Goal: Task Accomplishment & Management: Manage account settings

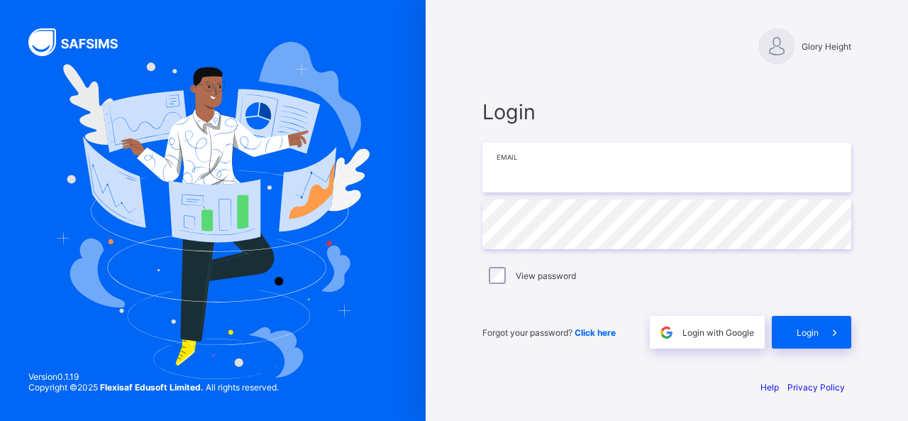
click at [627, 186] on input "email" at bounding box center [666, 168] width 369 height 50
paste input "**********"
type input "**********"
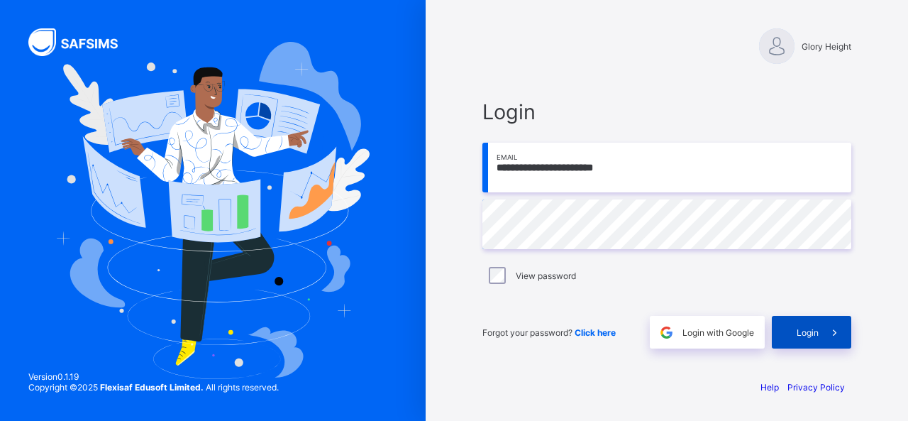
click at [820, 343] on span at bounding box center [834, 332] width 33 height 33
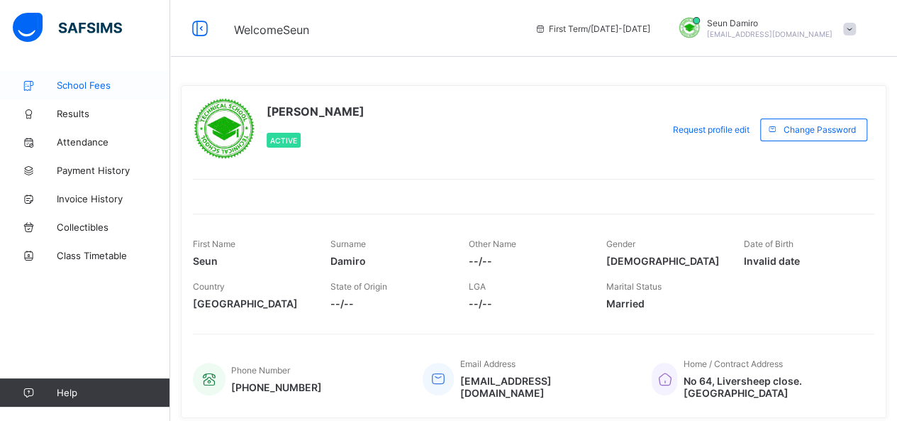
click at [65, 87] on span "School Fees" at bounding box center [113, 84] width 113 height 11
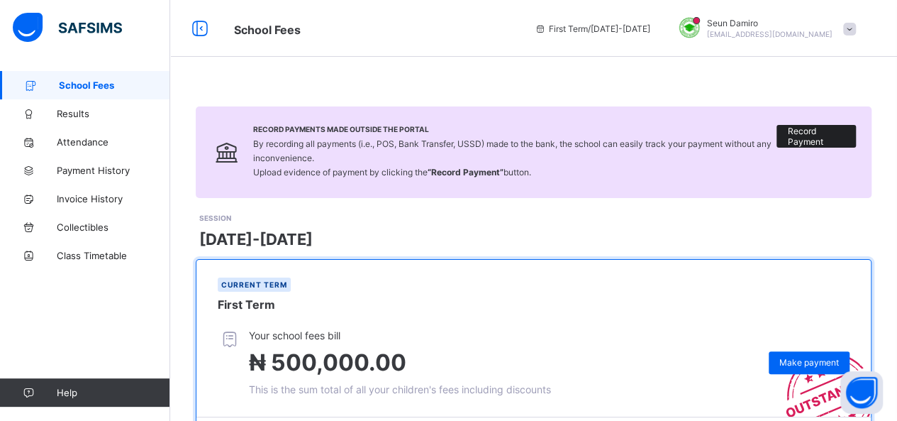
click at [815, 135] on span "Record Payment" at bounding box center [816, 136] width 58 height 21
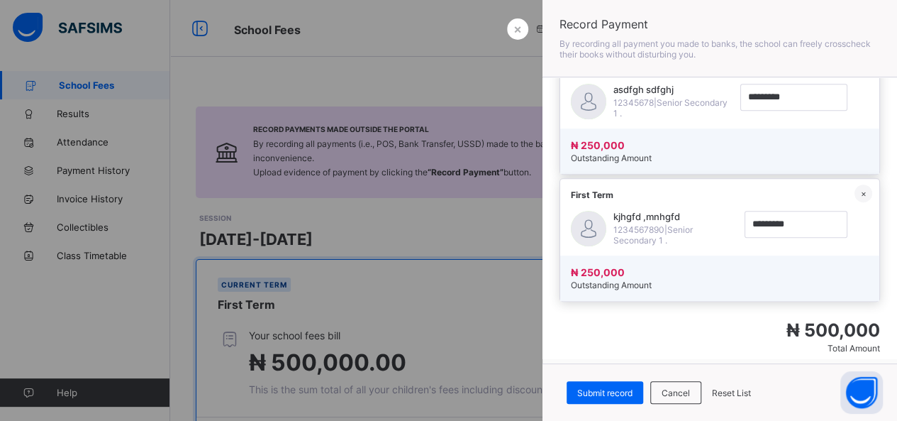
scroll to position [437, 0]
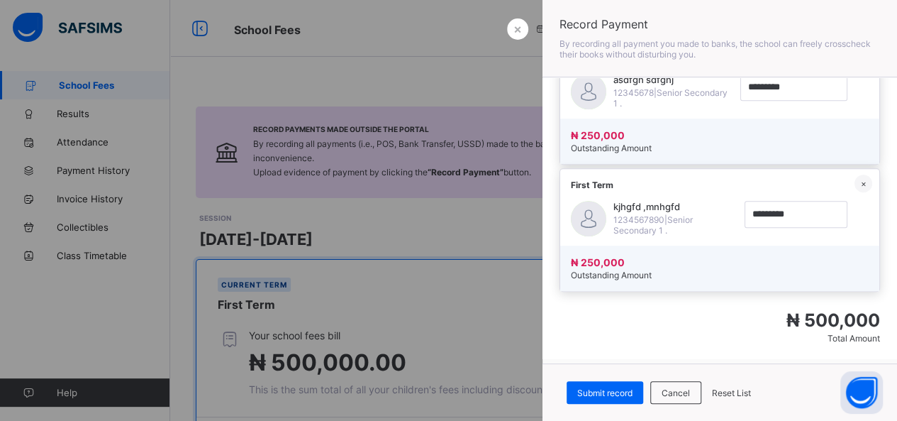
click at [530, 277] on div at bounding box center [448, 210] width 897 height 421
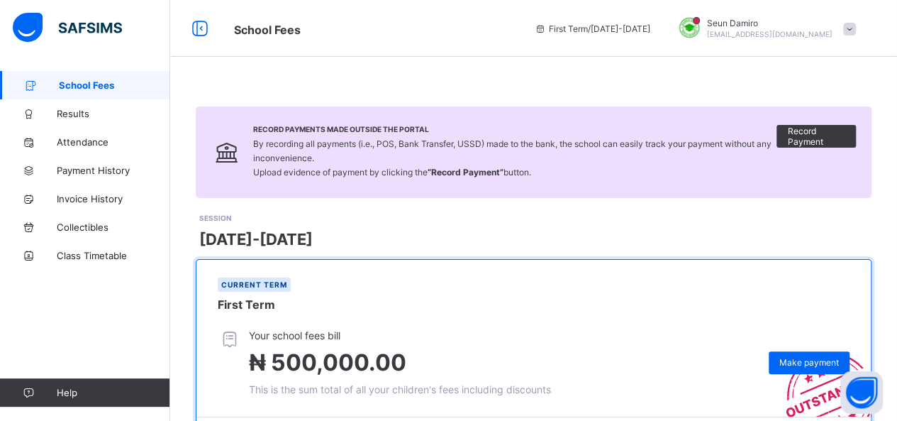
scroll to position [193, 0]
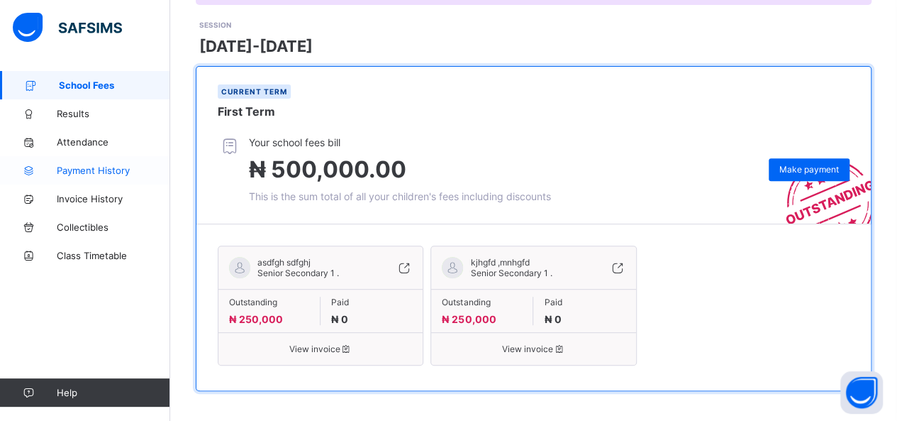
click at [82, 167] on span "Payment History" at bounding box center [113, 170] width 113 height 11
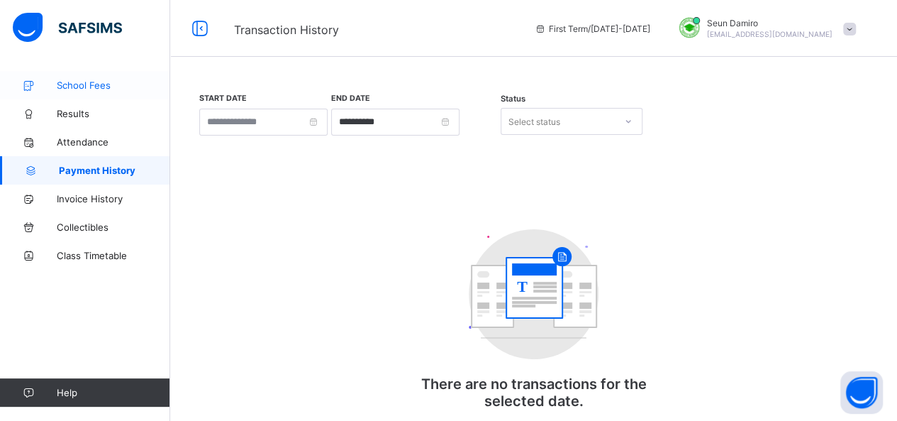
click at [84, 76] on link "School Fees" at bounding box center [85, 85] width 170 height 28
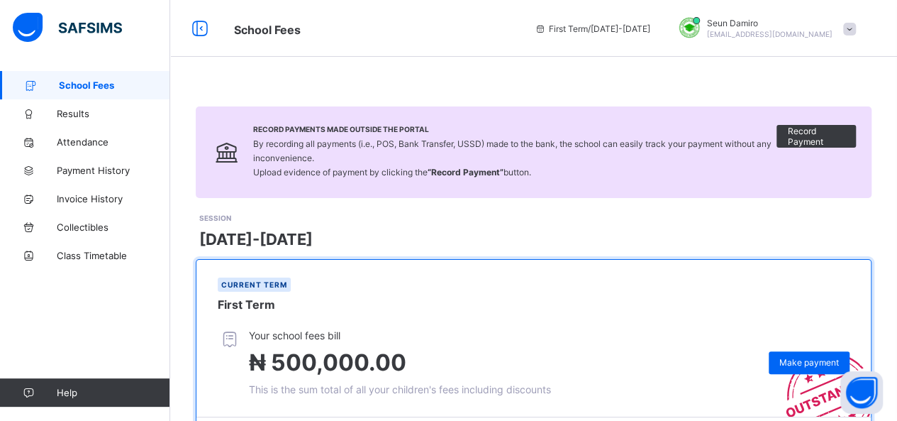
scroll to position [193, 0]
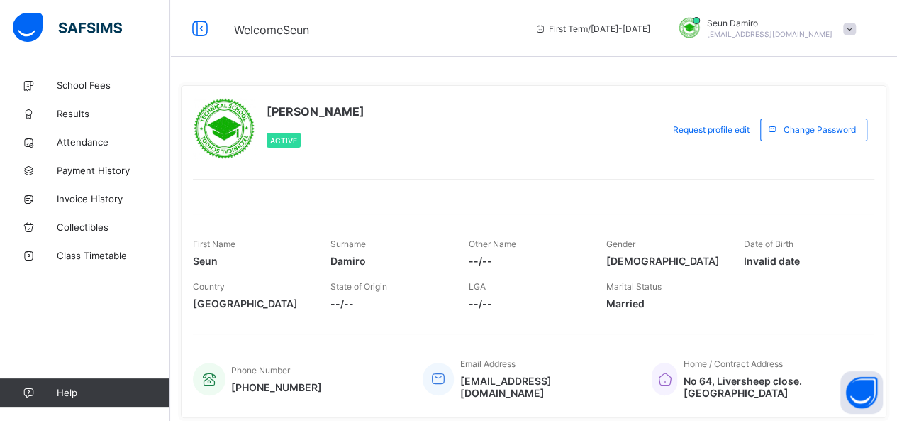
click at [856, 29] on span at bounding box center [849, 29] width 13 height 13
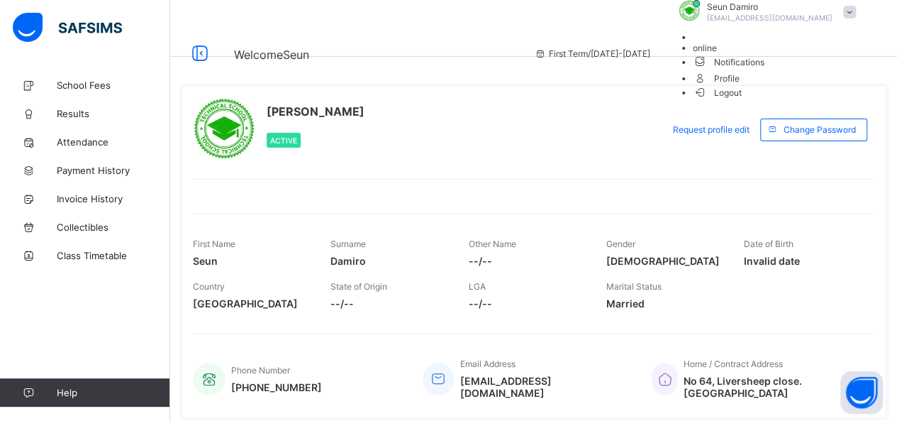
click at [742, 100] on span "Logout" at bounding box center [717, 92] width 49 height 15
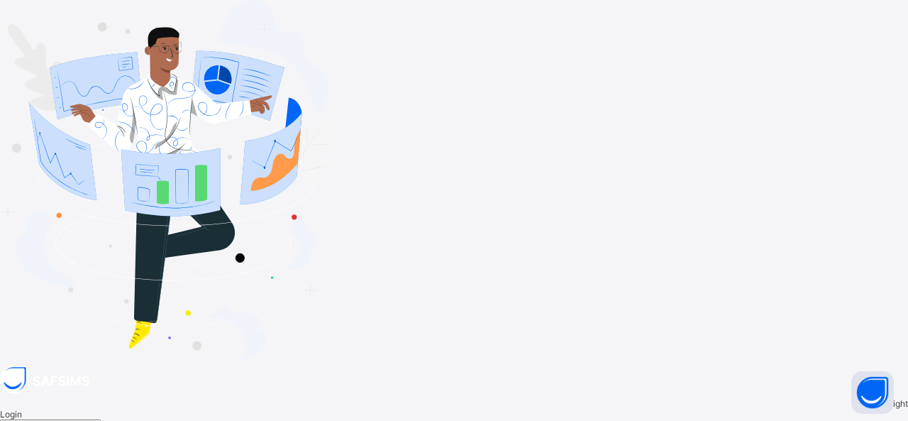
click at [101, 419] on input "email" at bounding box center [50, 426] width 101 height 14
type input "**********"
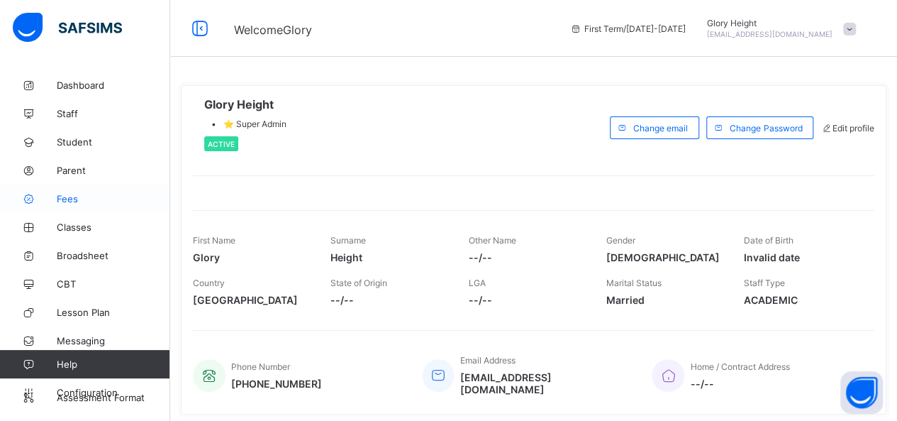
click at [91, 191] on link "Fees" at bounding box center [85, 198] width 170 height 28
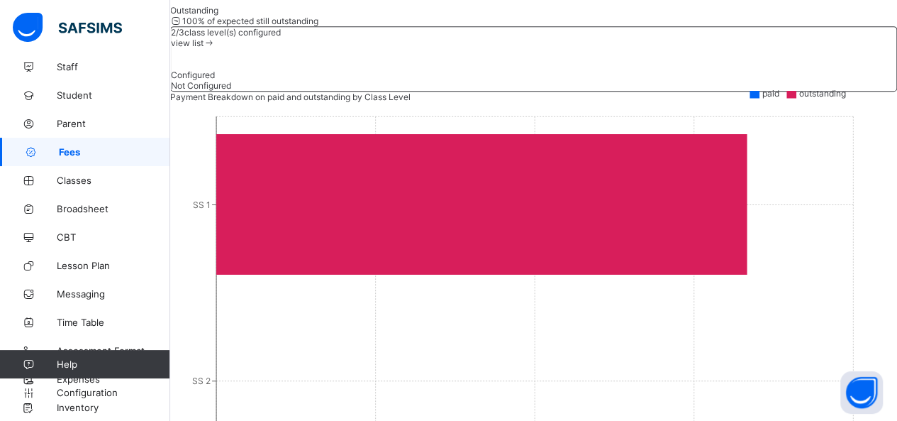
scroll to position [339, 0]
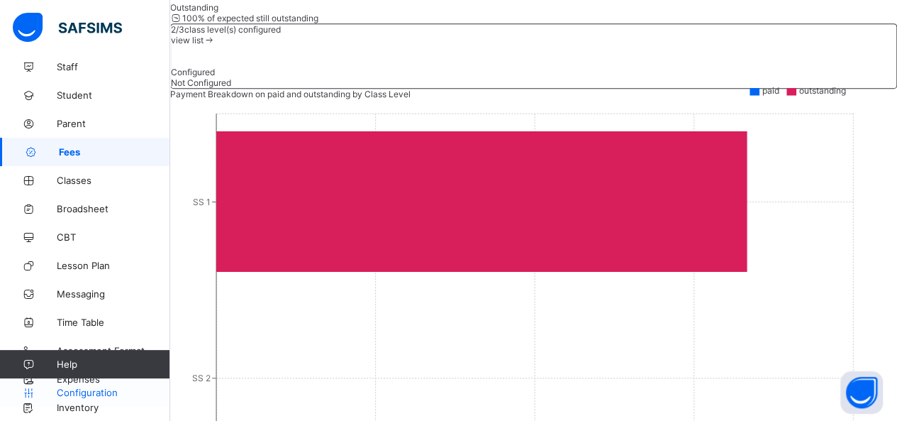
click at [75, 394] on span "Configuration" at bounding box center [113, 392] width 113 height 11
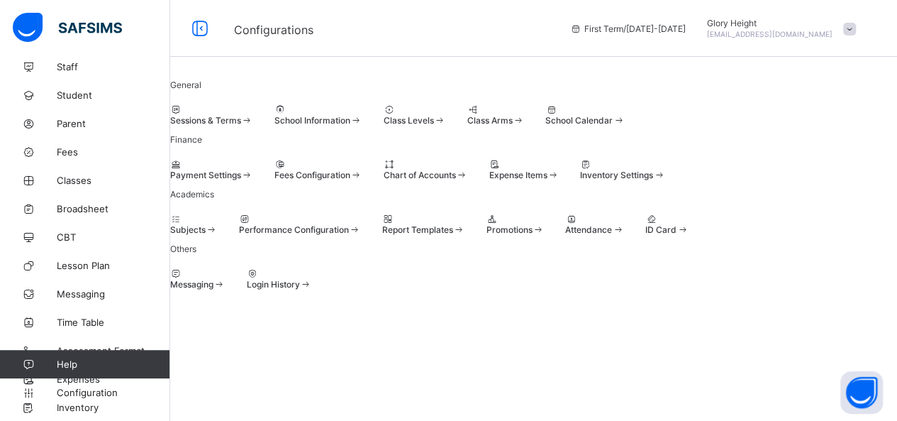
scroll to position [34, 0]
click at [362, 180] on div "Fees Configuration" at bounding box center [318, 169] width 88 height 21
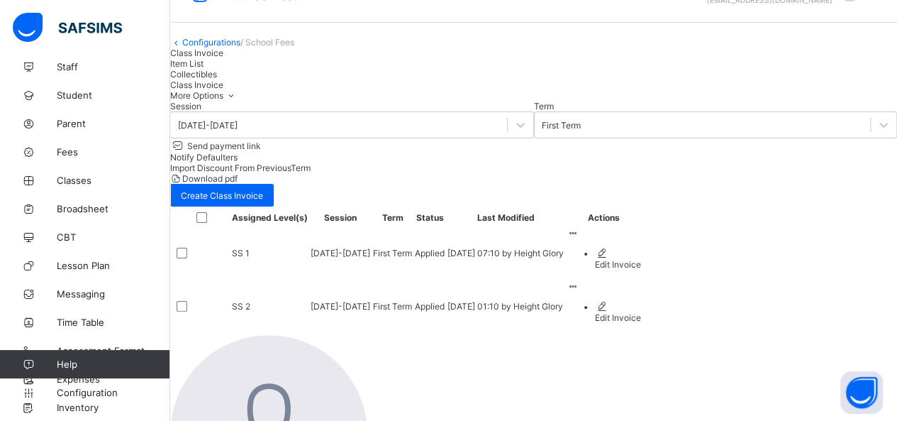
scroll to position [40, 0]
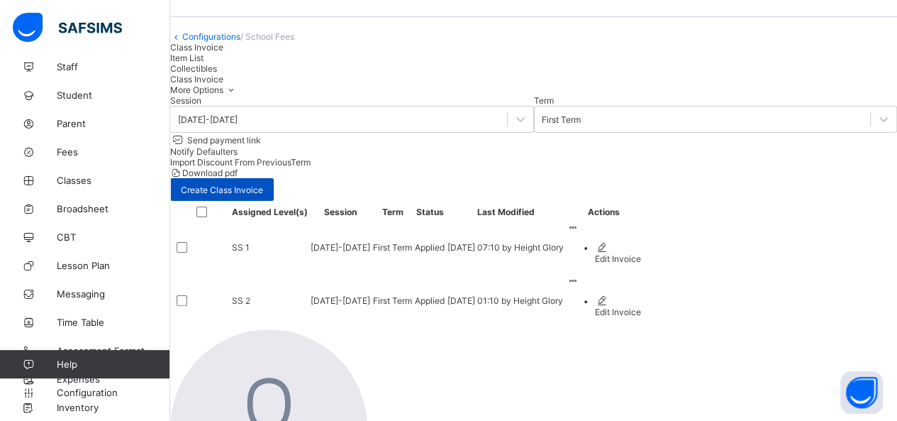
click at [263, 185] on span "Create Class Invoice" at bounding box center [222, 189] width 82 height 11
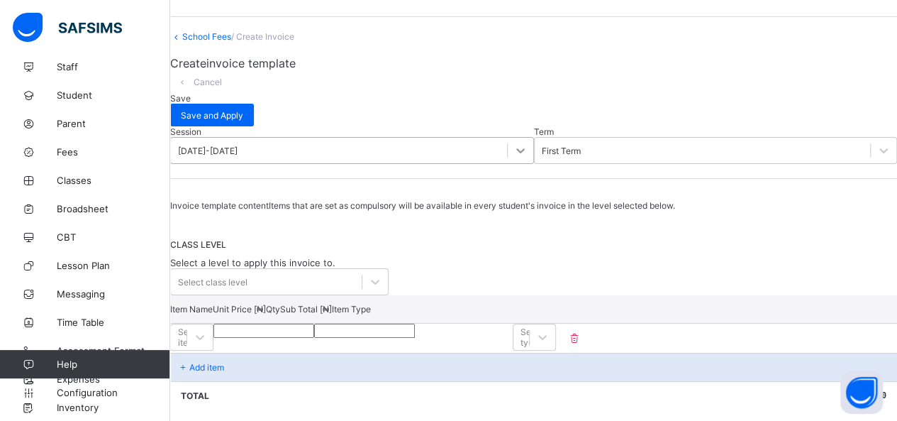
click at [508, 152] on div at bounding box center [521, 151] width 26 height 26
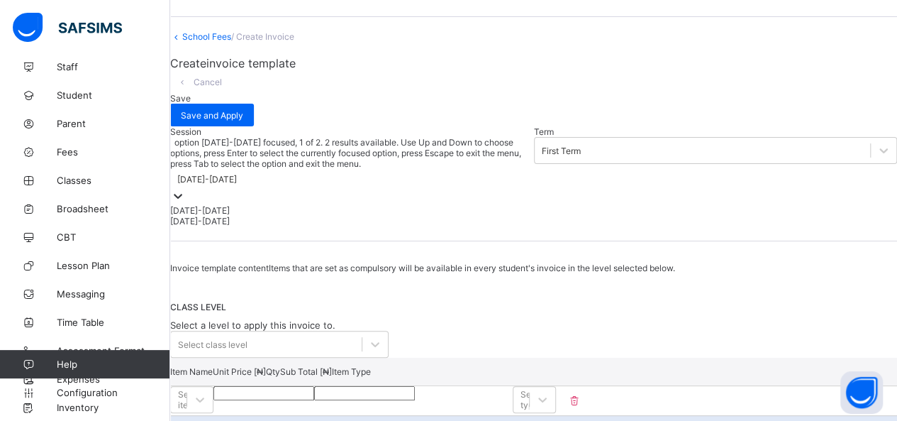
click at [185, 189] on icon at bounding box center [178, 196] width 14 height 14
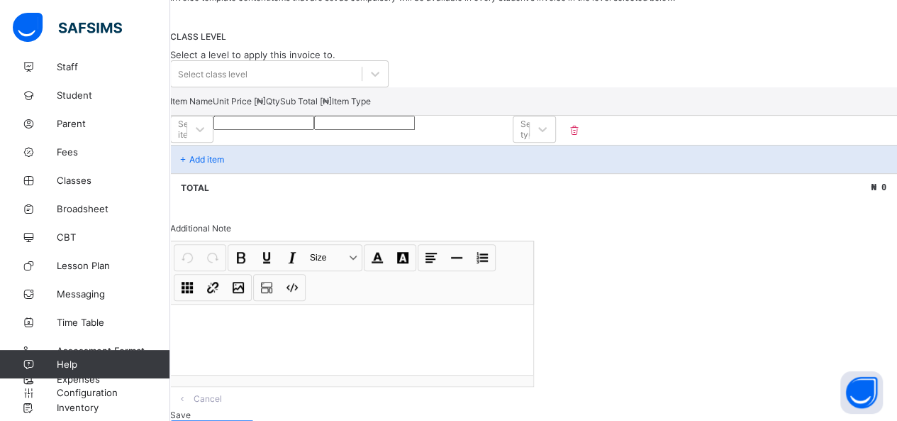
scroll to position [269, 0]
click at [213, 143] on div "Select item" at bounding box center [191, 128] width 43 height 29
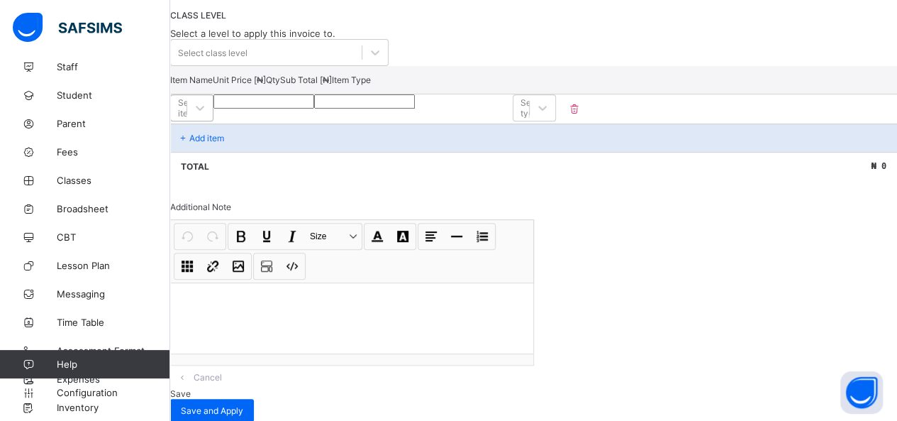
click at [187, 118] on div "Select item" at bounding box center [179, 108] width 16 height 20
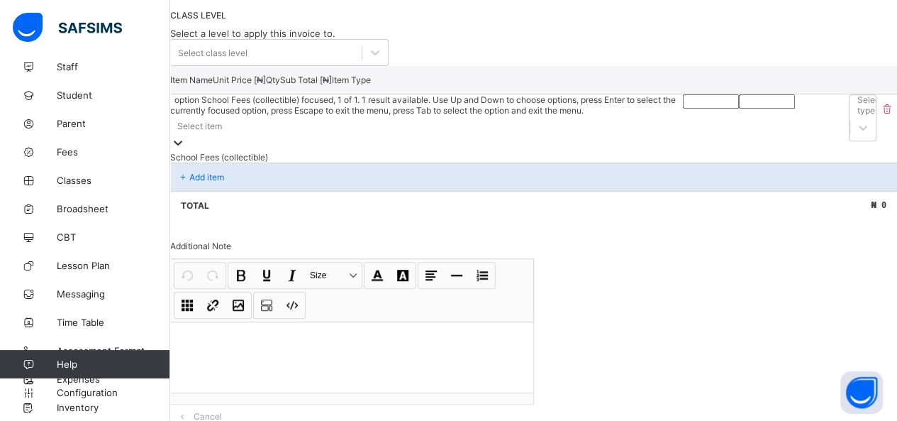
click at [367, 135] on div "Select item" at bounding box center [426, 126] width 513 height 20
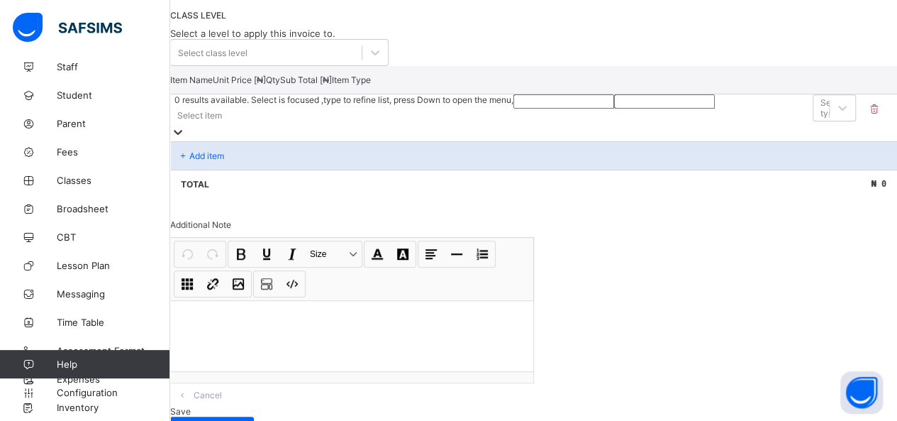
click at [367, 125] on div "Select item" at bounding box center [341, 115] width 343 height 20
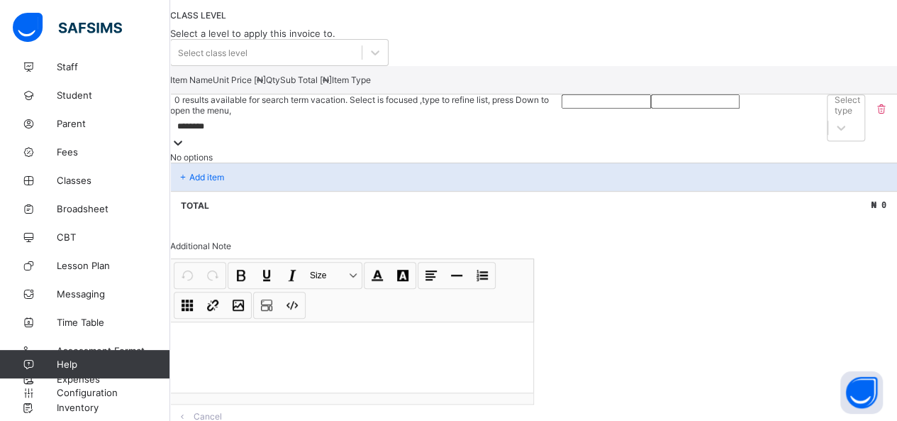
type input "********"
click at [562, 109] on input "number" at bounding box center [606, 101] width 89 height 14
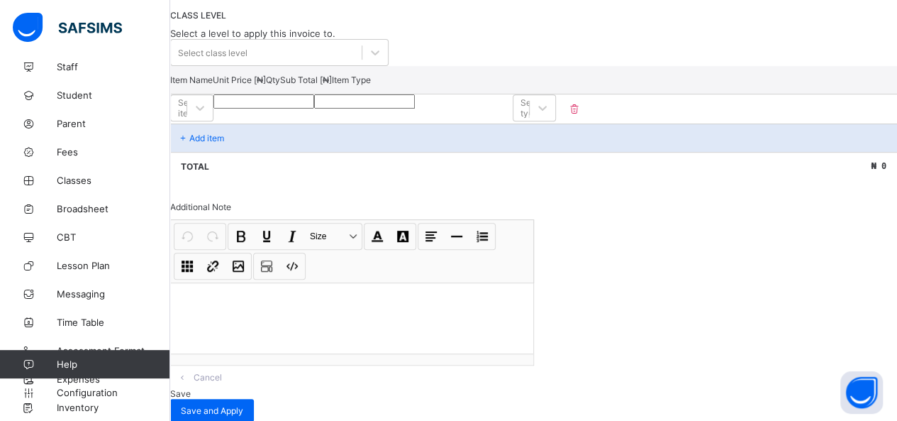
type input "*"
type input "**"
type input "***"
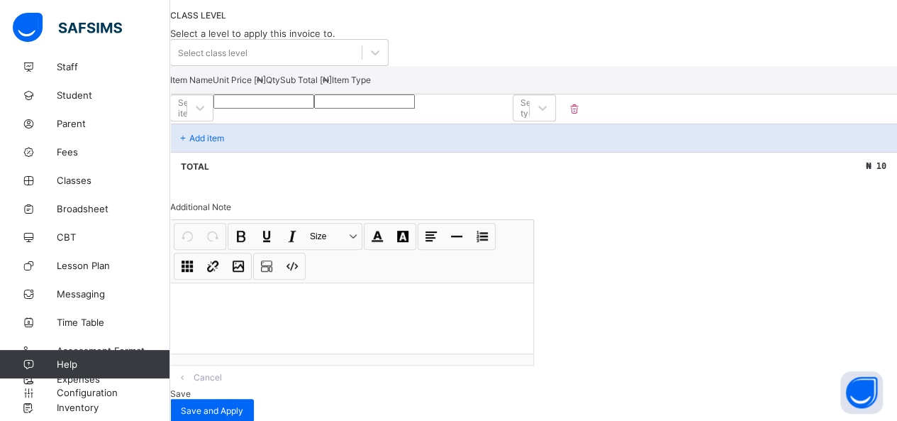
type input "***"
type input "****"
type input "***"
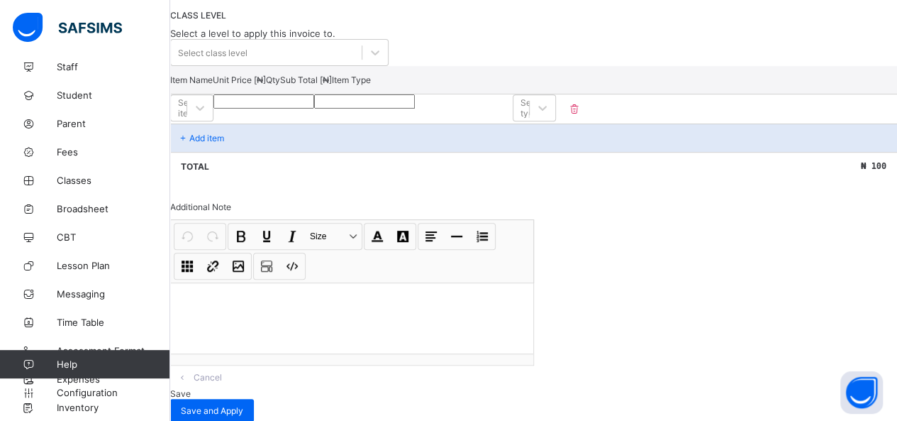
type input "***"
click at [415, 109] on input "*" at bounding box center [364, 101] width 101 height 14
type input "*"
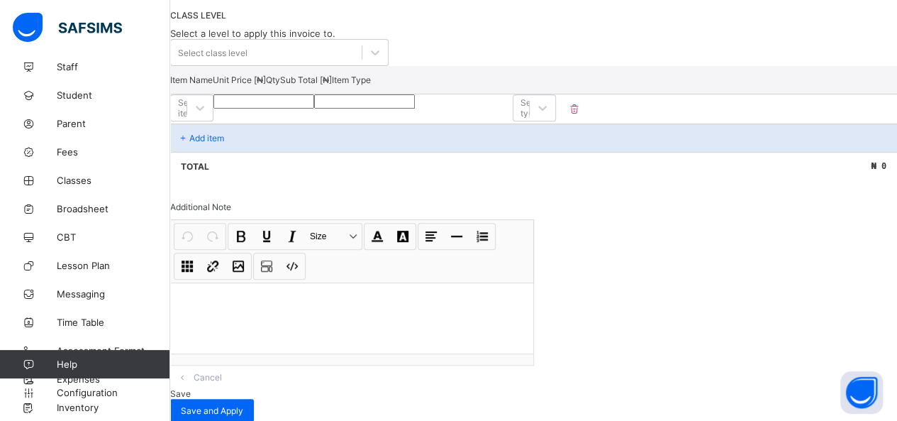
type input "***"
type input "*"
click at [343, 328] on div "Undo CTRL+ Z Redo CTRL+ Y / CTRL+SHIFT+ Z Bold CTRL+ B Underline CTRL+ U Italic…" at bounding box center [352, 291] width 362 height 145
click at [343, 318] on div at bounding box center [352, 317] width 362 height 71
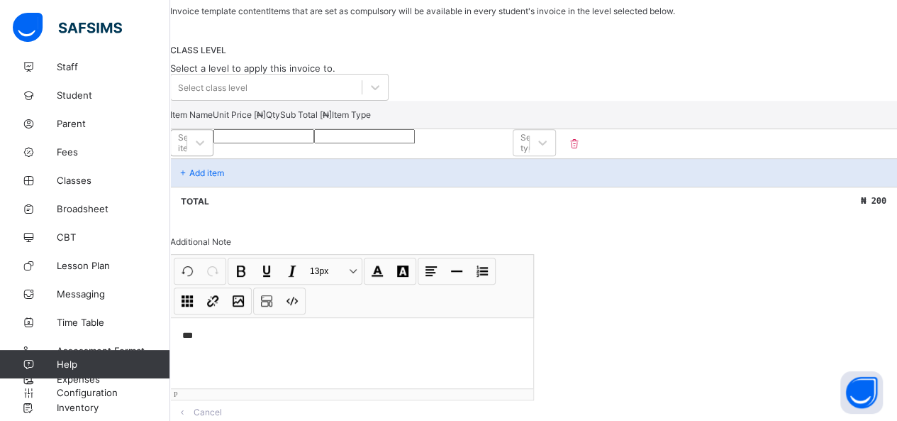
scroll to position [233, 0]
click at [379, 101] on div at bounding box center [375, 88] width 26 height 26
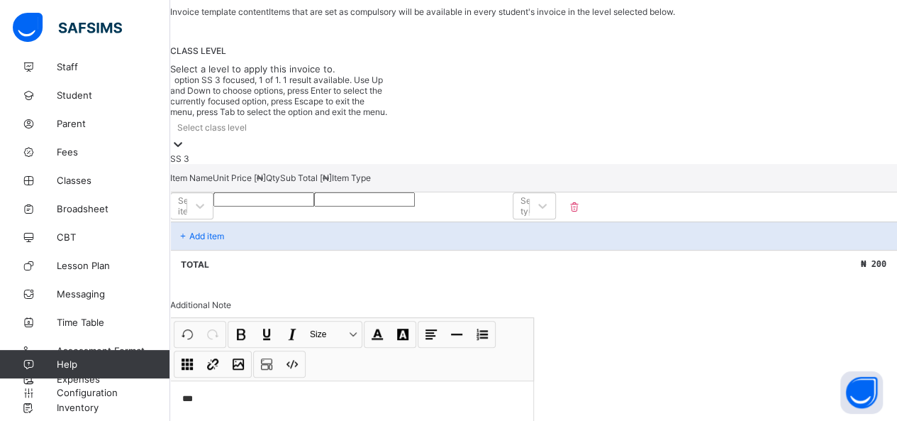
click at [363, 153] on div "SS 3" at bounding box center [279, 158] width 218 height 11
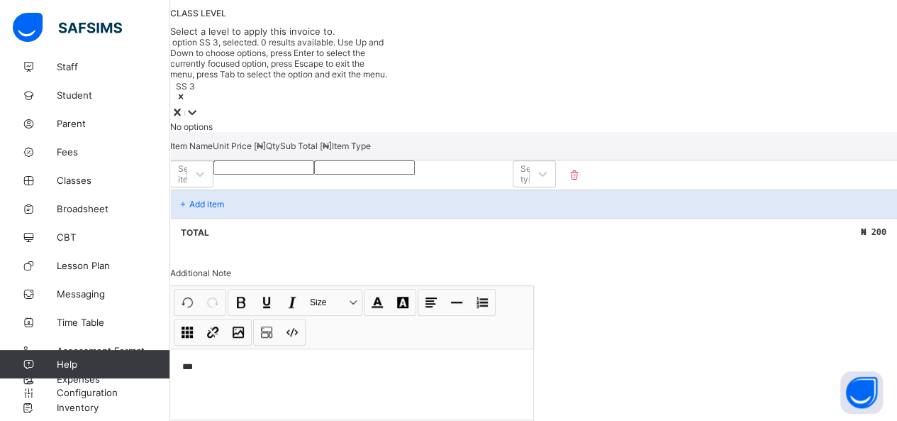
scroll to position [350, 0]
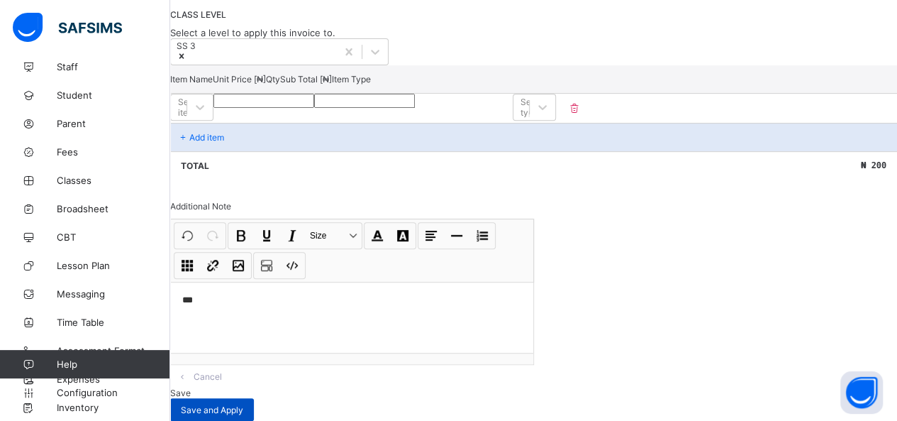
click at [243, 404] on span "Save and Apply" at bounding box center [212, 409] width 62 height 11
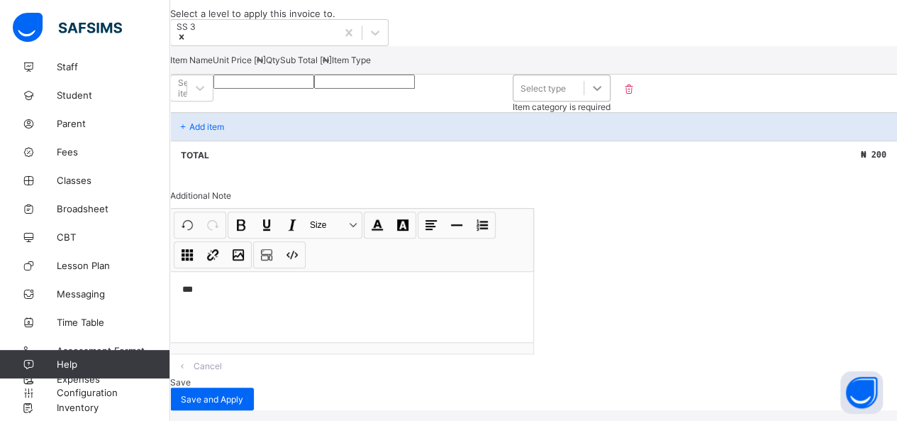
click at [610, 75] on div at bounding box center [597, 88] width 26 height 26
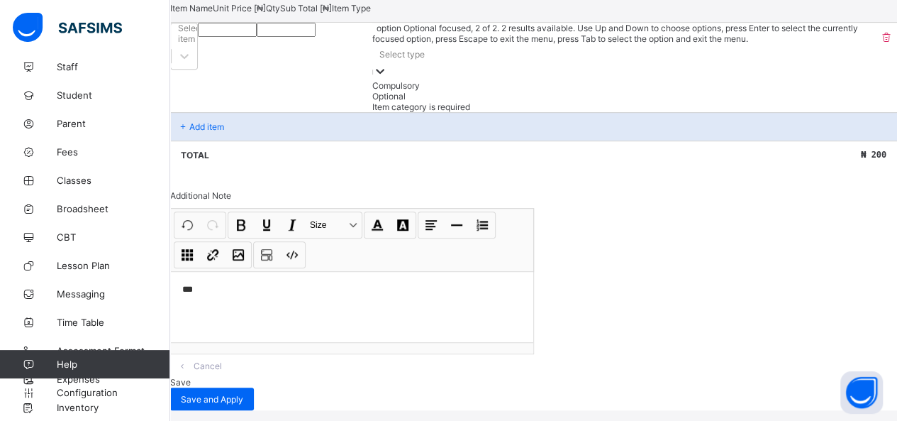
click at [803, 101] on div "Optional" at bounding box center [624, 96] width 504 height 11
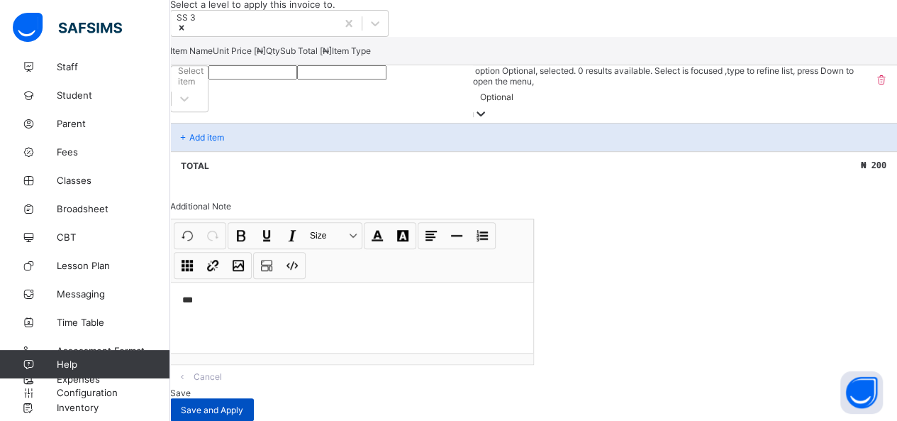
click at [243, 404] on span "Save and Apply" at bounding box center [212, 409] width 62 height 11
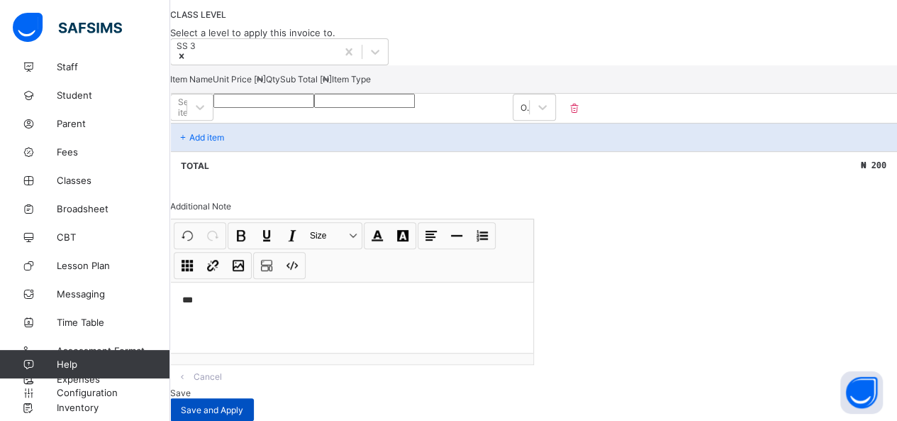
click at [254, 398] on div "Save and Apply" at bounding box center [212, 409] width 84 height 23
click at [191, 387] on span "Save" at bounding box center [180, 392] width 21 height 11
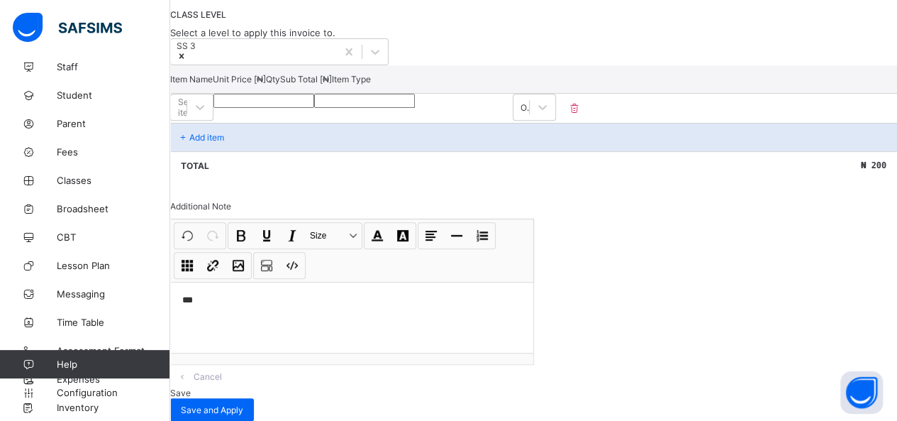
click at [191, 387] on span "Save" at bounding box center [180, 392] width 21 height 11
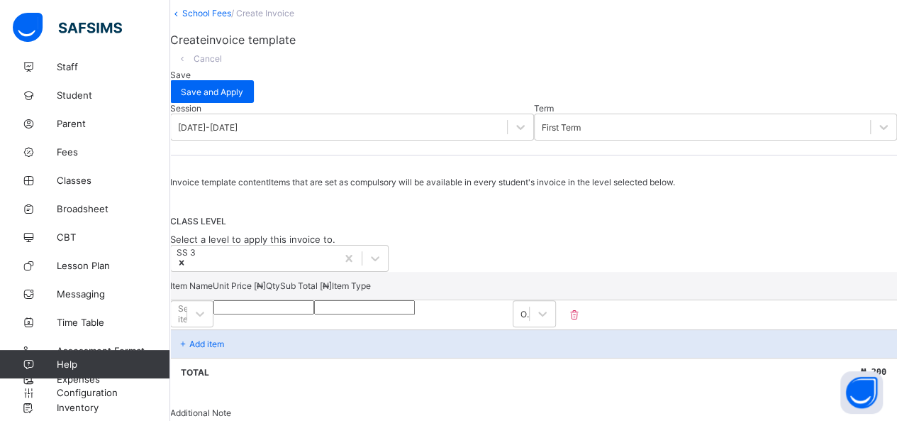
scroll to position [0, 0]
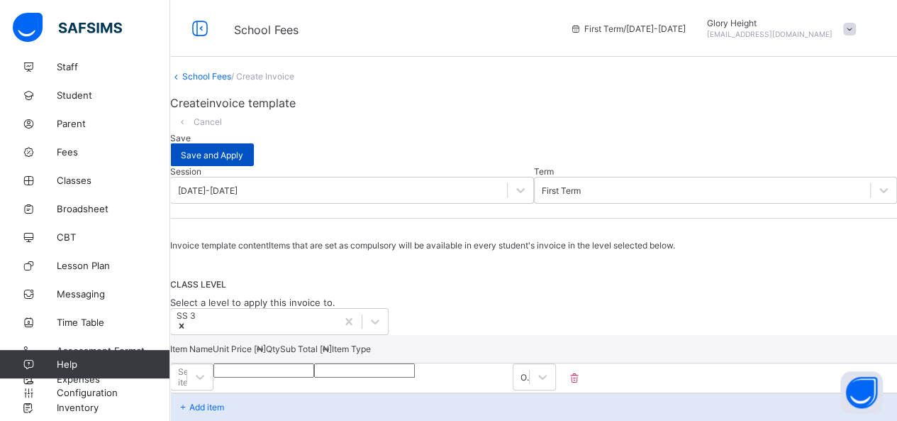
click at [254, 152] on div "Save and Apply" at bounding box center [212, 154] width 84 height 23
click at [191, 143] on span "Save" at bounding box center [180, 138] width 21 height 11
click at [228, 82] on link "School Fees" at bounding box center [206, 76] width 49 height 11
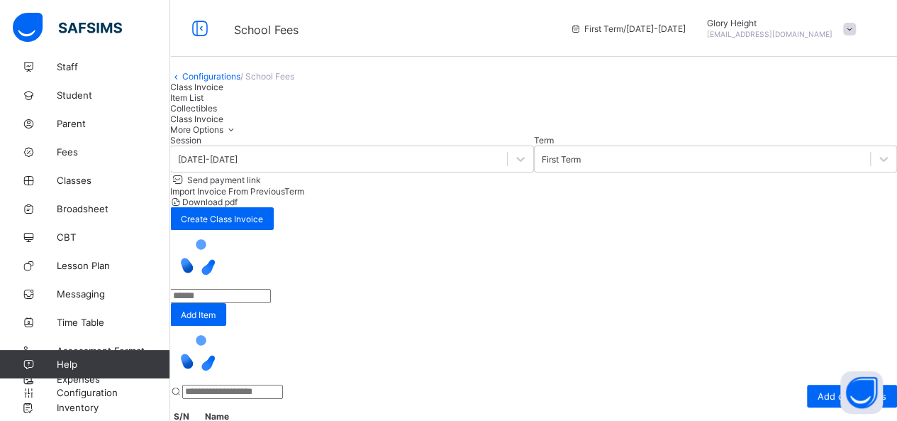
click at [292, 103] on div "Item List" at bounding box center [533, 97] width 727 height 11
click at [336, 289] on div "Add Item × Add Item Item Name Item Description Cancel Save × Delete Item This a…" at bounding box center [533, 337] width 727 height 96
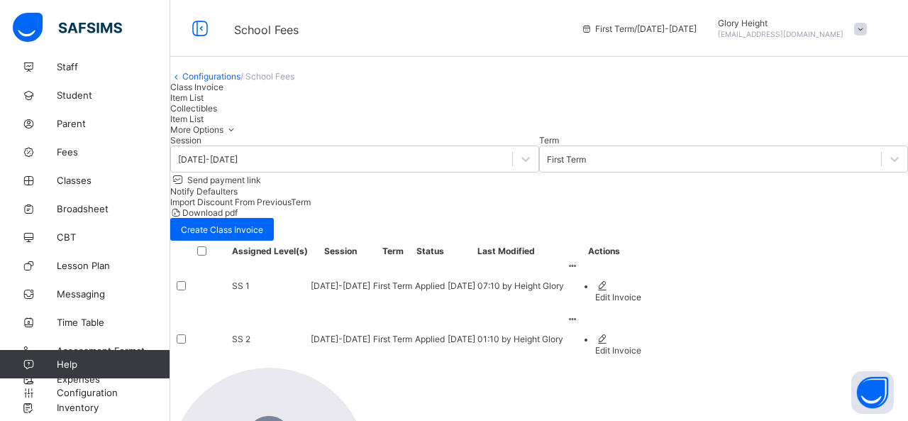
click at [217, 113] on span "Collectibles" at bounding box center [193, 108] width 47 height 11
type input "**********"
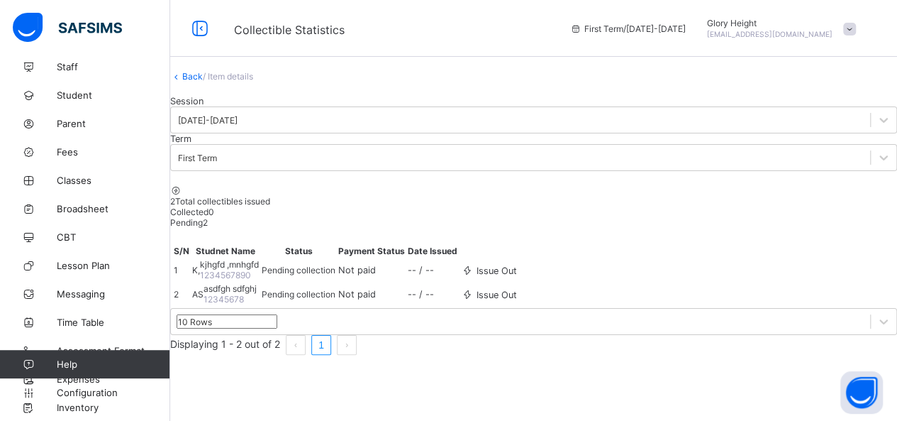
scroll to position [62, 0]
click at [336, 281] on td "Pending collection" at bounding box center [298, 269] width 75 height 23
click at [96, 152] on span "Fees" at bounding box center [113, 151] width 113 height 11
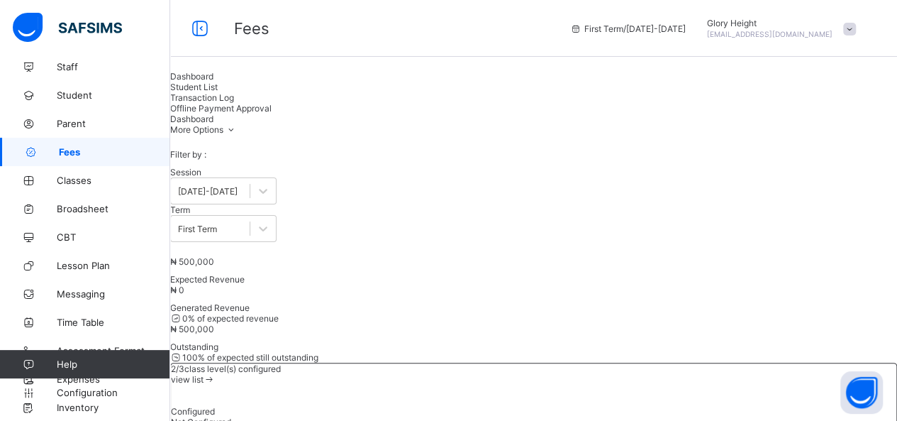
click at [295, 92] on div "Student List" at bounding box center [533, 87] width 727 height 11
click at [234, 103] on span "Transaction Log" at bounding box center [202, 97] width 64 height 11
click at [421, 113] on div "Offline Payment Approval" at bounding box center [533, 108] width 727 height 11
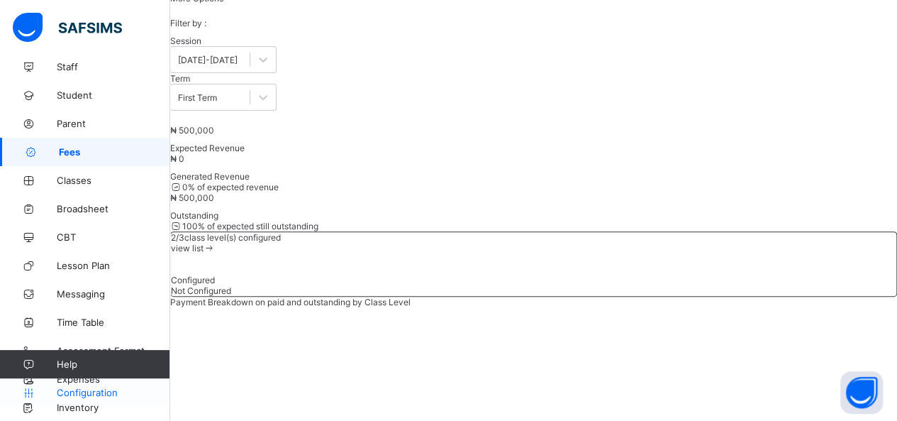
click at [98, 387] on span "Configuration" at bounding box center [113, 392] width 113 height 11
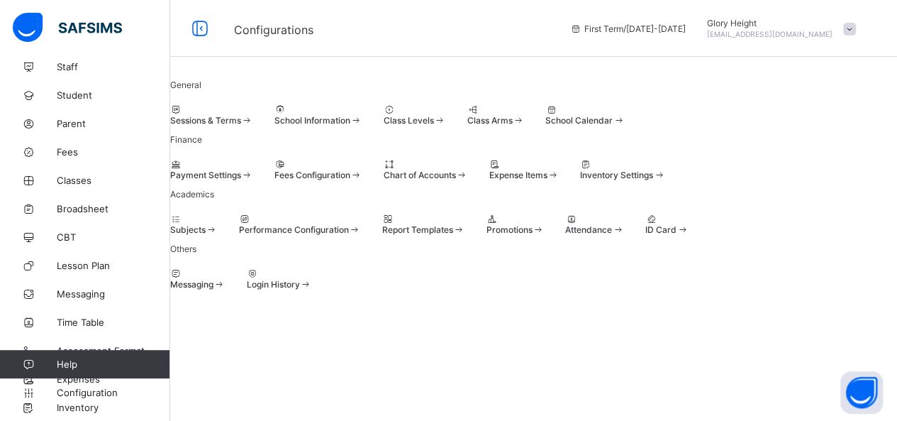
click at [253, 170] on div "Payment Settings" at bounding box center [211, 175] width 83 height 11
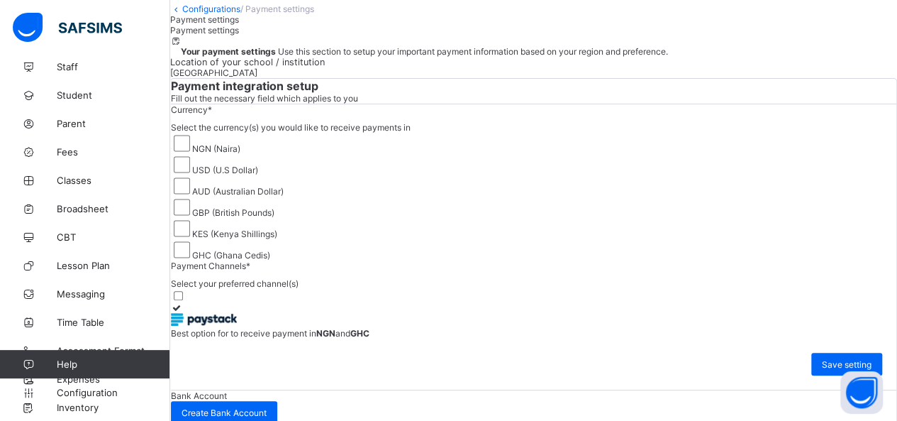
scroll to position [64, 0]
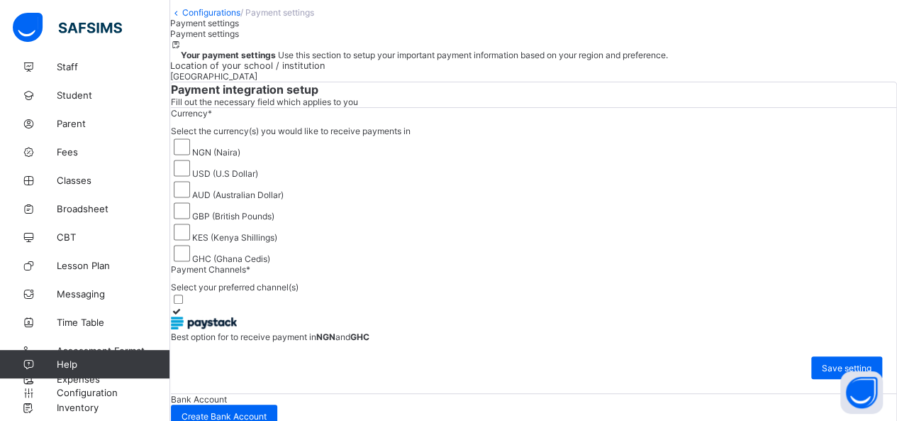
click at [211, 18] on link "Configurations" at bounding box center [211, 12] width 58 height 11
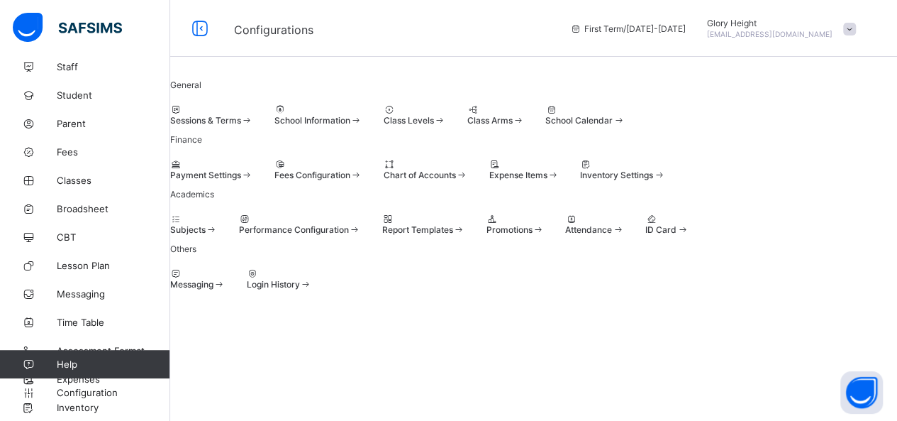
click at [350, 180] on span "Fees Configuration" at bounding box center [312, 175] width 76 height 11
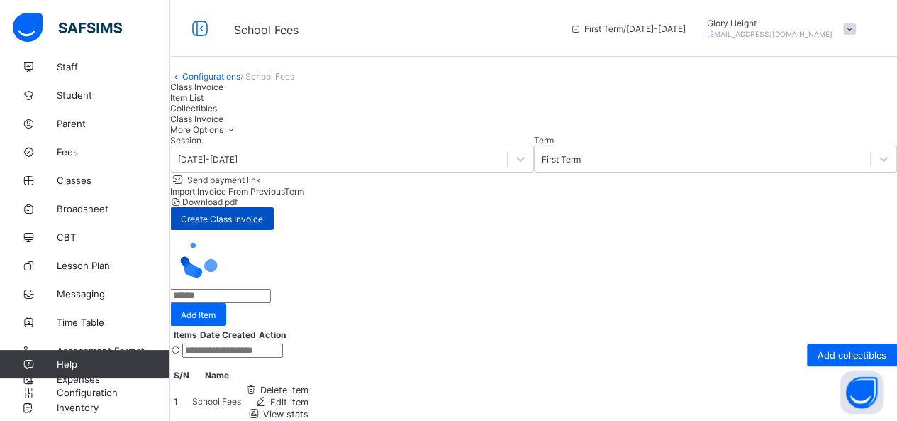
click at [274, 216] on div "Create Class Invoice" at bounding box center [222, 218] width 104 height 23
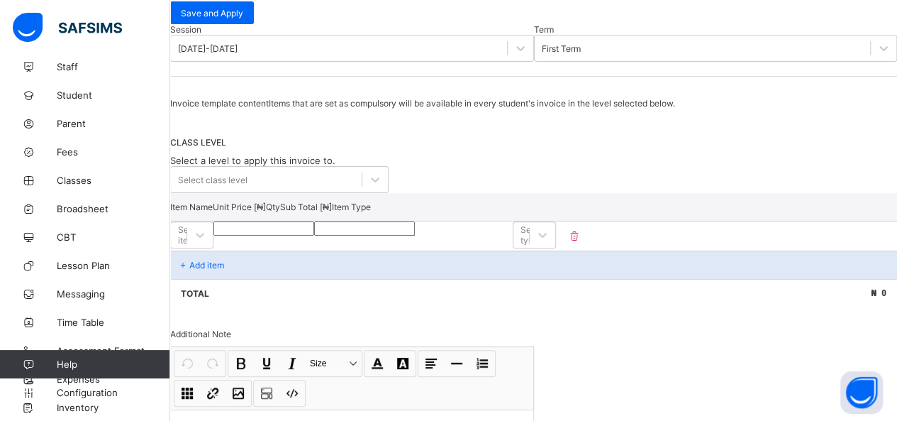
scroll to position [145, 0]
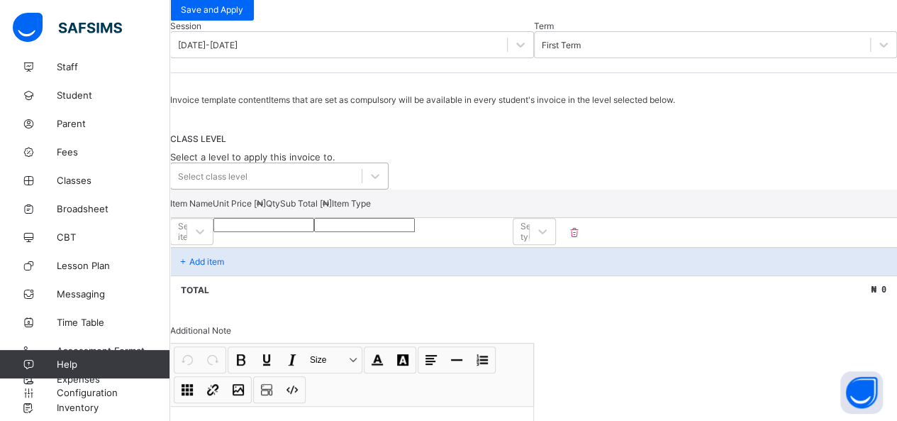
click at [360, 186] on div "Select class level" at bounding box center [266, 176] width 191 height 20
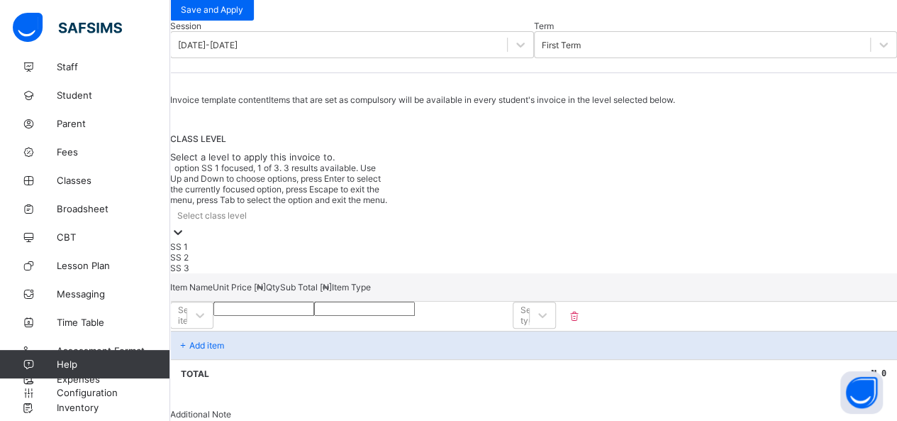
click at [233, 255] on div "SS 2" at bounding box center [279, 257] width 218 height 11
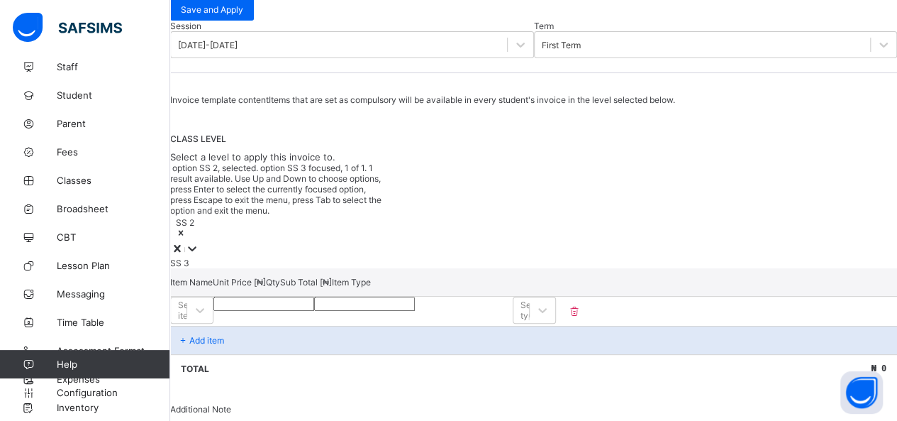
click at [186, 228] on icon at bounding box center [181, 233] width 10 height 10
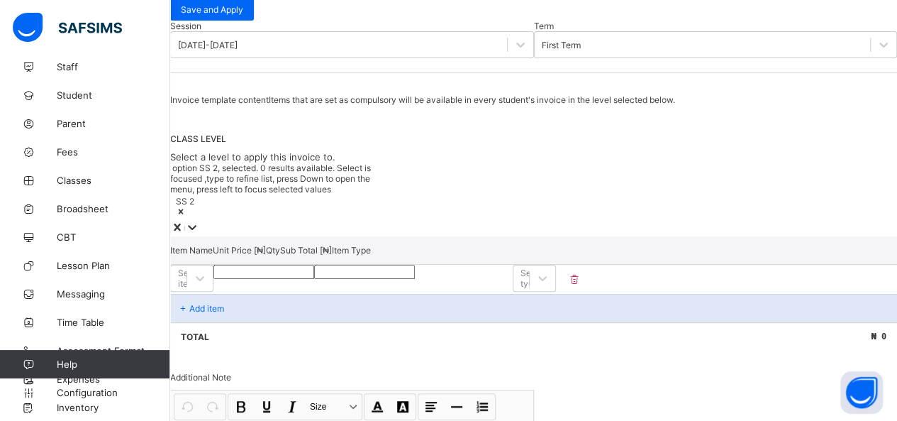
click at [194, 218] on div "SS 2" at bounding box center [185, 207] width 18 height 23
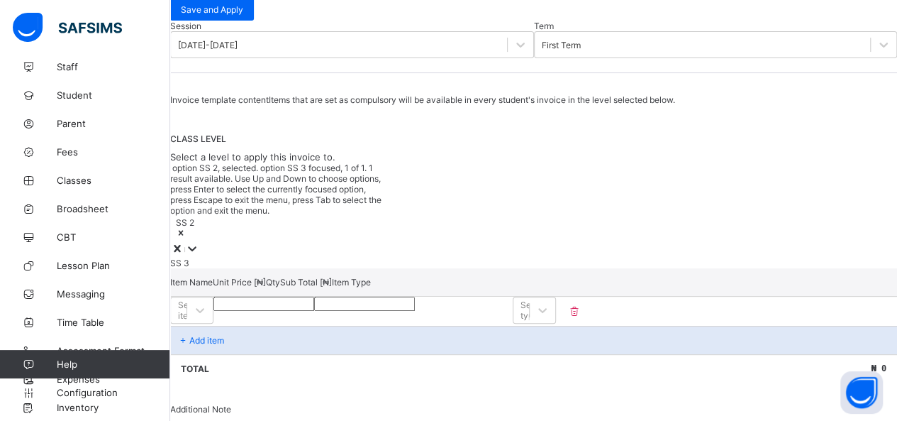
click at [194, 218] on div "SS 2" at bounding box center [185, 228] width 18 height 23
click at [79, 93] on span "Student" at bounding box center [113, 94] width 113 height 11
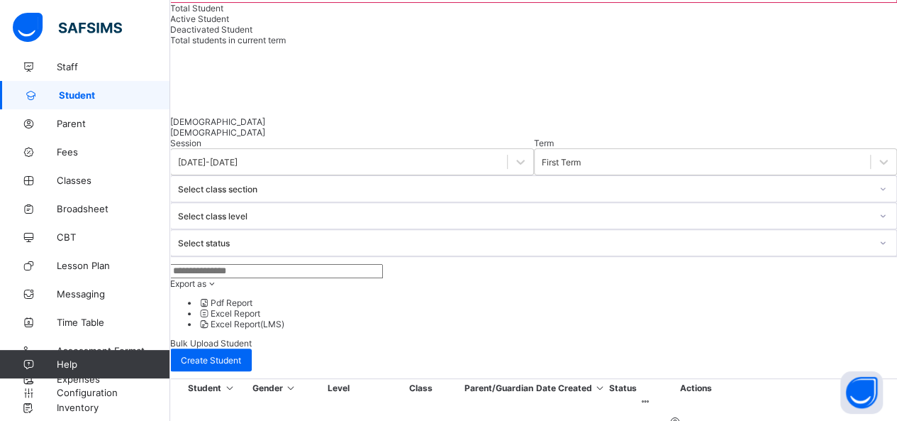
scroll to position [158, 0]
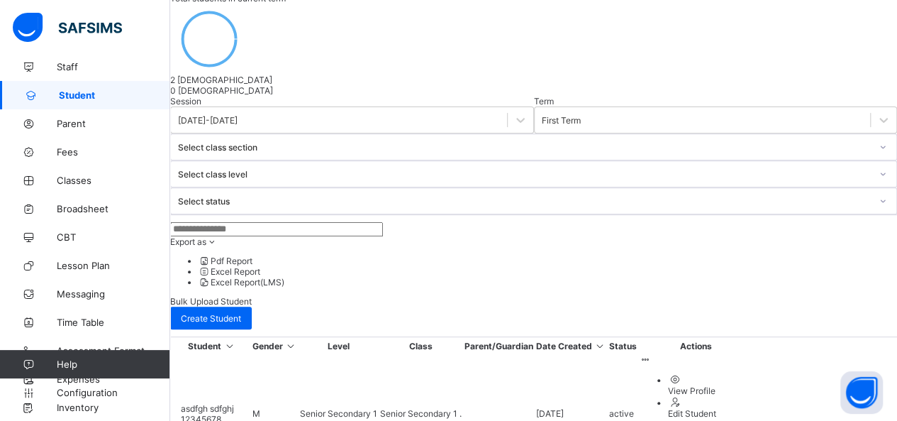
select select "**"
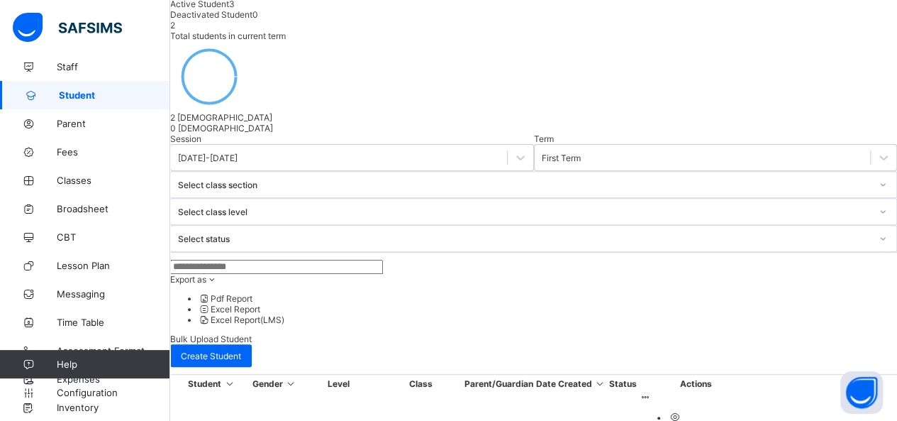
scroll to position [0, 0]
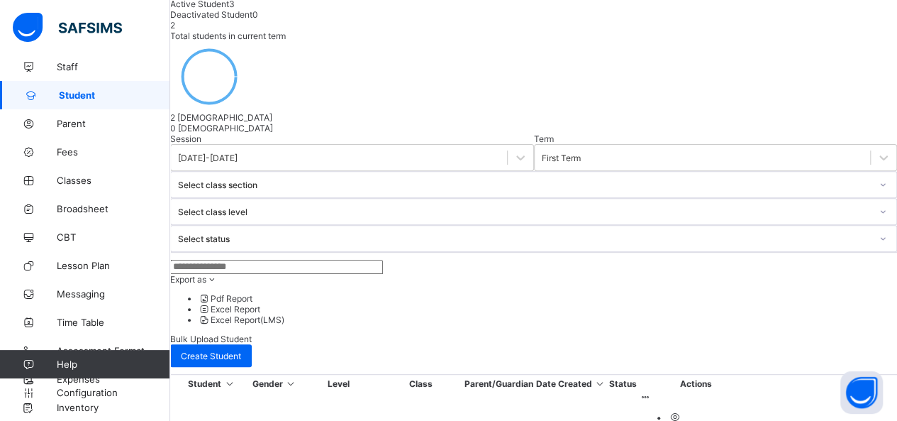
scroll to position [209, 0]
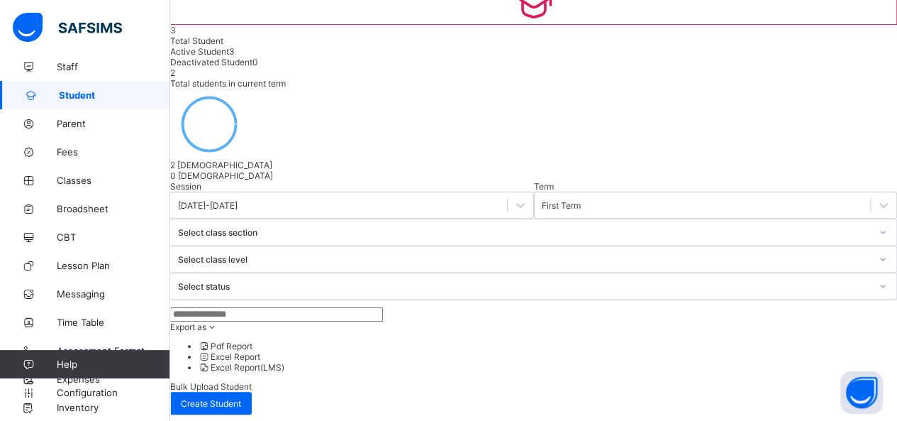
scroll to position [171, 0]
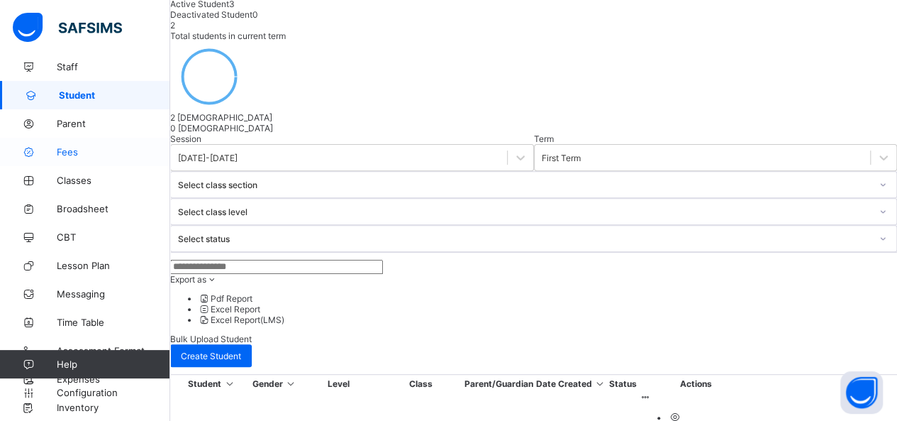
click at [97, 153] on span "Fees" at bounding box center [113, 151] width 113 height 11
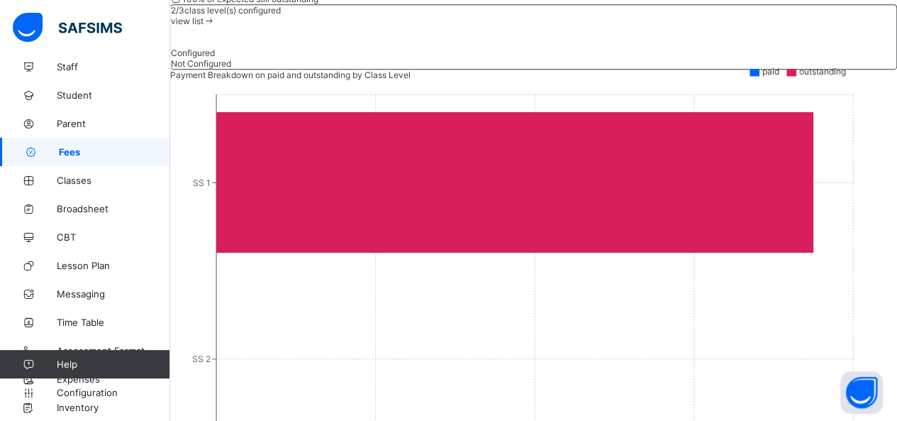
scroll to position [361, 0]
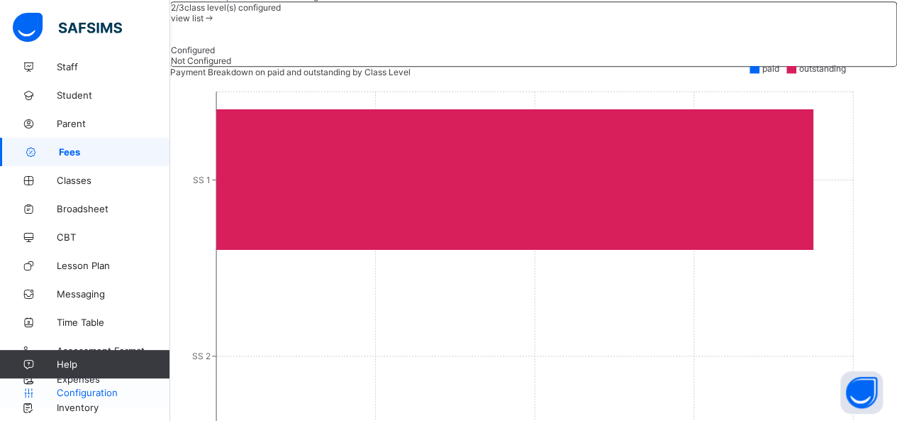
click at [88, 387] on span "Configuration" at bounding box center [113, 392] width 113 height 11
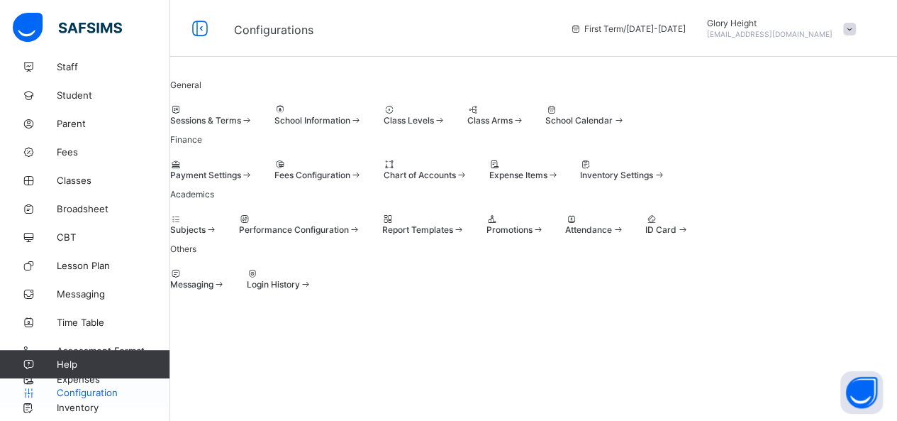
scroll to position [197, 0]
click at [362, 159] on div "Fees Configuration" at bounding box center [318, 169] width 88 height 21
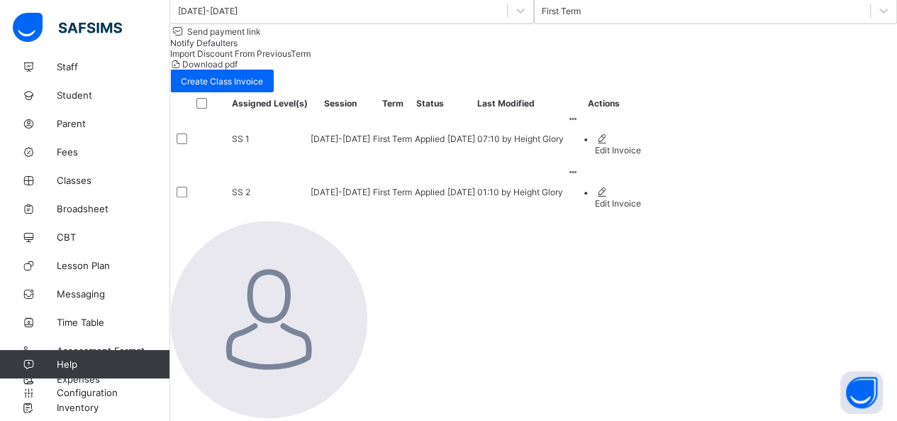
scroll to position [40, 0]
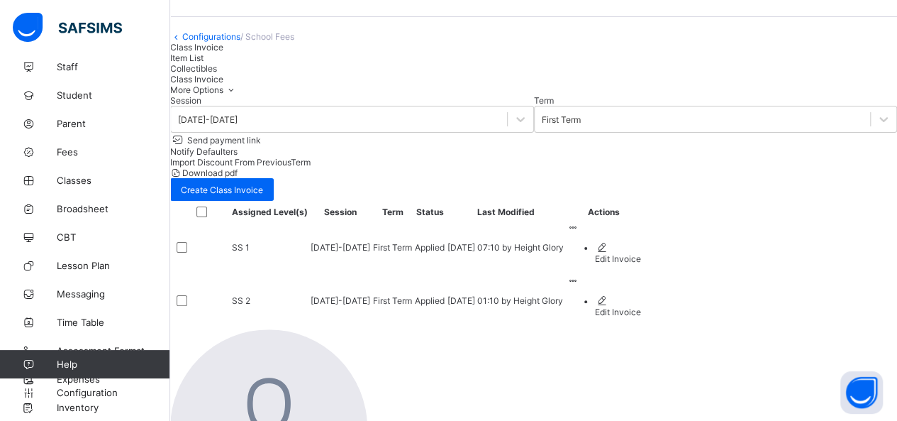
click at [579, 233] on icon at bounding box center [573, 227] width 12 height 11
click at [641, 264] on div "Edit Invoice" at bounding box center [618, 258] width 46 height 11
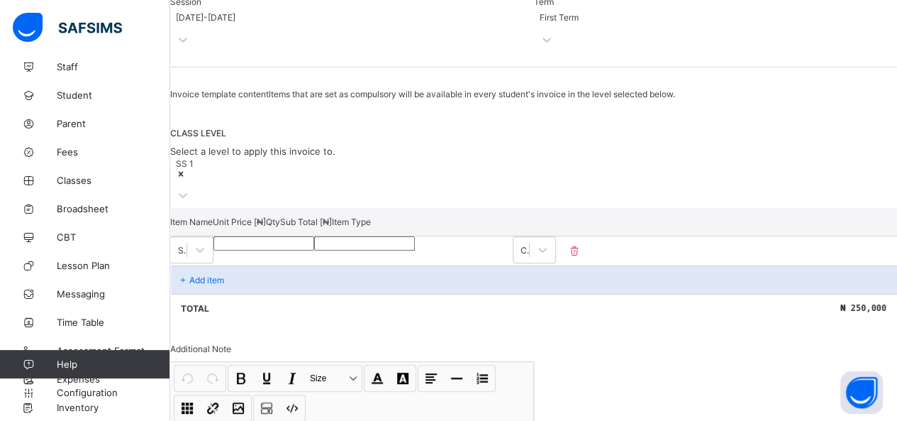
scroll to position [167, 0]
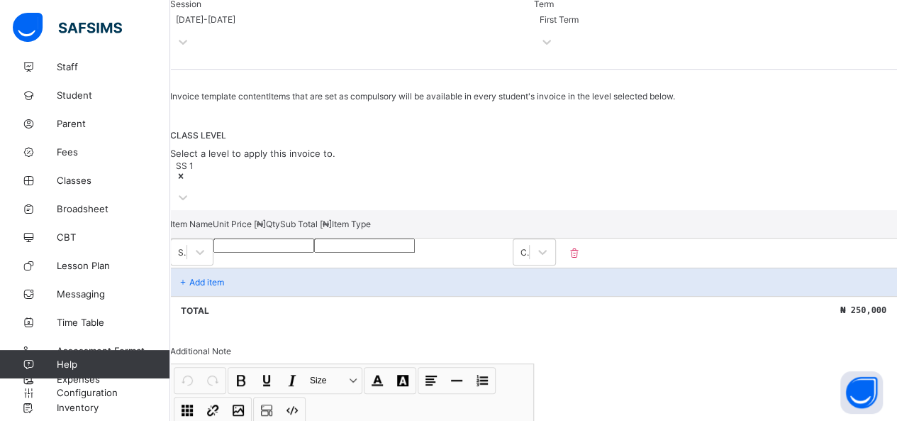
click at [367, 198] on div "SS 1" at bounding box center [279, 184] width 218 height 51
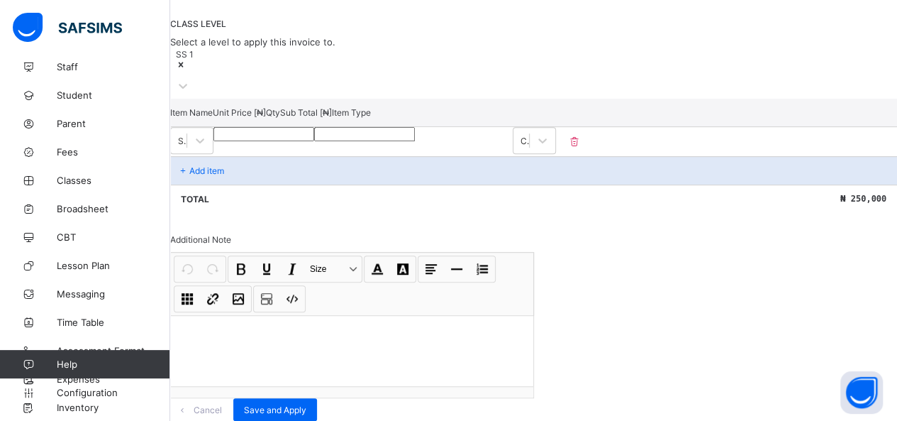
scroll to position [350, 0]
click at [306, 404] on span "Save and Apply" at bounding box center [275, 409] width 62 height 11
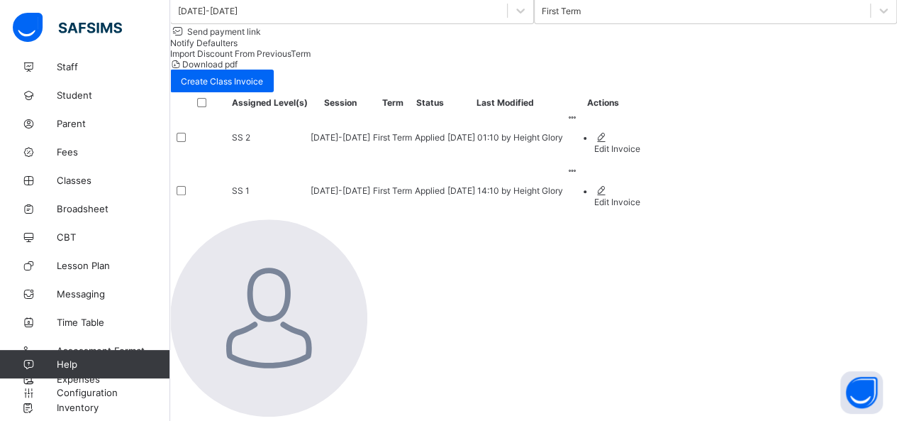
scroll to position [40, 0]
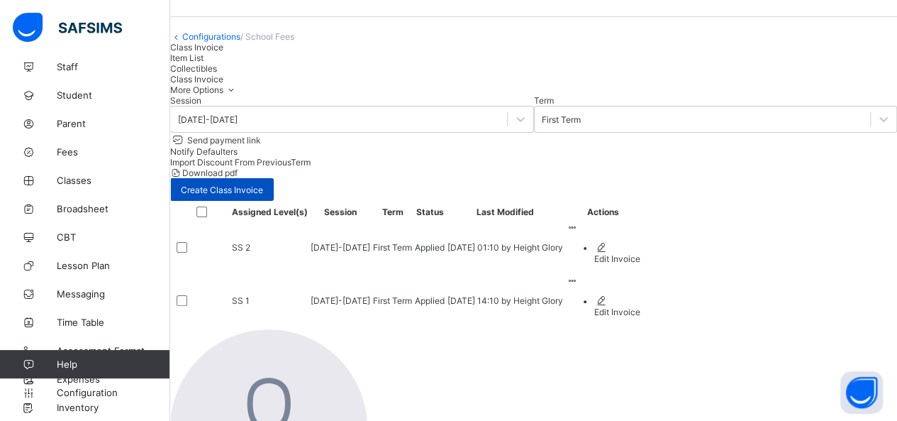
click at [263, 186] on span "Create Class Invoice" at bounding box center [222, 189] width 82 height 11
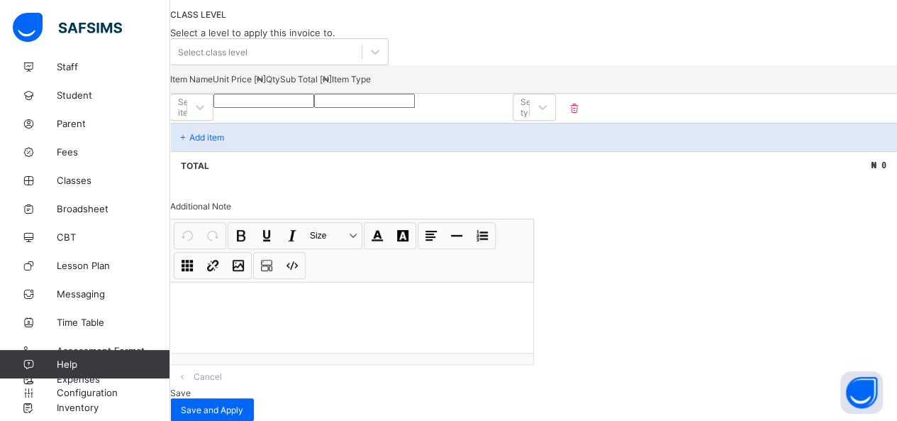
scroll to position [284, 0]
click at [213, 120] on div at bounding box center [200, 107] width 26 height 26
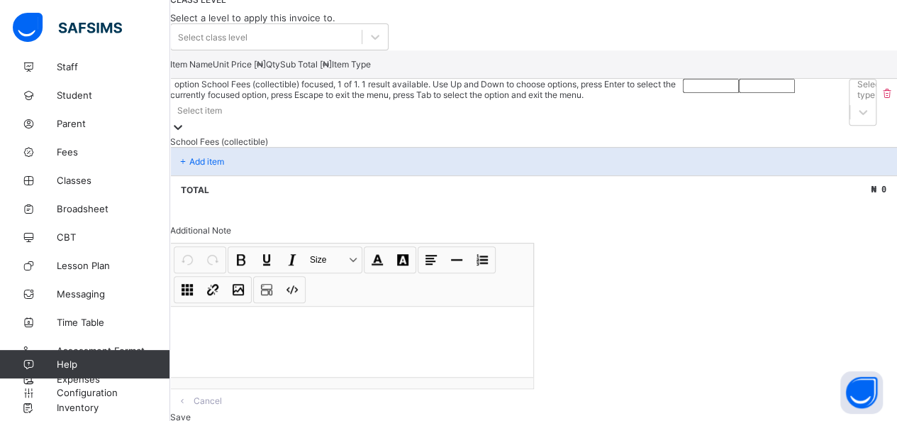
click at [315, 147] on div "School Fees (collectible)" at bounding box center [426, 141] width 513 height 11
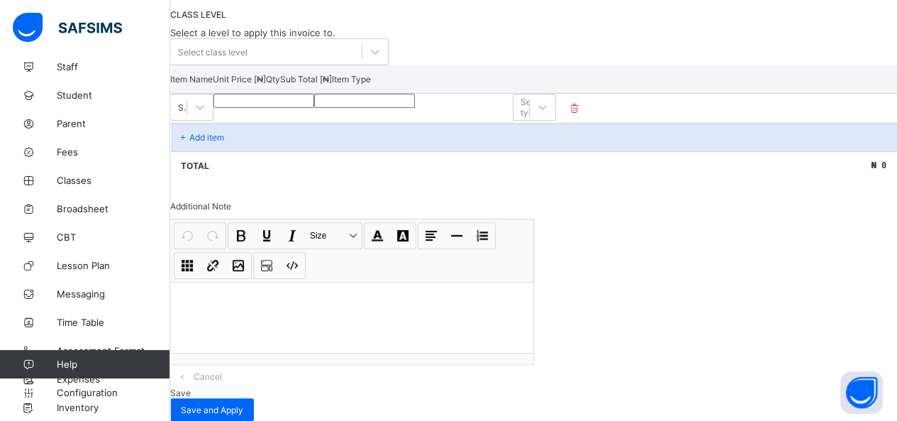
click at [320, 96] on div "Invoice template content Items that are set as compulsory will be available in …" at bounding box center [533, 74] width 727 height 209
click at [322, 62] on div "Select class level" at bounding box center [266, 52] width 191 height 20
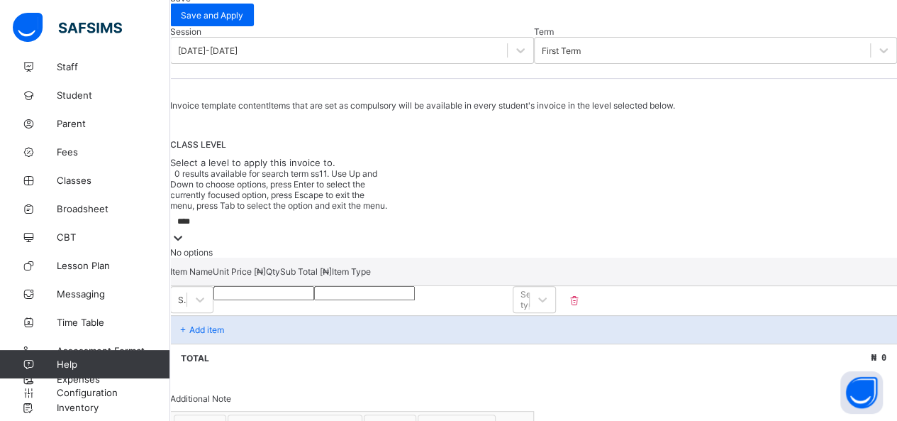
scroll to position [138, 0]
type input "****"
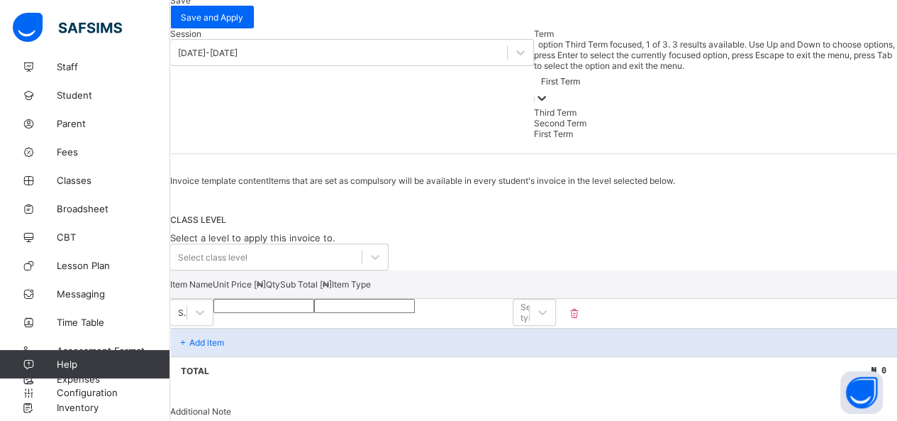
click at [535, 91] on div at bounding box center [542, 99] width 14 height 16
click at [534, 118] on div "Second Term" at bounding box center [716, 123] width 364 height 11
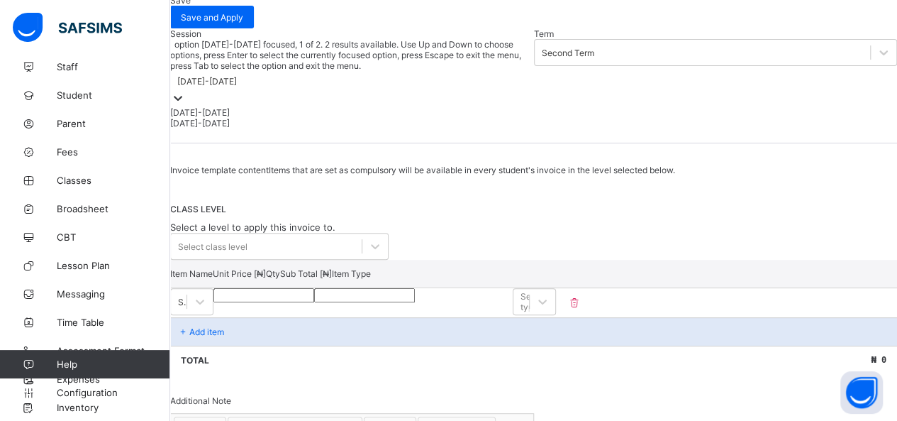
click at [185, 91] on div at bounding box center [178, 99] width 14 height 16
click at [258, 118] on div "[DATE]-[DATE]" at bounding box center [352, 123] width 364 height 11
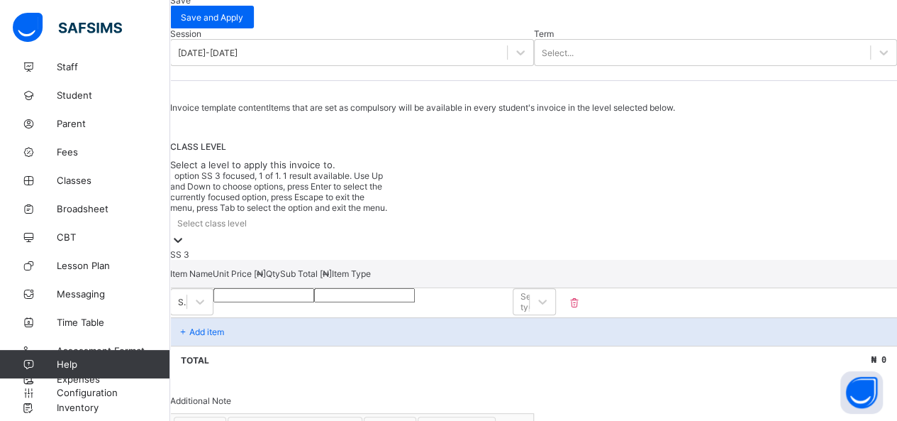
click at [313, 228] on div "Select class level" at bounding box center [279, 223] width 218 height 20
click at [508, 55] on div at bounding box center [521, 53] width 26 height 26
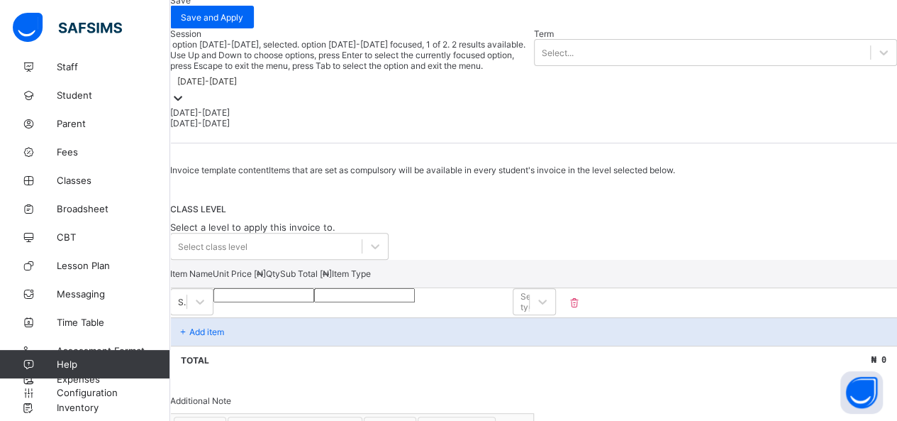
click at [254, 107] on div "[DATE]-[DATE]" at bounding box center [352, 112] width 364 height 11
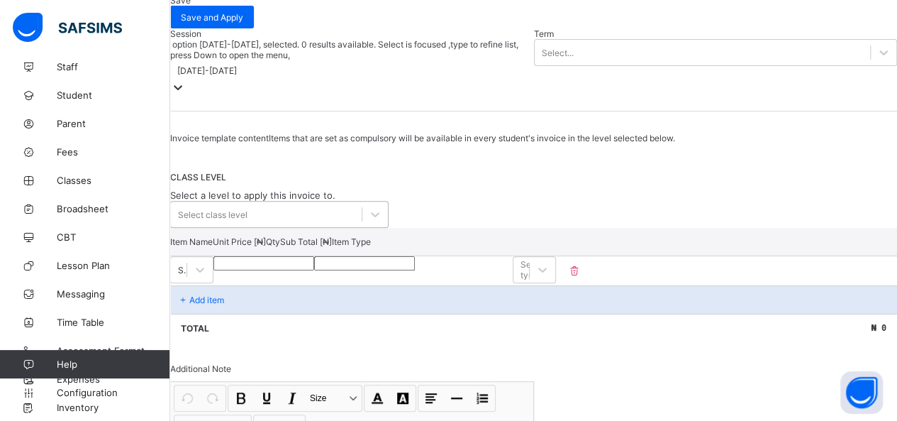
click at [332, 216] on div "Select class level" at bounding box center [266, 214] width 191 height 20
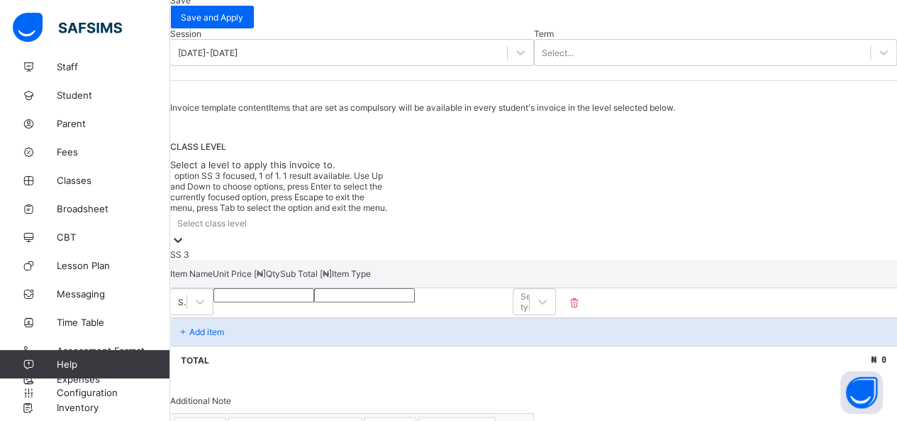
click at [332, 216] on div "Select class level" at bounding box center [279, 223] width 218 height 20
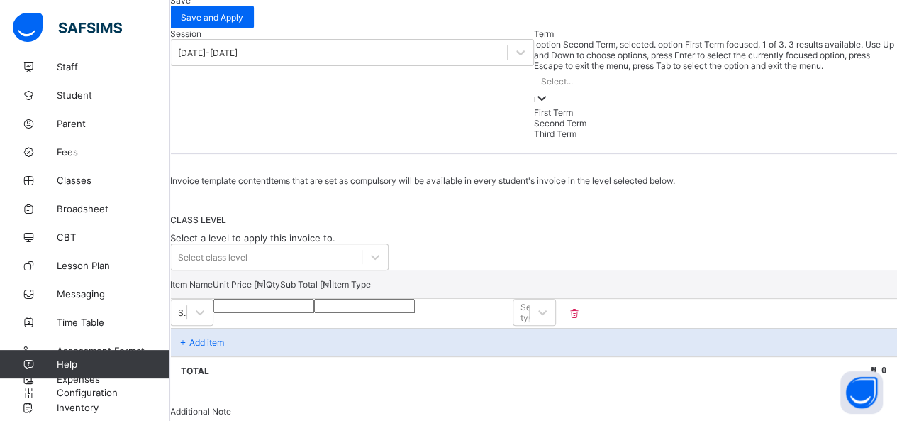
click at [534, 71] on div "Select..." at bounding box center [716, 89] width 364 height 36
click at [534, 107] on div "First Term" at bounding box center [716, 112] width 364 height 11
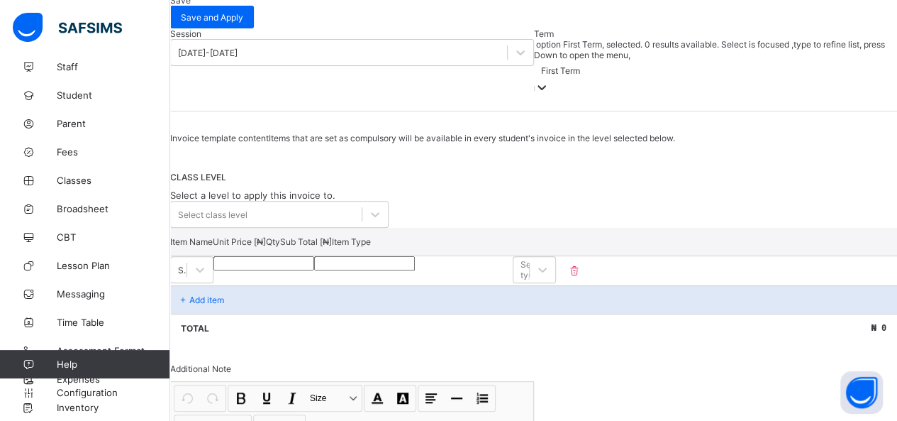
click at [534, 60] on div "First Term" at bounding box center [716, 78] width 364 height 36
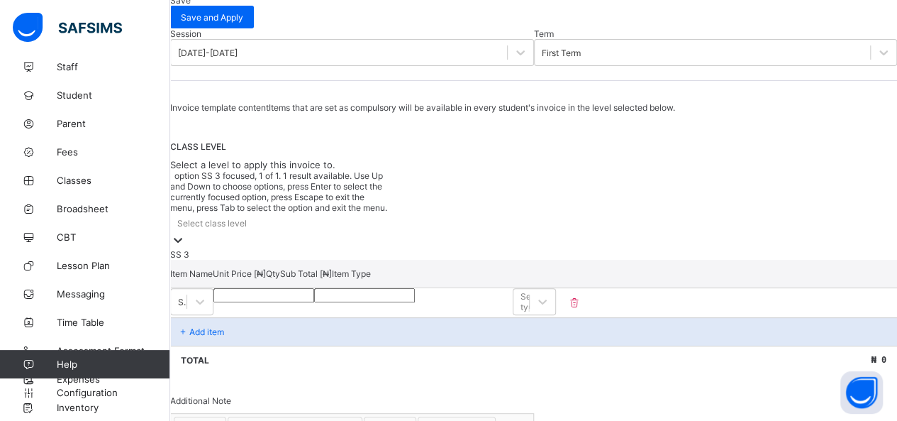
click at [339, 228] on div "Select class level" at bounding box center [279, 223] width 218 height 20
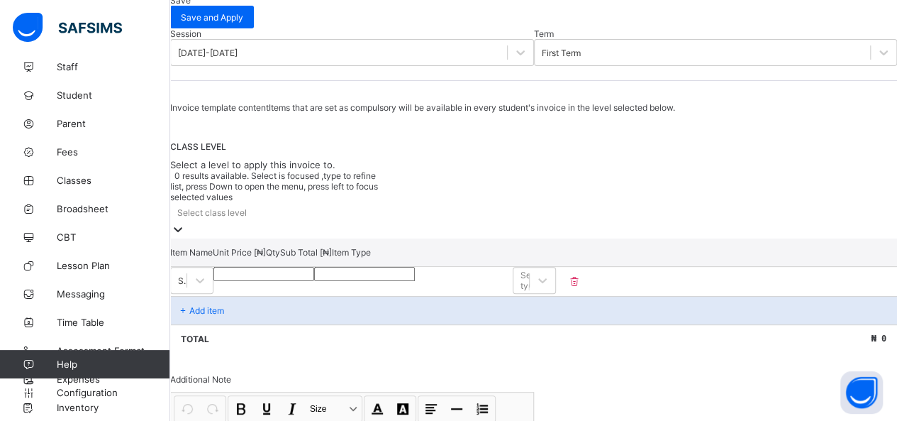
click at [339, 222] on div "Select class level" at bounding box center [279, 212] width 218 height 20
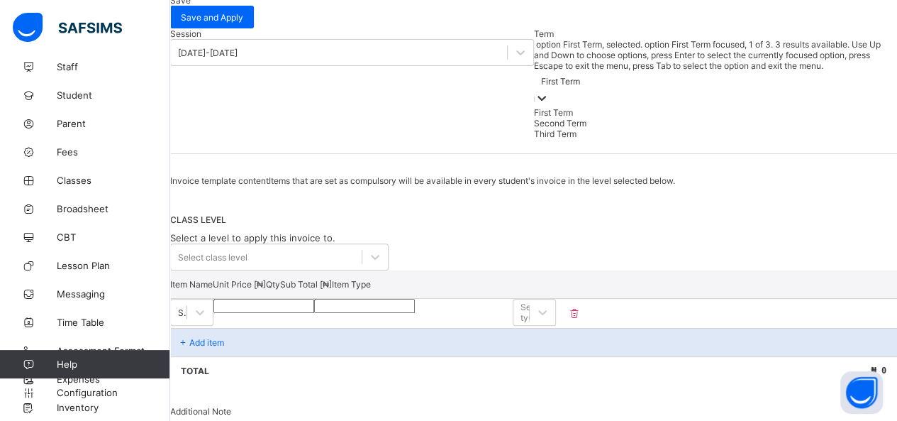
click at [535, 91] on div at bounding box center [542, 99] width 14 height 16
click at [534, 118] on div "Second Term" at bounding box center [716, 123] width 364 height 11
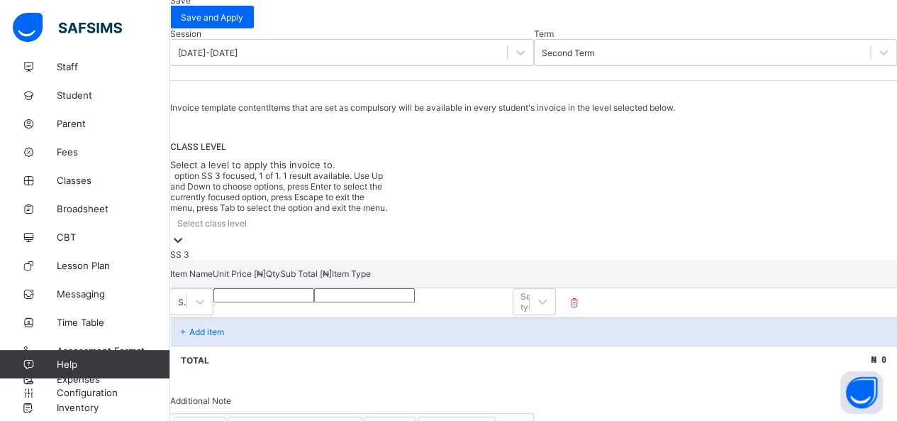
click at [362, 220] on div "Select class level" at bounding box center [279, 223] width 218 height 20
type input "*"
click at [871, 60] on div at bounding box center [884, 53] width 26 height 26
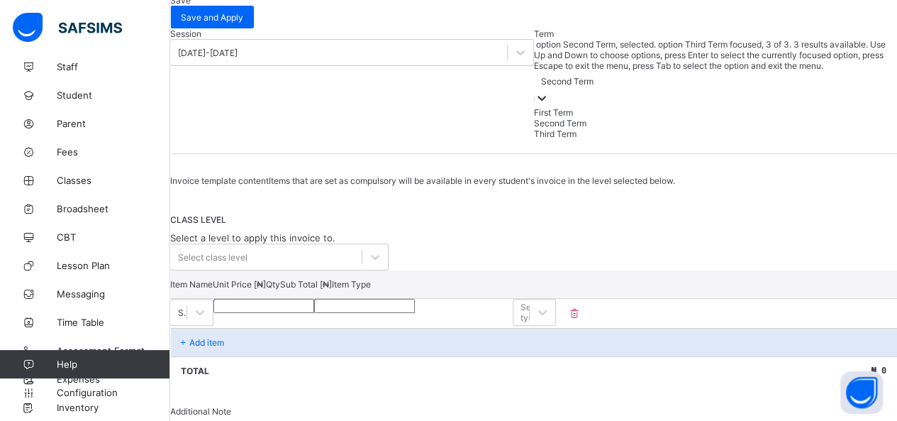
click at [534, 133] on div "Third Term" at bounding box center [716, 133] width 364 height 11
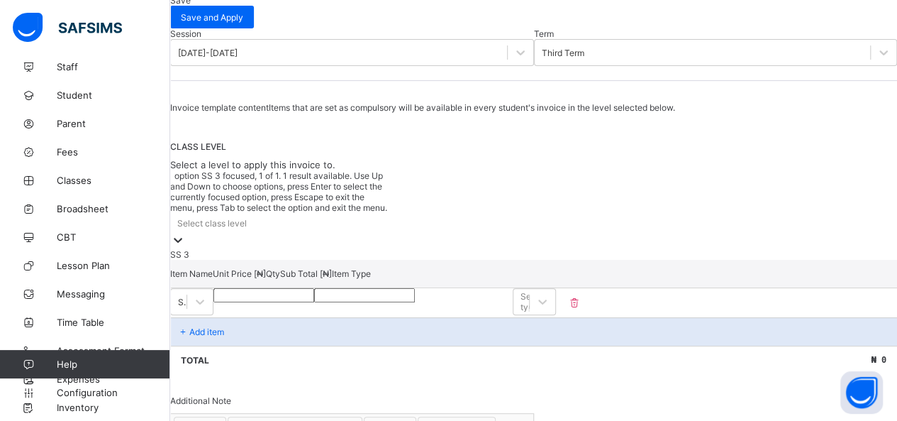
click at [185, 233] on icon at bounding box center [178, 240] width 14 height 14
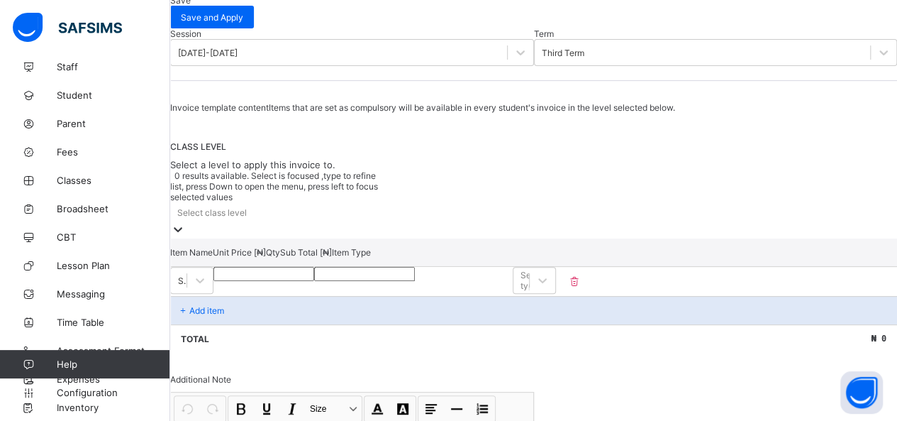
click at [185, 222] on icon at bounding box center [178, 229] width 14 height 14
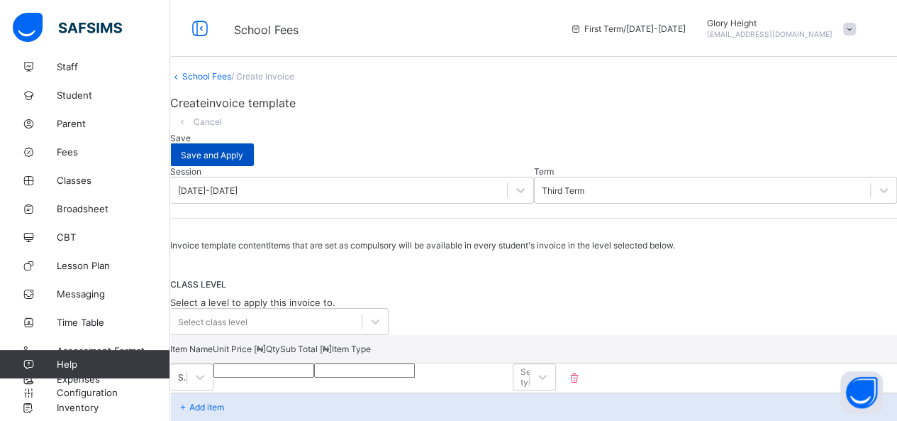
click at [243, 150] on span "Save and Apply" at bounding box center [212, 155] width 62 height 11
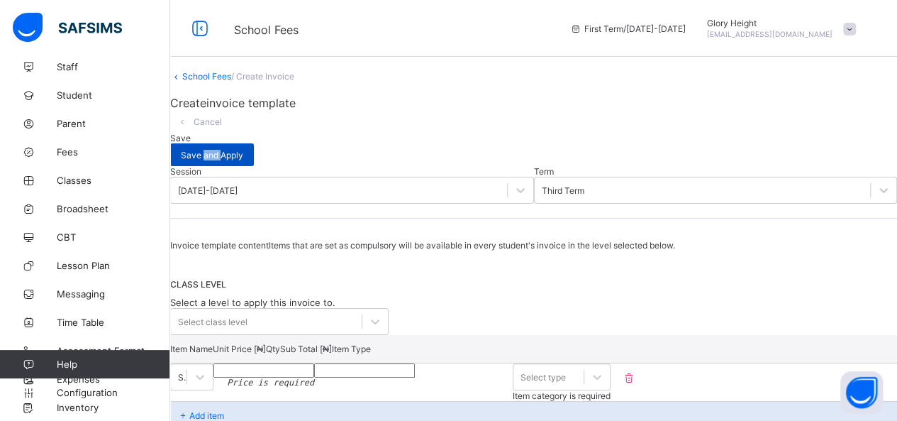
click at [243, 150] on span "Save and Apply" at bounding box center [212, 155] width 62 height 11
click at [222, 127] on span "Cancel" at bounding box center [208, 121] width 28 height 11
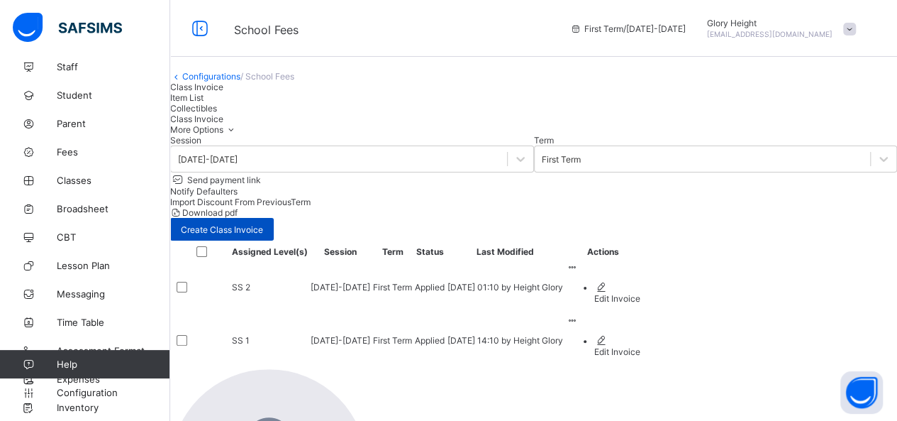
click at [263, 224] on span "Create Class Invoice" at bounding box center [222, 229] width 82 height 11
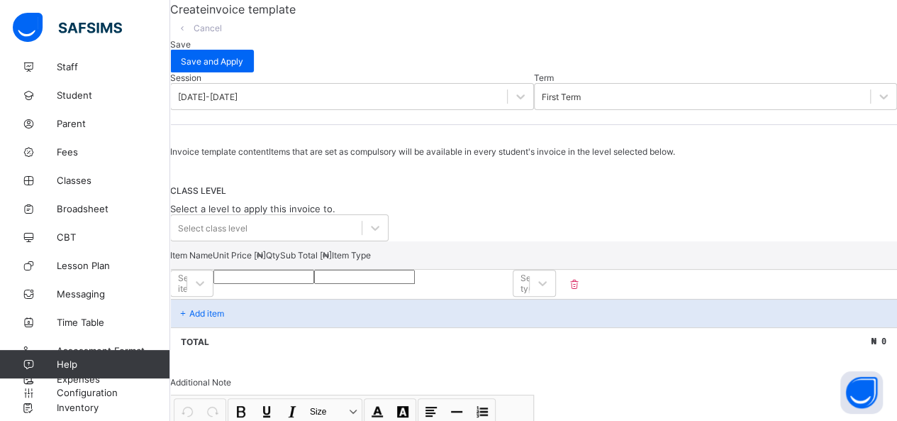
scroll to position [109, 0]
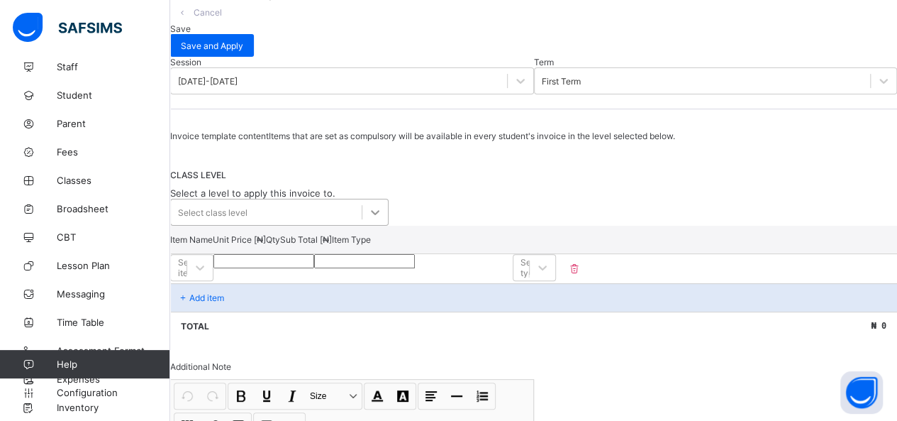
click at [384, 225] on div at bounding box center [375, 212] width 26 height 26
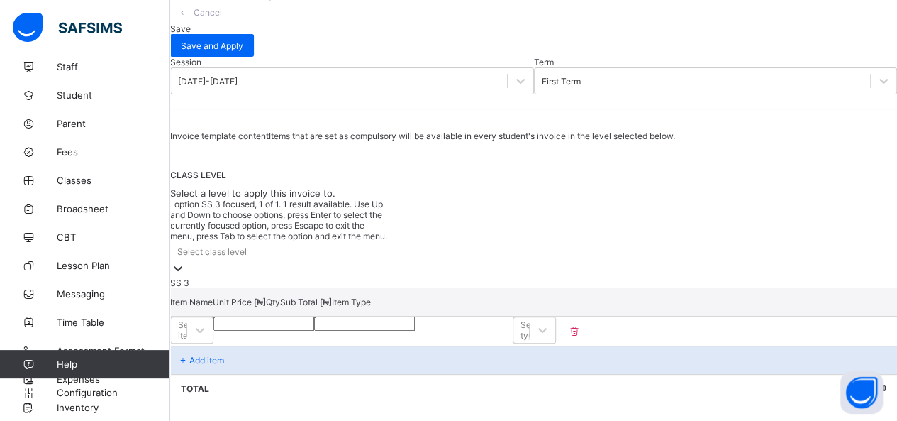
click at [185, 261] on div at bounding box center [178, 269] width 14 height 16
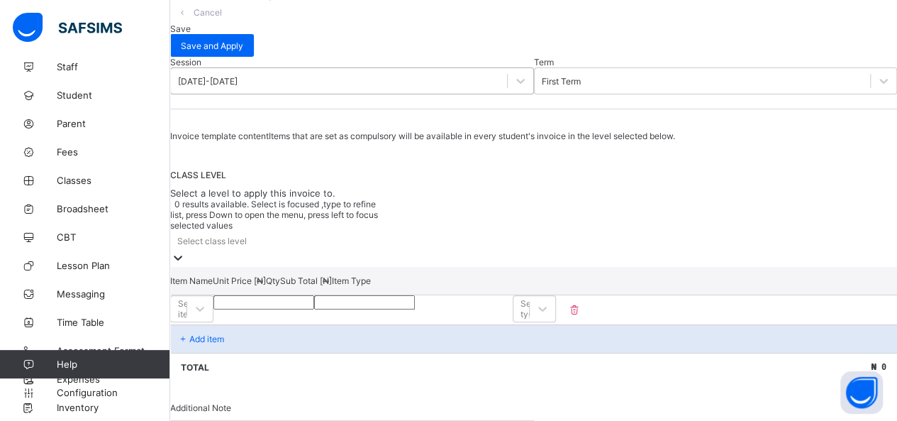
click at [236, 87] on div "[DATE]-[DATE]" at bounding box center [208, 81] width 60 height 11
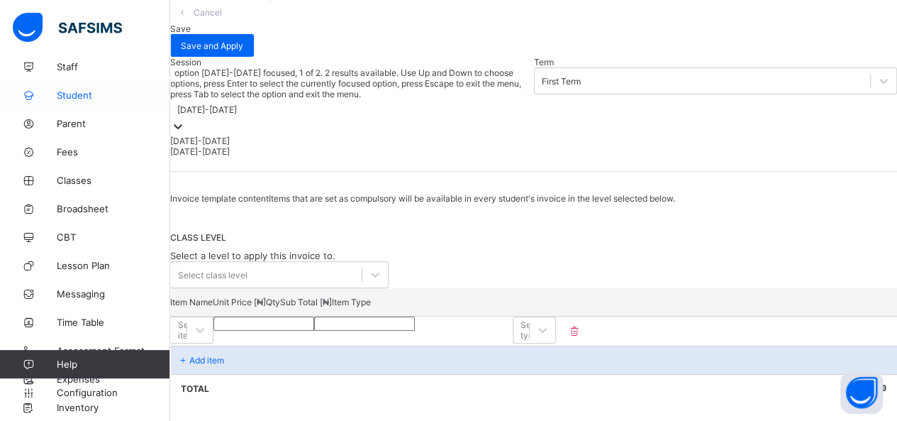
click at [96, 87] on link "Student" at bounding box center [85, 95] width 170 height 28
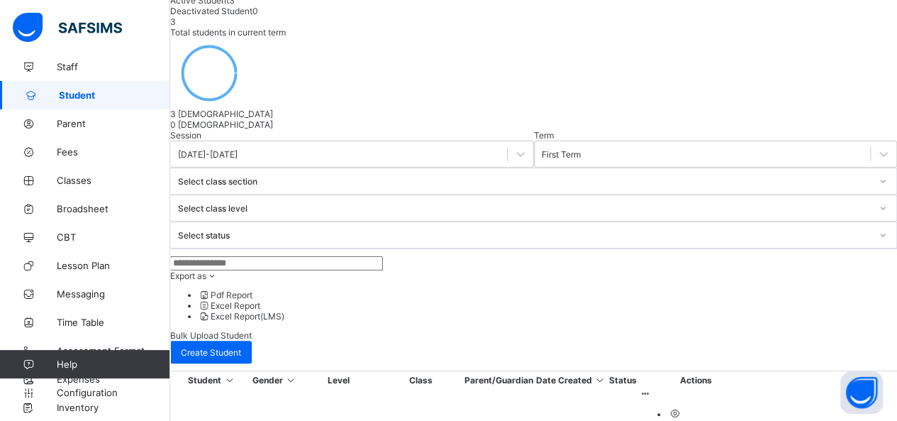
scroll to position [175, 0]
click at [105, 154] on span "Fees" at bounding box center [113, 151] width 113 height 11
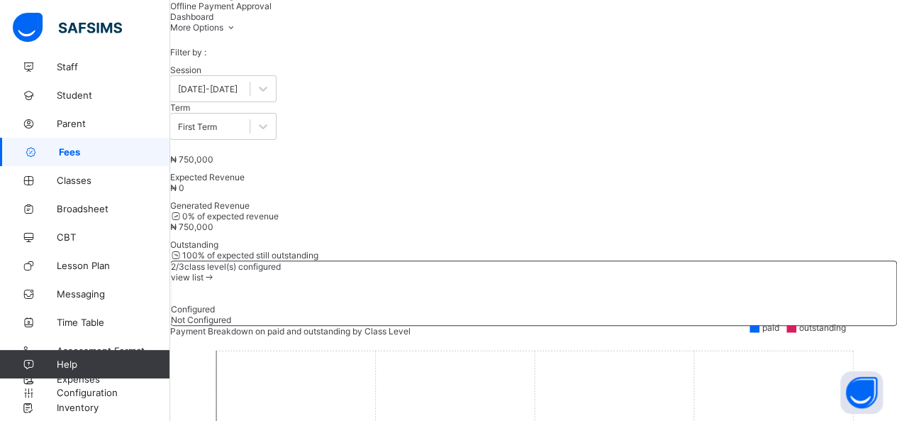
scroll to position [175, 0]
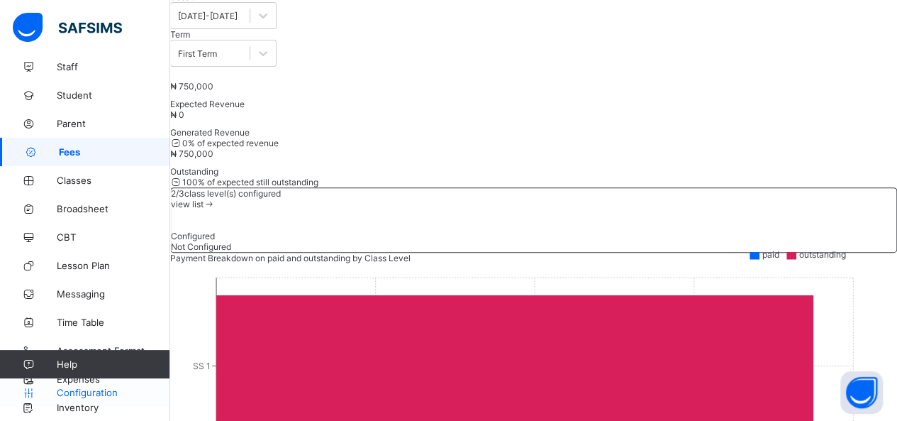
click at [74, 391] on span "Configuration" at bounding box center [113, 392] width 113 height 11
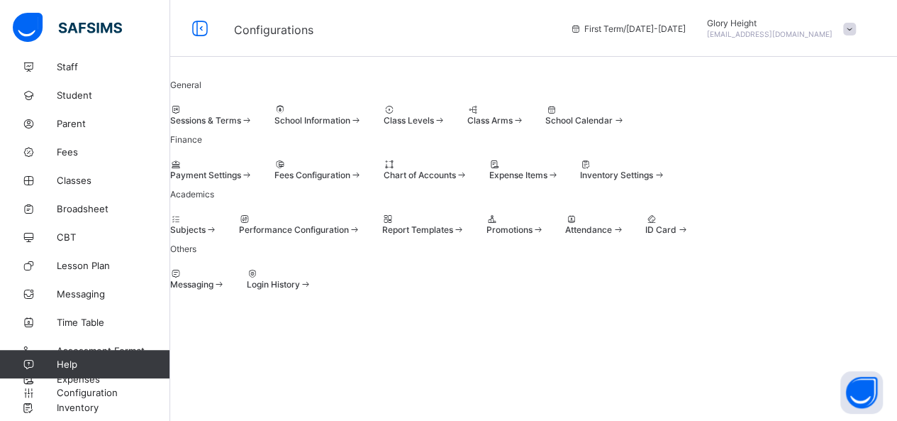
click at [362, 159] on div "Fees Configuration" at bounding box center [318, 169] width 88 height 21
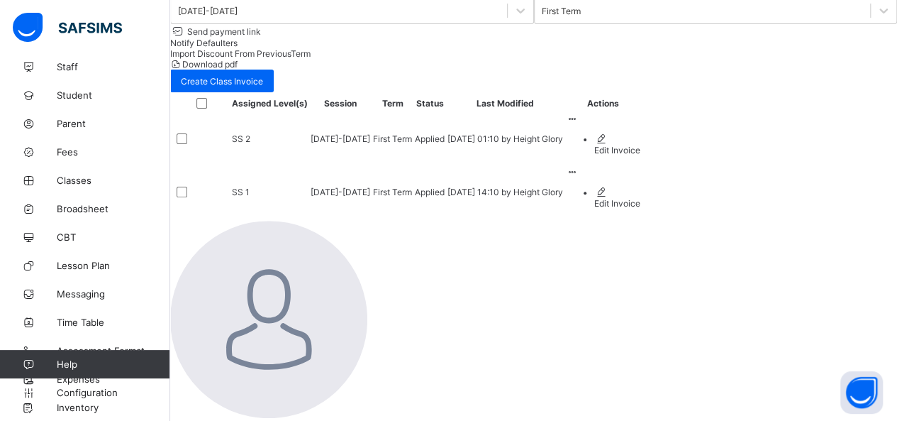
scroll to position [40, 0]
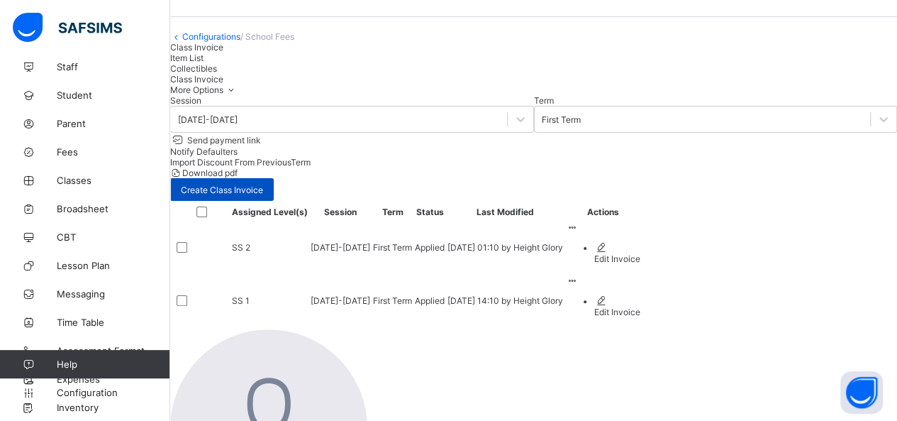
click at [274, 189] on div "Create Class Invoice" at bounding box center [222, 189] width 104 height 23
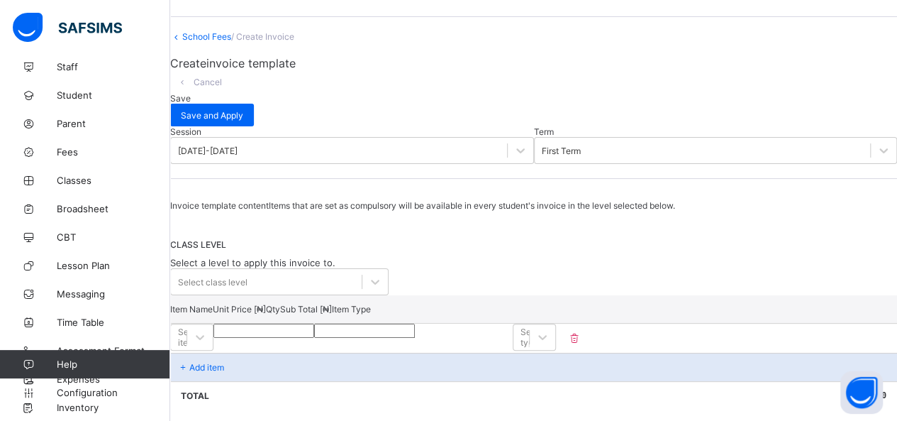
scroll to position [175, 0]
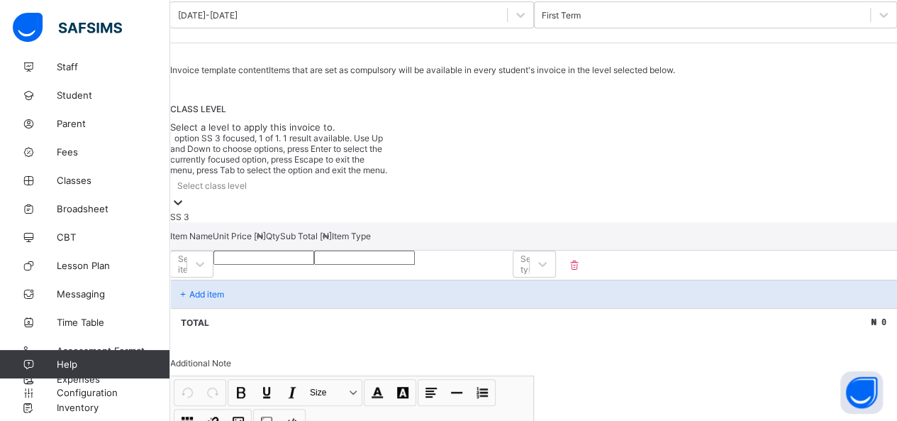
click at [279, 184] on div "Select class level" at bounding box center [279, 185] width 218 height 20
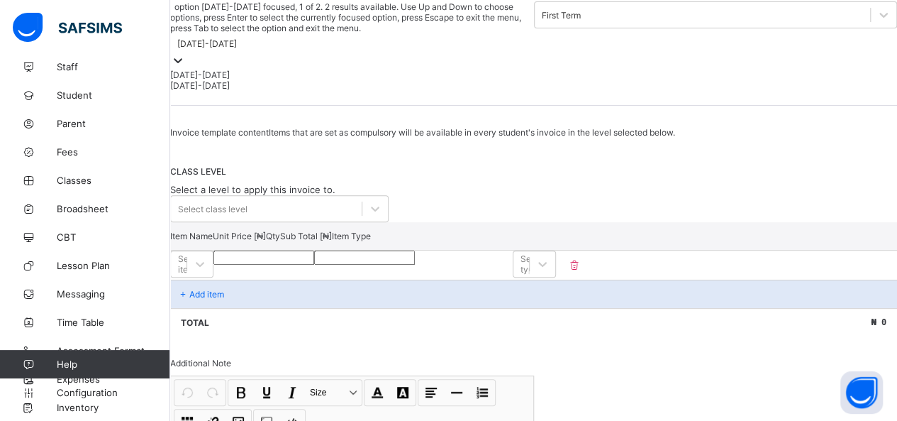
click at [185, 53] on icon at bounding box center [178, 60] width 14 height 14
click at [251, 80] on div "[DATE]-[DATE]" at bounding box center [352, 85] width 364 height 11
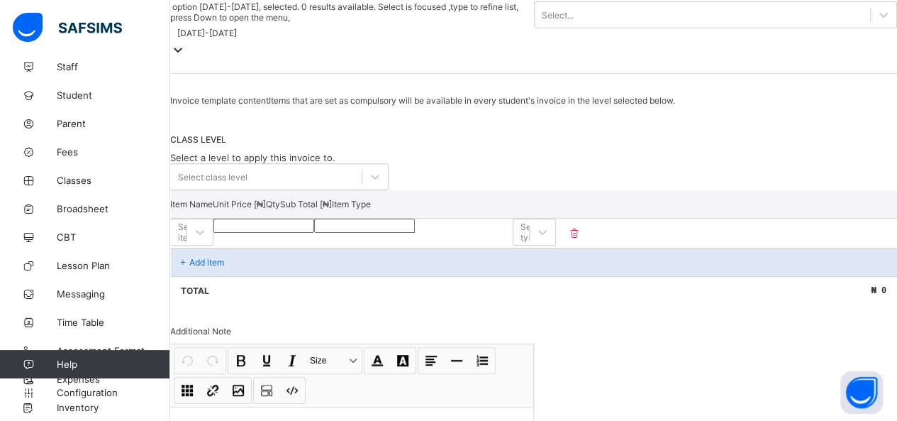
click at [270, 170] on div "CLASS LEVEL Select a level to apply this invoice to. Select class level" at bounding box center [533, 162] width 727 height 56
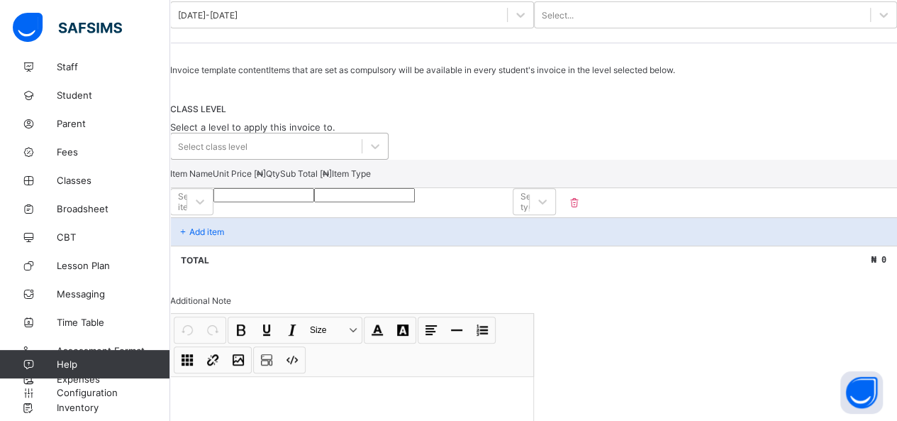
click at [248, 152] on div "Select class level" at bounding box center [213, 146] width 70 height 11
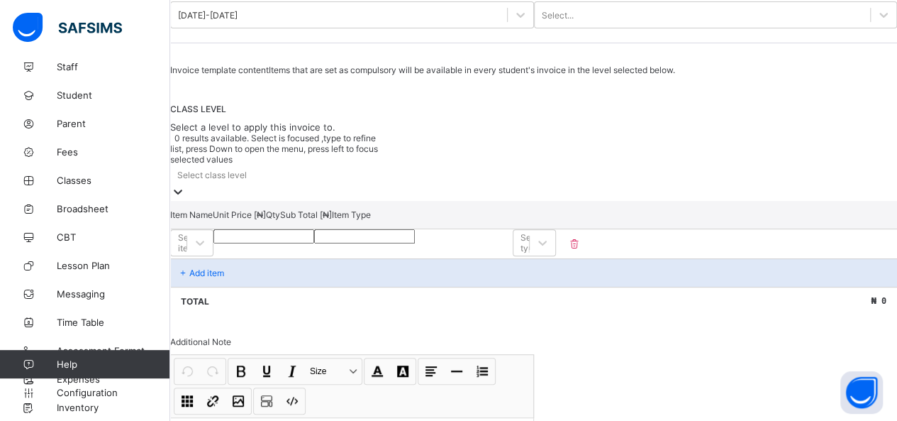
click at [247, 180] on div "Select class level" at bounding box center [212, 175] width 70 height 11
click at [507, 28] on div at bounding box center [520, 15] width 26 height 26
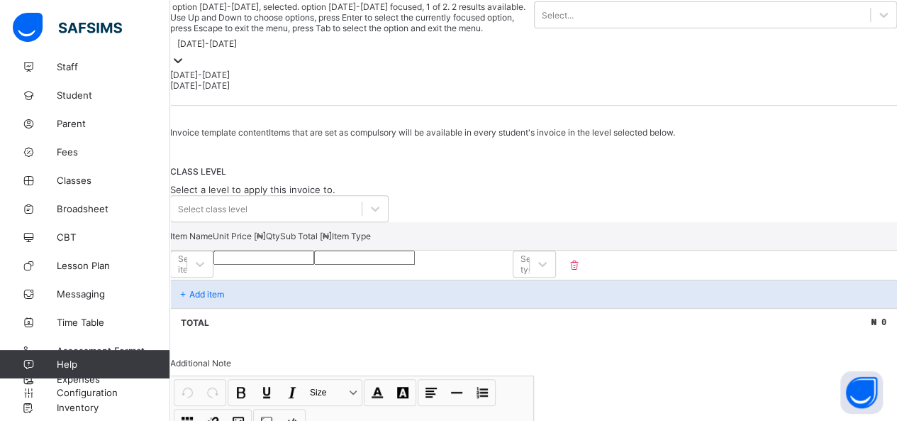
click at [255, 70] on div "[DATE]-[DATE]" at bounding box center [352, 75] width 364 height 11
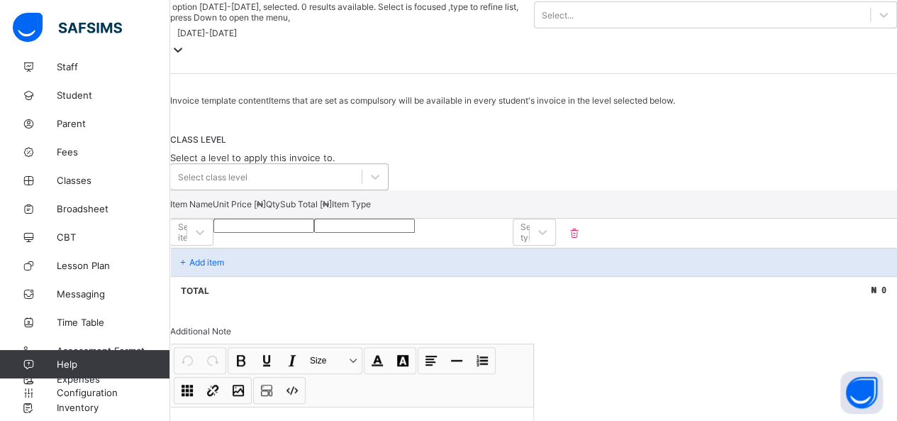
click at [355, 187] on div "Select class level" at bounding box center [266, 177] width 191 height 20
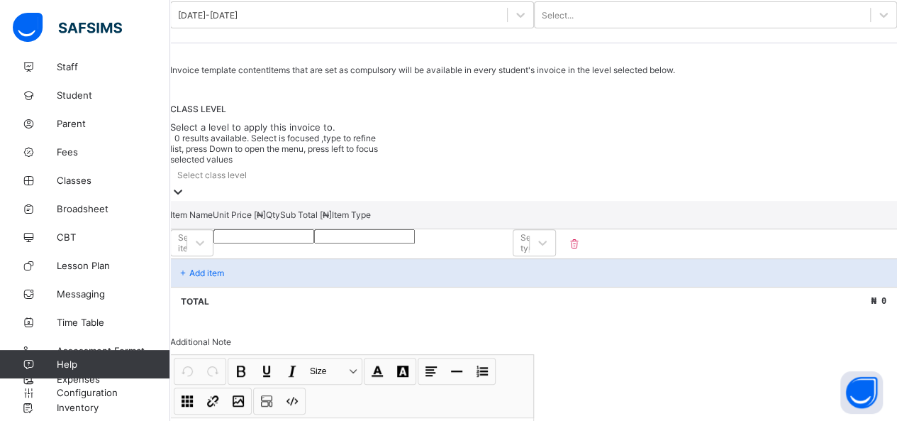
click at [355, 184] on div "Select class level" at bounding box center [279, 175] width 218 height 20
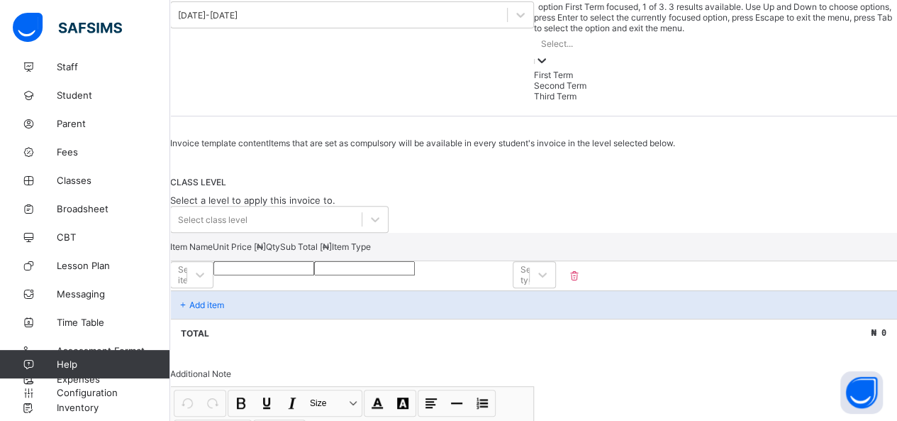
click at [534, 33] on div "Select..." at bounding box center [716, 43] width 364 height 20
click at [534, 80] on div "Second Term" at bounding box center [716, 85] width 364 height 11
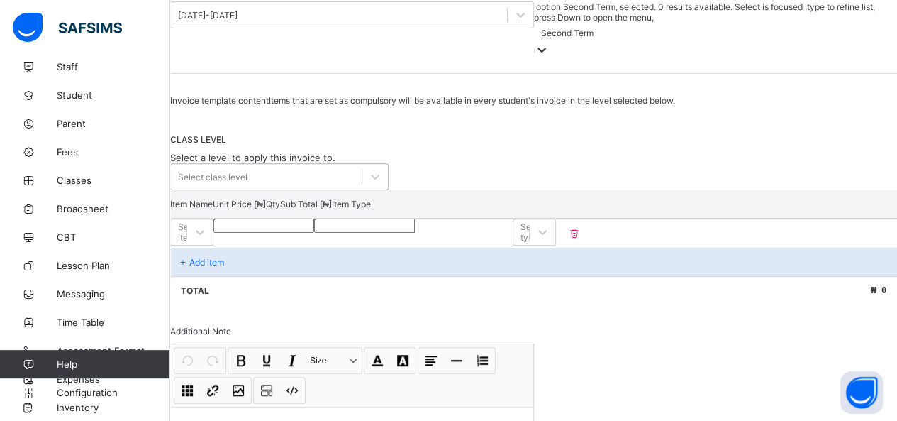
click at [340, 177] on div "Select class level" at bounding box center [266, 177] width 191 height 20
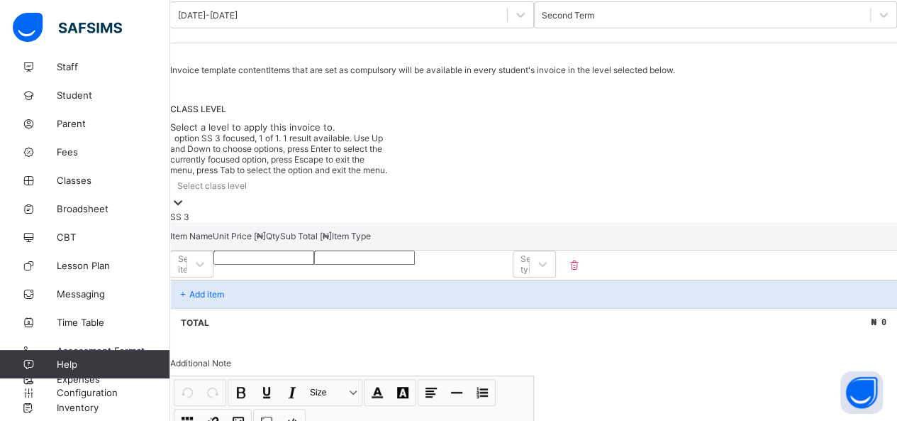
click at [340, 177] on div "Select class level" at bounding box center [279, 185] width 218 height 20
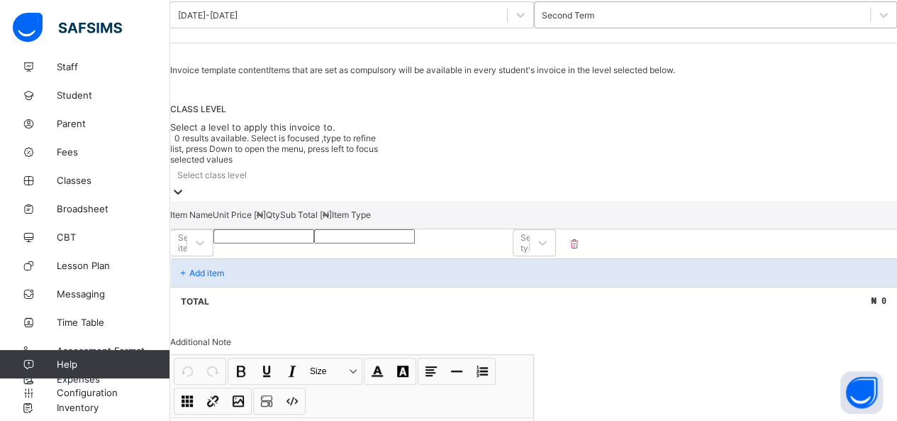
click at [535, 25] on div "Second Term" at bounding box center [703, 15] width 336 height 20
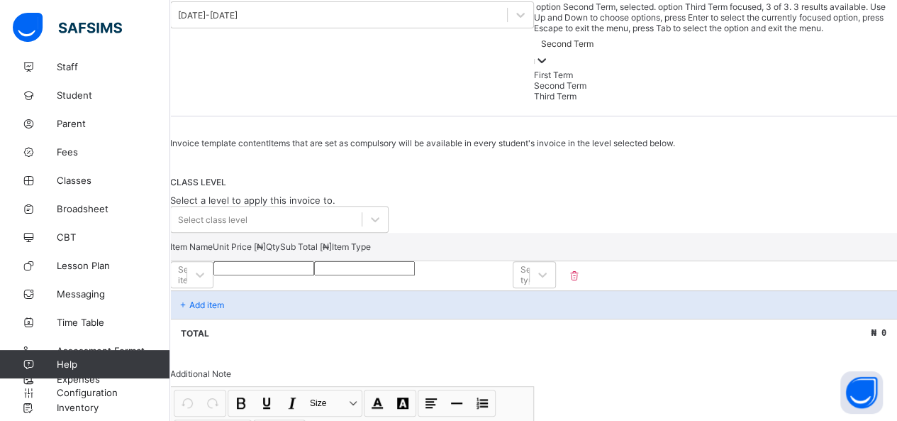
click at [534, 91] on div "Third Term" at bounding box center [716, 96] width 364 height 11
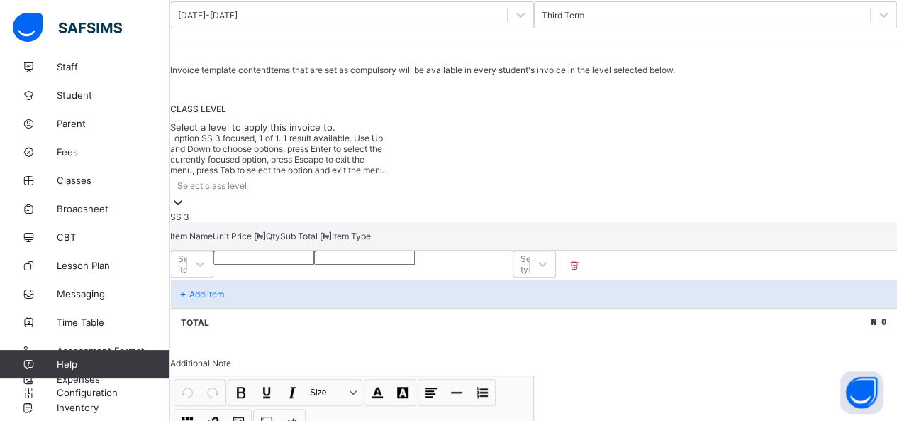
click at [367, 177] on div "Select class level" at bounding box center [279, 185] width 218 height 20
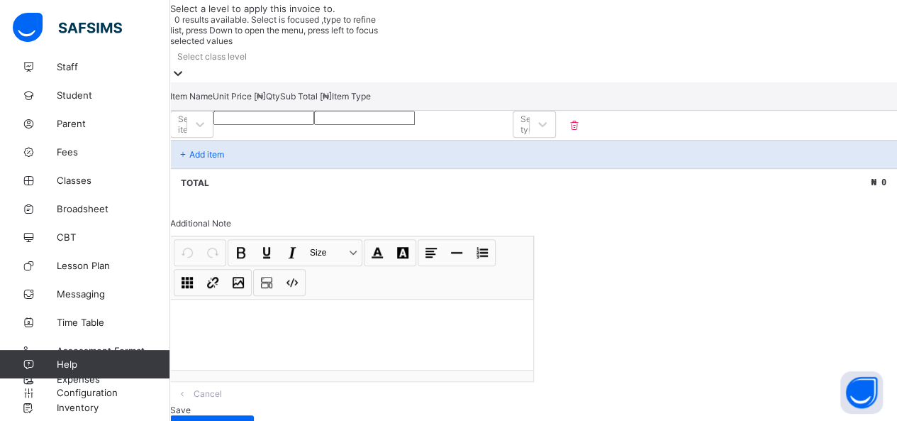
scroll to position [348, 0]
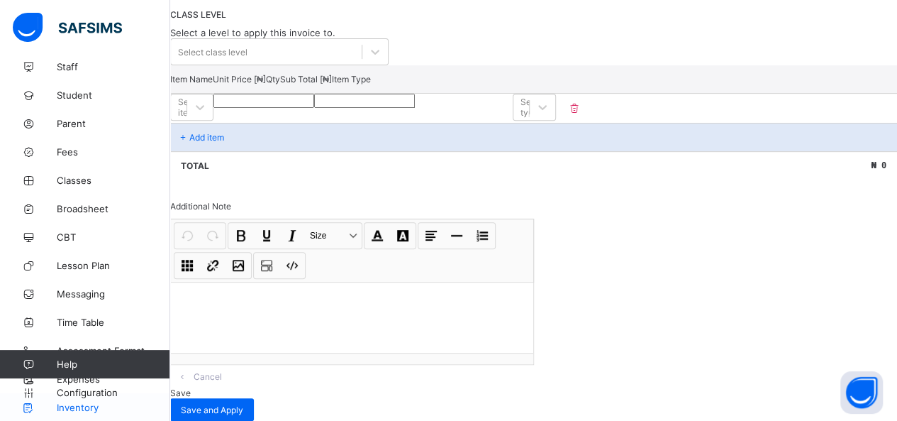
click at [84, 413] on link "Inventory" at bounding box center [85, 407] width 170 height 28
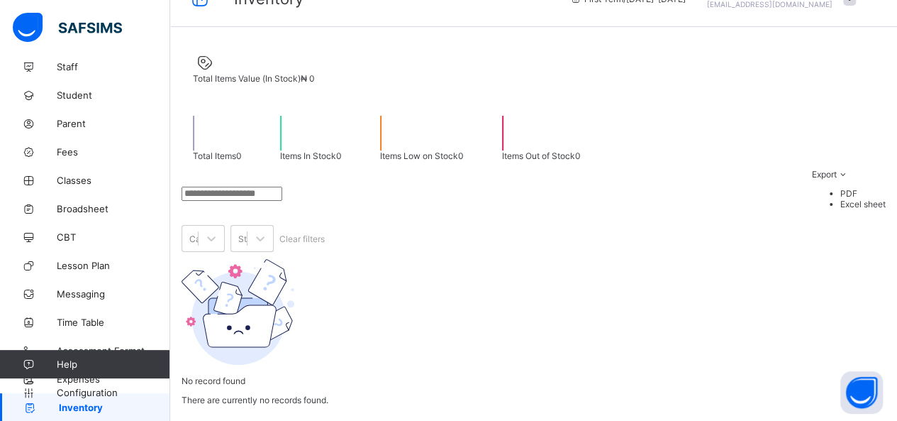
scroll to position [145, 0]
click at [67, 390] on span "Configuration" at bounding box center [113, 392] width 113 height 11
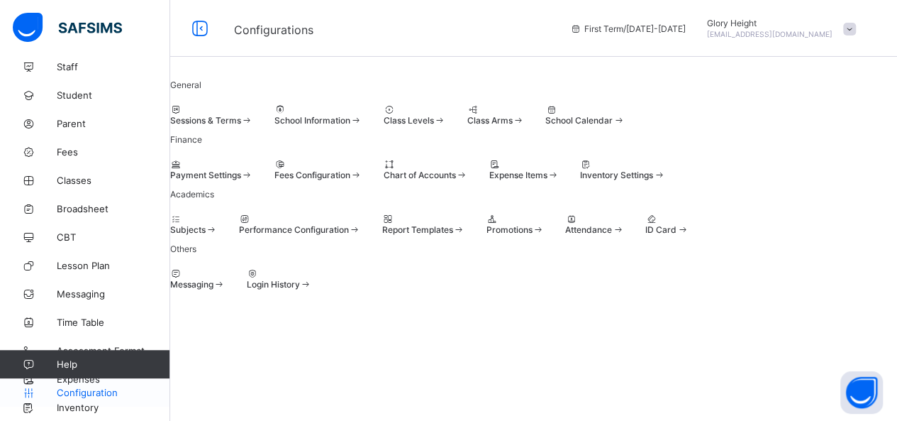
click at [74, 380] on link "Configuration" at bounding box center [85, 392] width 170 height 28
click at [84, 379] on link "Configuration" at bounding box center [85, 392] width 170 height 28
click at [101, 363] on span "Help" at bounding box center [113, 363] width 113 height 11
click at [108, 346] on span "Assessment Format" at bounding box center [113, 350] width 113 height 11
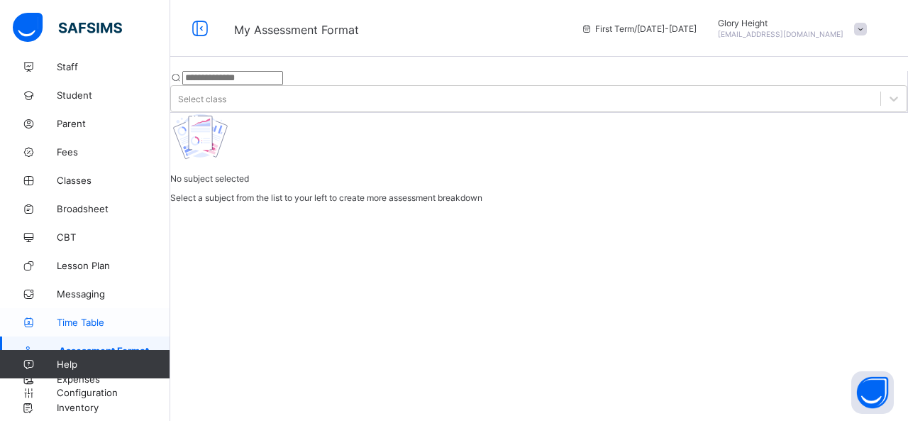
click at [109, 318] on span "Time Table" at bounding box center [113, 321] width 113 height 11
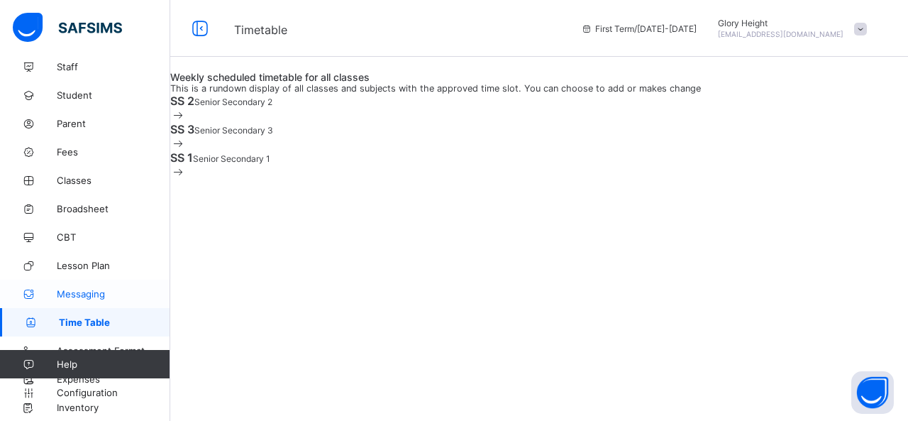
click at [111, 296] on span "Messaging" at bounding box center [113, 293] width 113 height 11
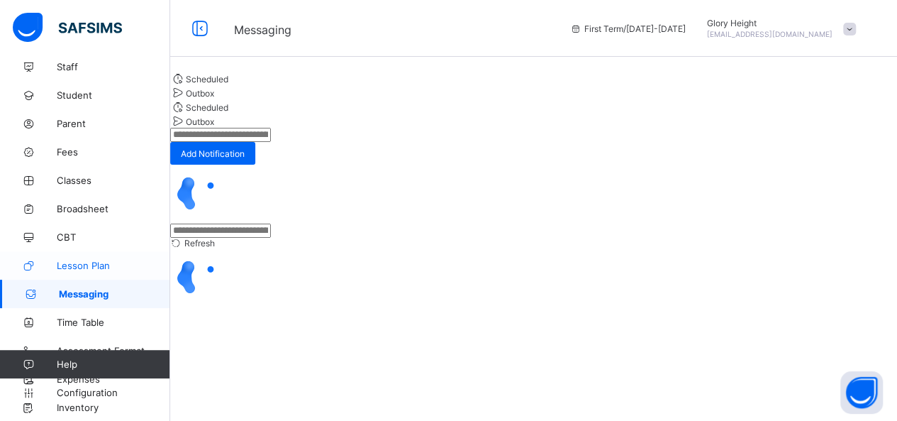
click at [111, 260] on span "Lesson Plan" at bounding box center [113, 265] width 113 height 11
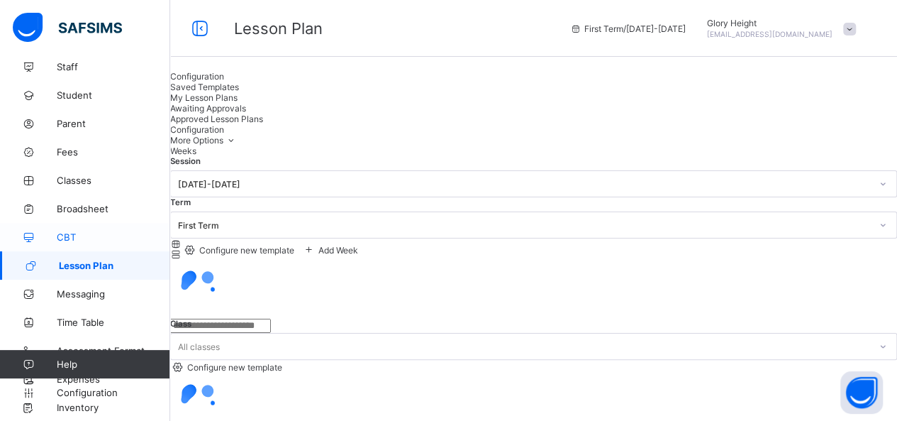
click at [128, 226] on link "CBT" at bounding box center [85, 237] width 170 height 28
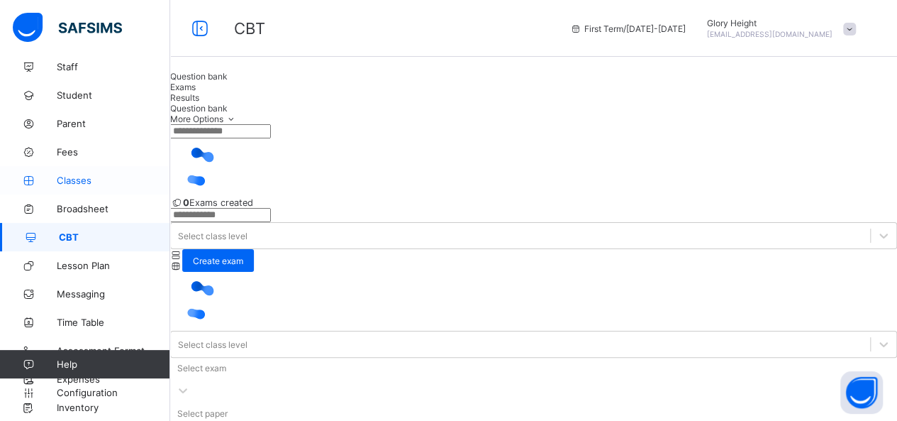
click at [126, 179] on span "Classes" at bounding box center [113, 179] width 113 height 11
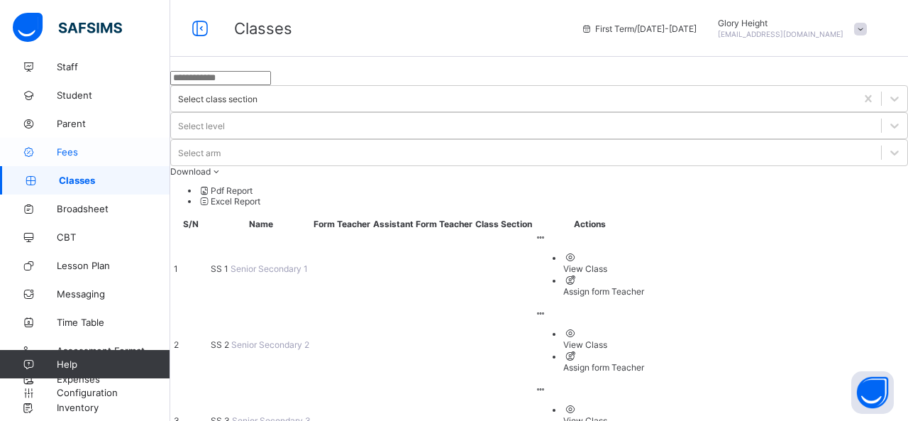
click at [121, 155] on span "Fees" at bounding box center [113, 151] width 113 height 11
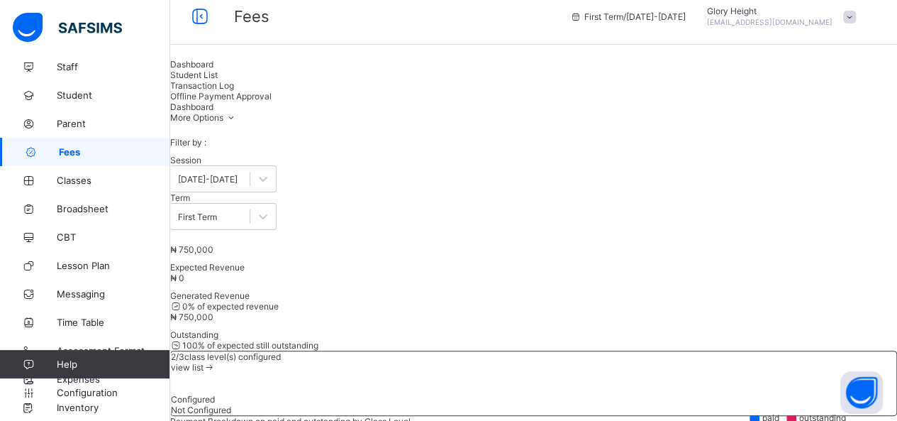
scroll to position [9, 0]
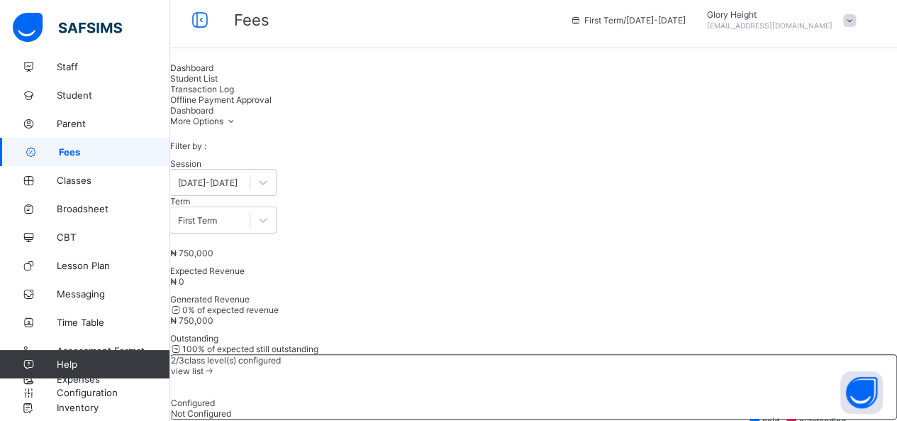
click at [297, 84] on div "Student List" at bounding box center [533, 78] width 727 height 11
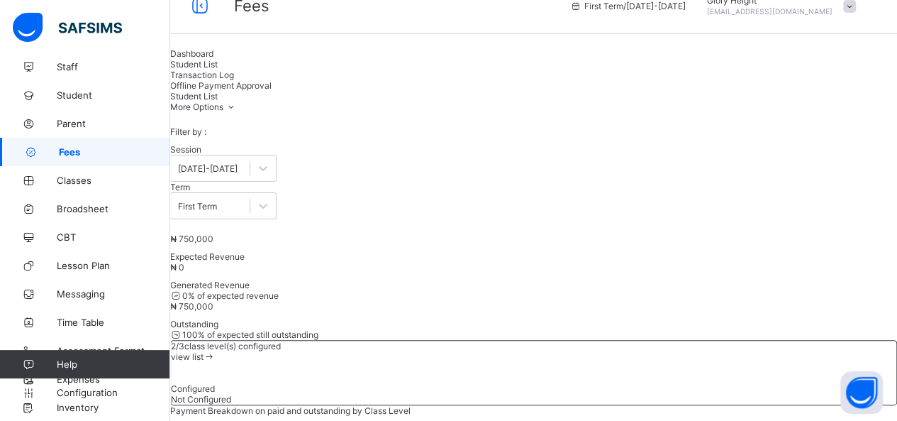
scroll to position [17, 0]
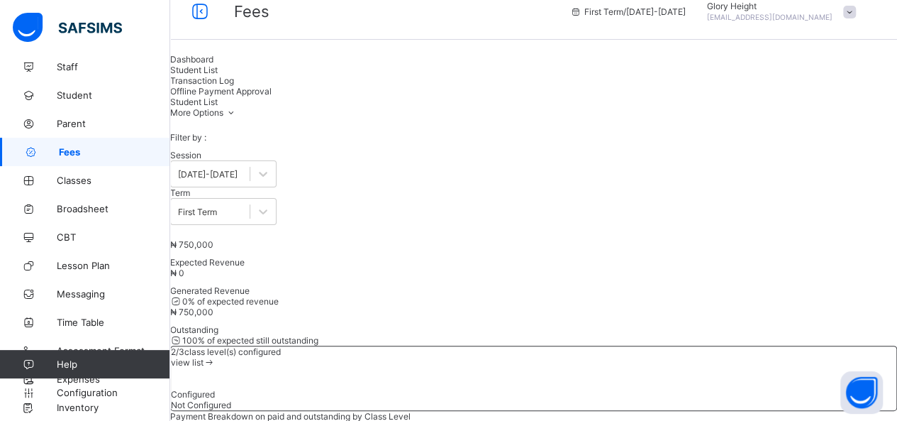
click at [357, 82] on div "Transaction Log" at bounding box center [533, 80] width 727 height 11
click at [438, 94] on div "Offline Payment Approval" at bounding box center [533, 91] width 727 height 11
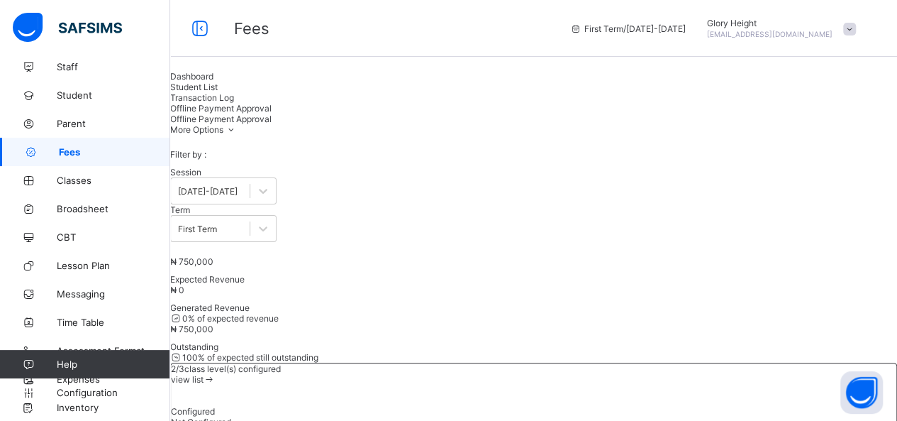
click at [218, 82] on div "Dashboard" at bounding box center [533, 76] width 727 height 11
click at [198, 38] on icon at bounding box center [200, 28] width 24 height 21
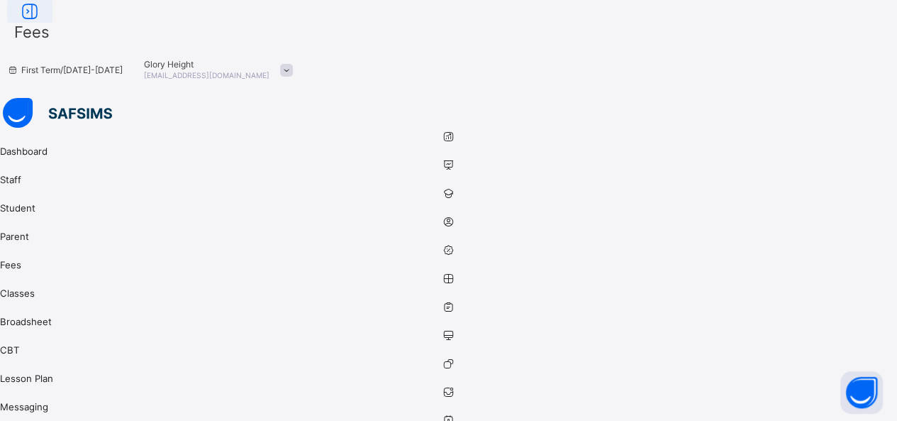
click at [42, 22] on icon at bounding box center [30, 11] width 24 height 21
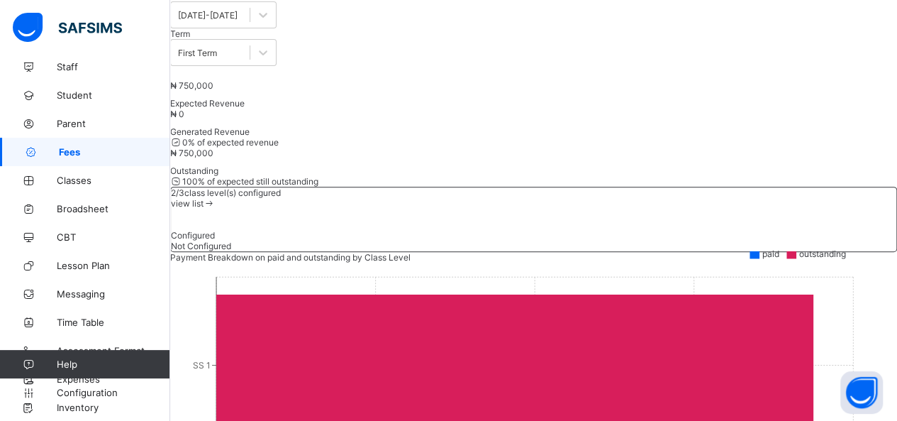
scroll to position [177, 0]
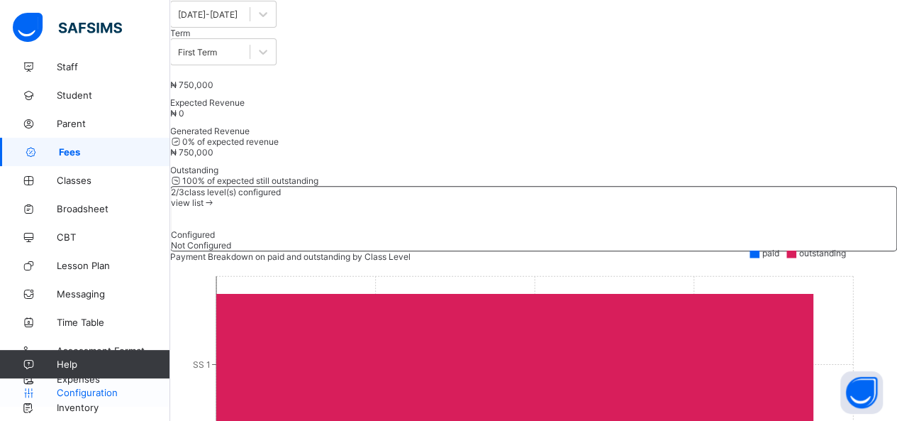
click at [74, 396] on span "Configuration" at bounding box center [113, 392] width 113 height 11
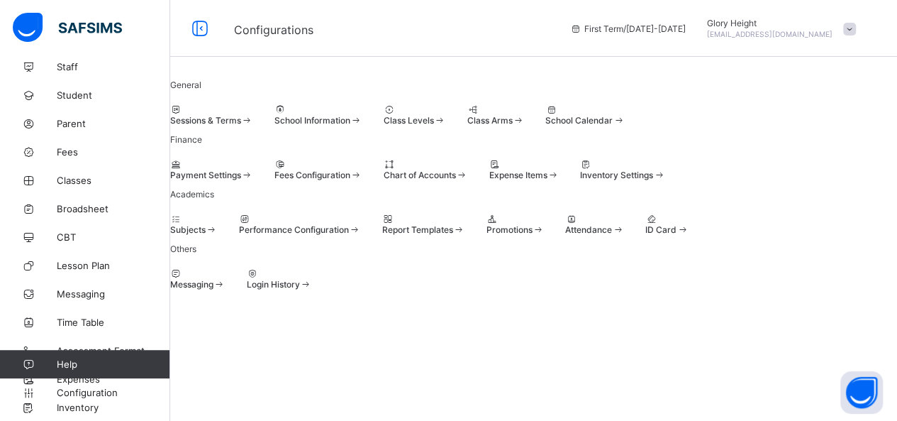
click at [350, 170] on span "Fees Configuration" at bounding box center [312, 175] width 76 height 11
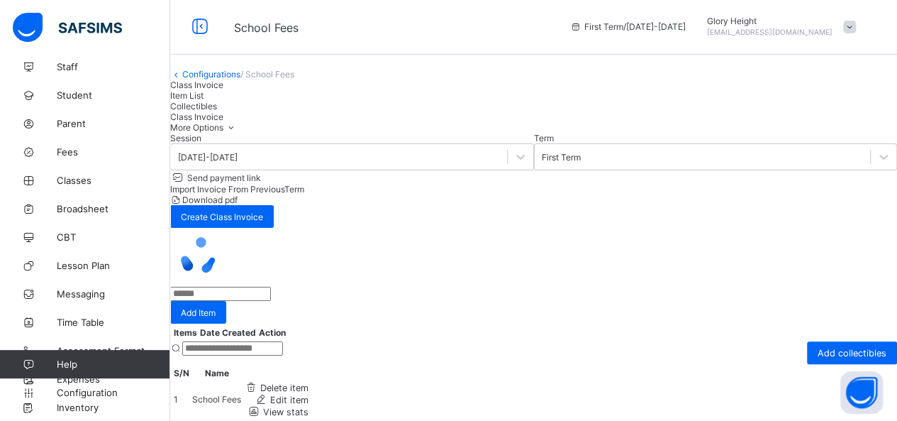
scroll to position [40, 0]
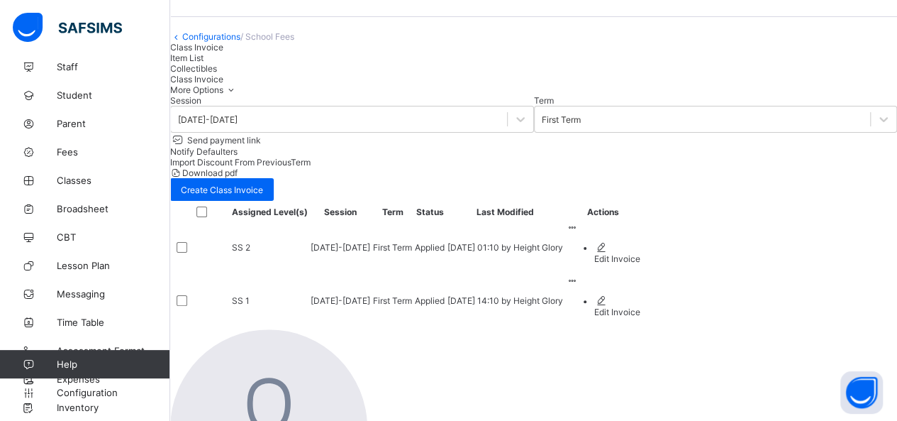
click at [578, 233] on icon at bounding box center [572, 227] width 12 height 11
click at [640, 264] on li "Edit Invoice" at bounding box center [617, 252] width 46 height 23
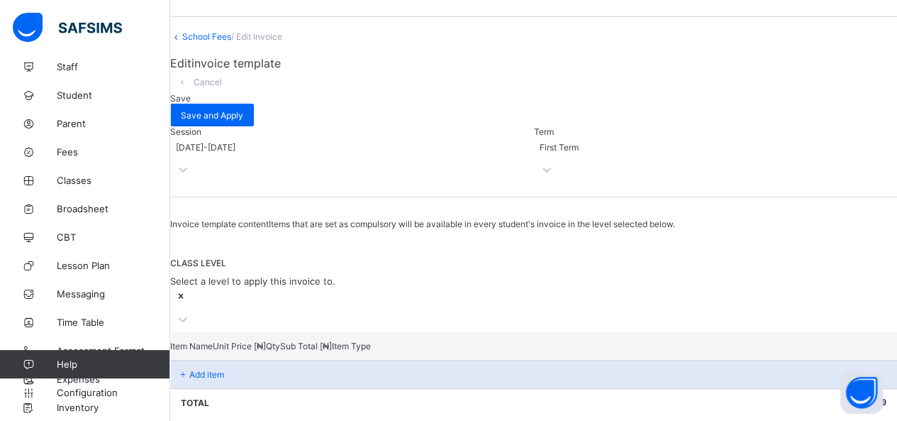
scroll to position [177, 0]
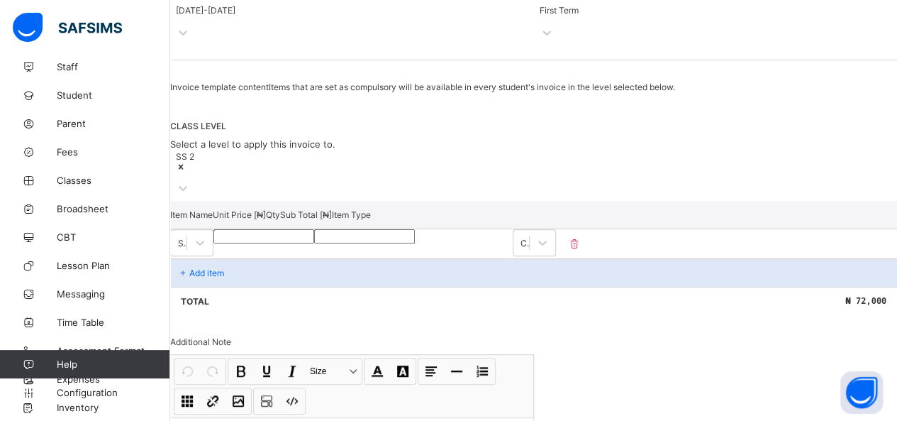
click at [314, 243] on input "****" at bounding box center [263, 236] width 101 height 14
type input "***"
type input "****"
type input "**"
type input "***"
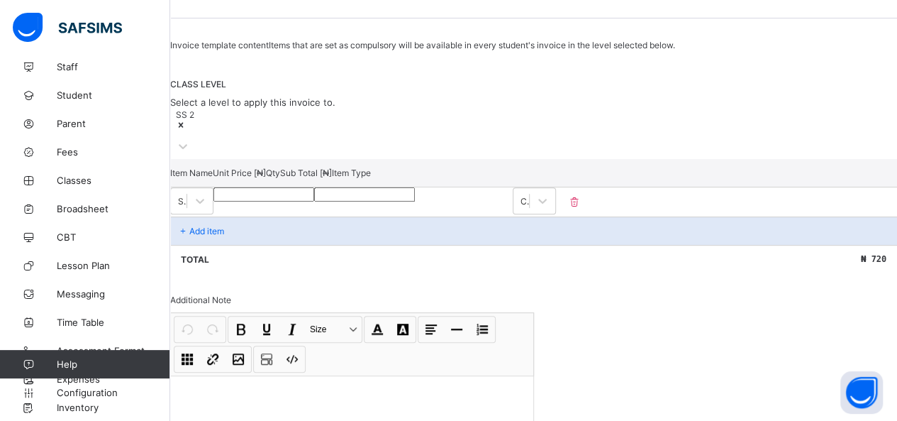
scroll to position [225, 0]
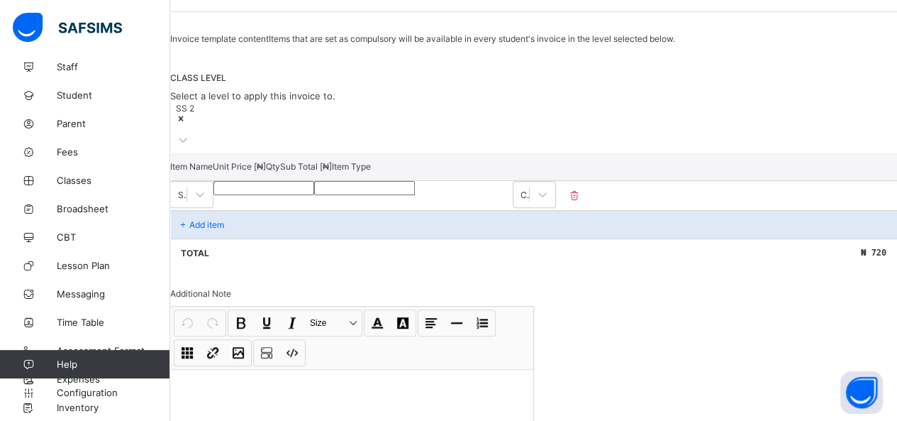
type input "**"
click at [730, 257] on div "Total ₦ 720" at bounding box center [533, 252] width 727 height 28
click at [740, 266] on div "Total ₦ 720" at bounding box center [533, 252] width 727 height 28
click at [674, 238] on div "Add item" at bounding box center [533, 224] width 727 height 28
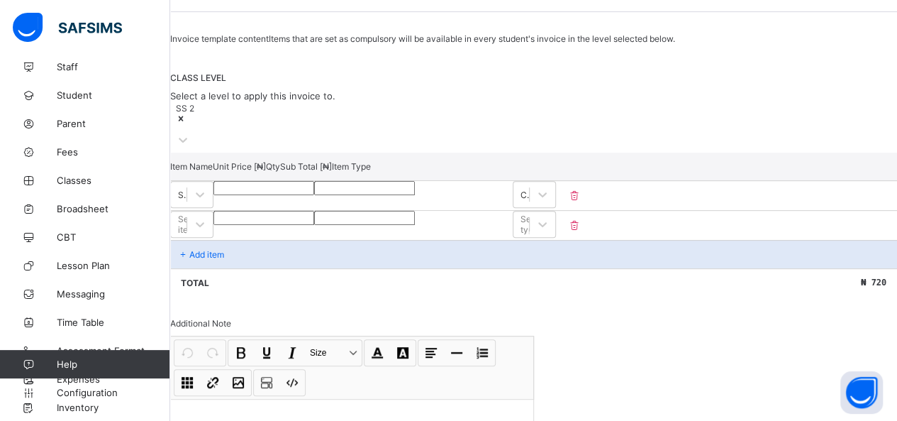
click at [513, 222] on input "number" at bounding box center [464, 216] width 98 height 11
click at [599, 294] on div "Total ₦ 720" at bounding box center [533, 282] width 727 height 28
click at [530, 312] on div "Session 2014-2015 Term First Term Invoice template content Items that are set a…" at bounding box center [533, 222] width 727 height 563
click at [582, 231] on icon at bounding box center [574, 225] width 14 height 12
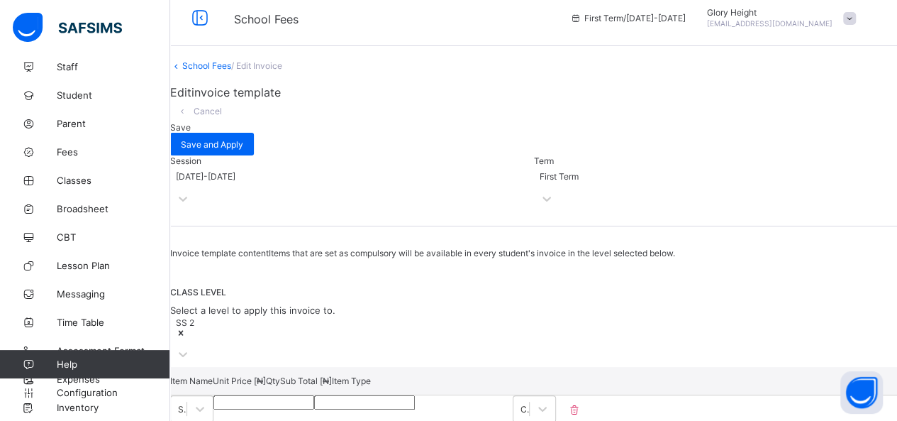
scroll to position [0, 0]
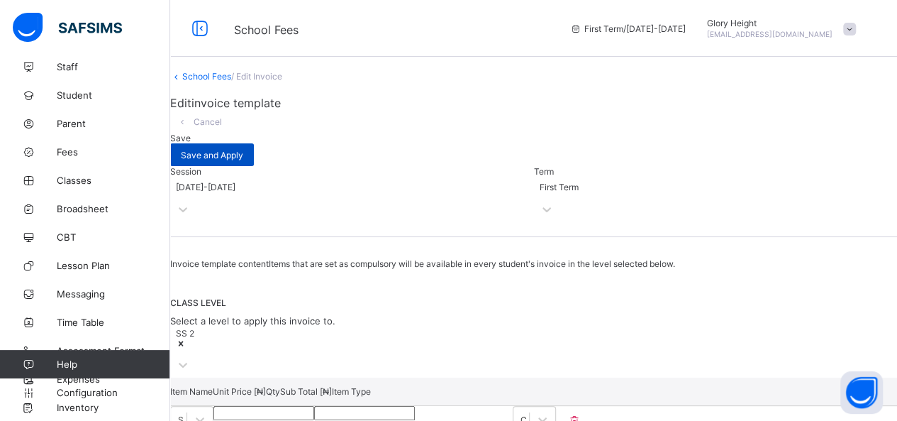
click at [243, 150] on span "Save and Apply" at bounding box center [212, 155] width 62 height 11
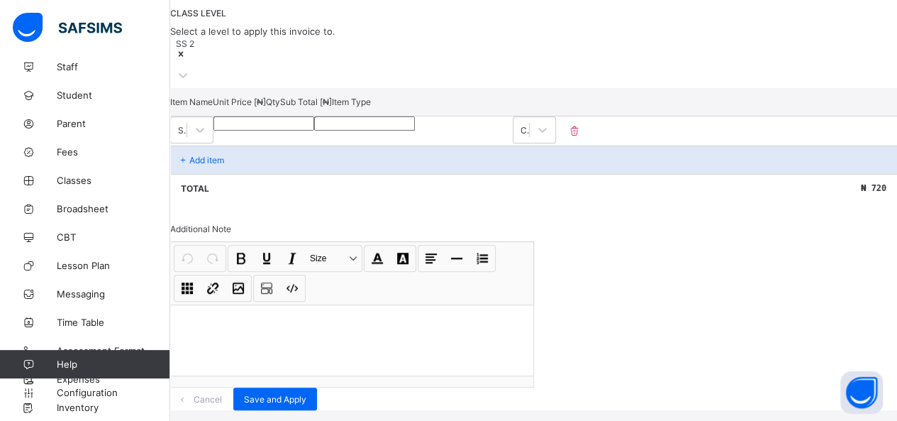
scroll to position [332, 0]
click at [370, 304] on div at bounding box center [352, 339] width 362 height 71
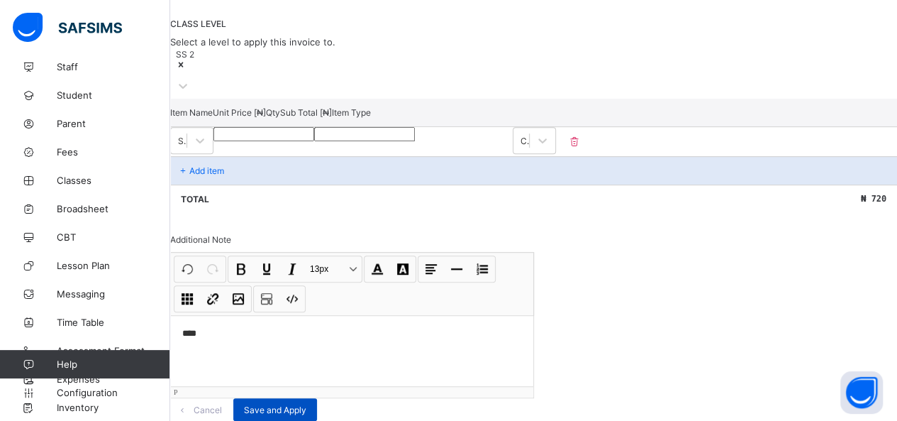
click at [317, 398] on div "Save and Apply" at bounding box center [275, 409] width 84 height 23
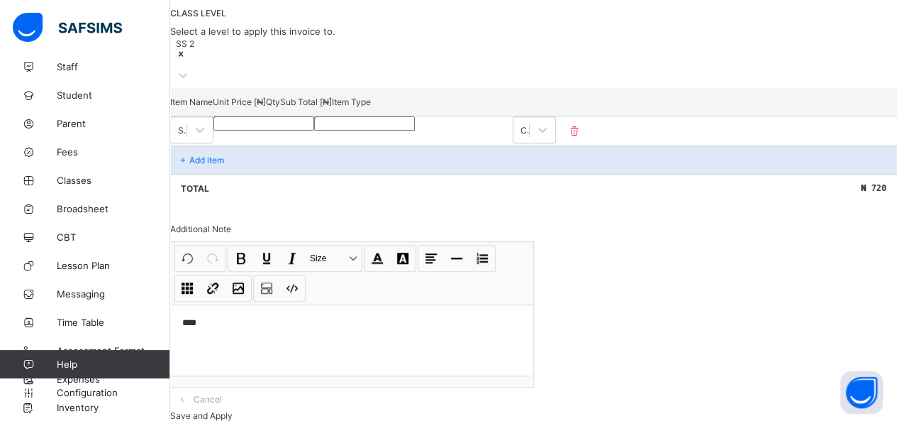
scroll to position [350, 0]
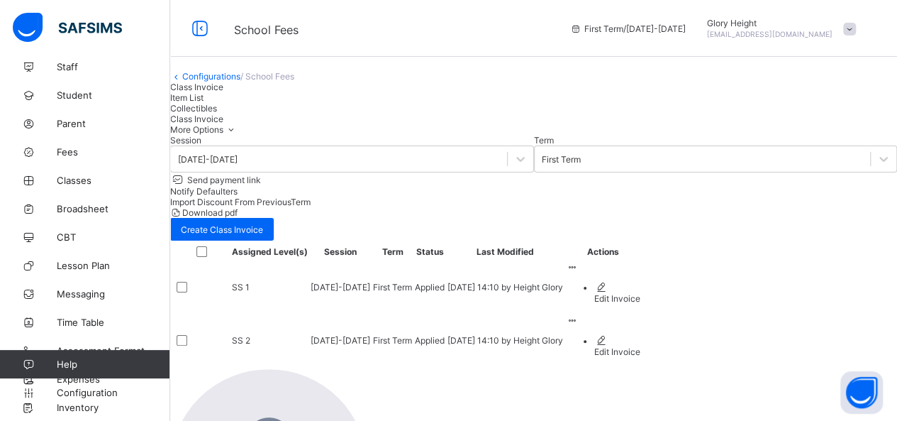
scroll to position [40, 0]
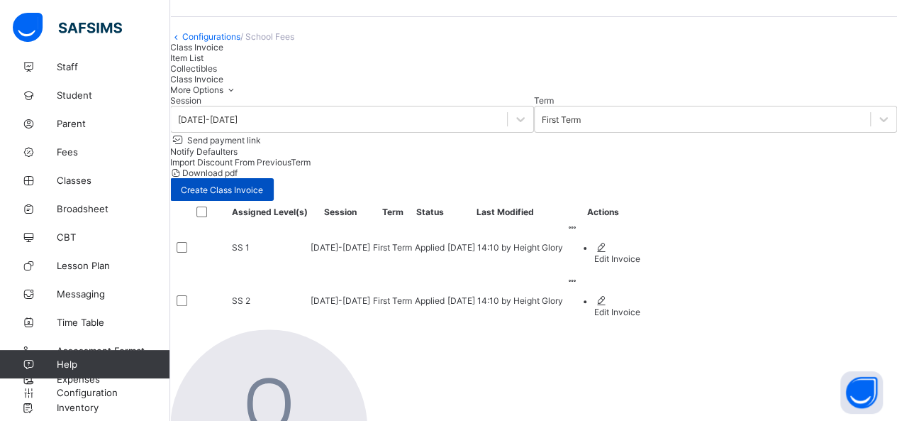
click at [274, 188] on div "Create Class Invoice" at bounding box center [222, 189] width 104 height 23
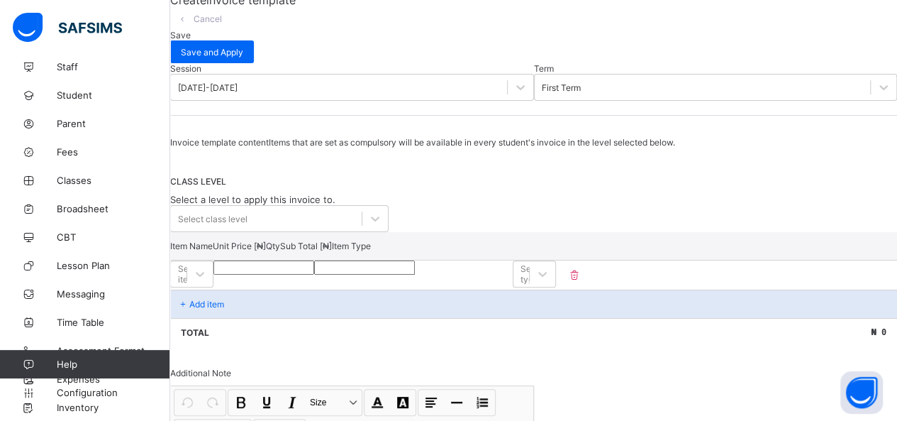
scroll to position [117, 0]
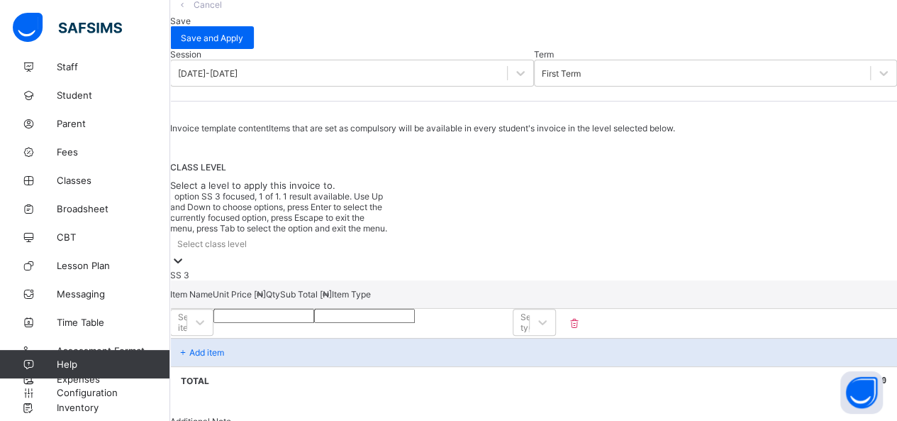
click at [185, 253] on div at bounding box center [178, 261] width 14 height 16
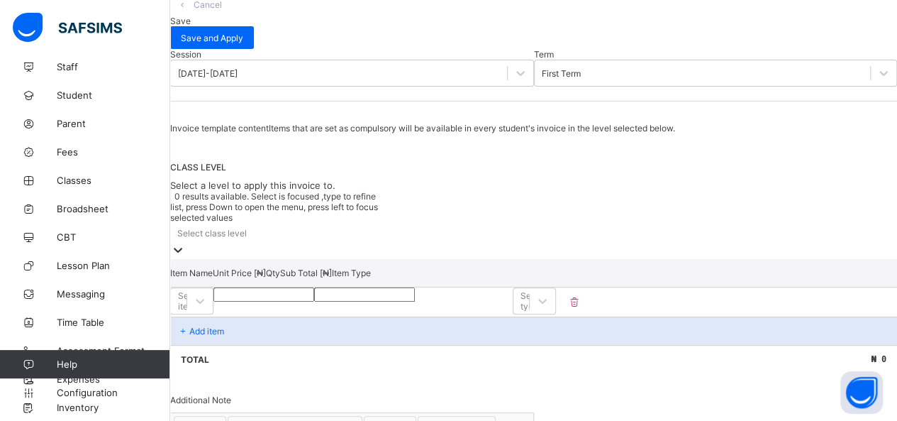
click at [185, 243] on div at bounding box center [178, 251] width 14 height 16
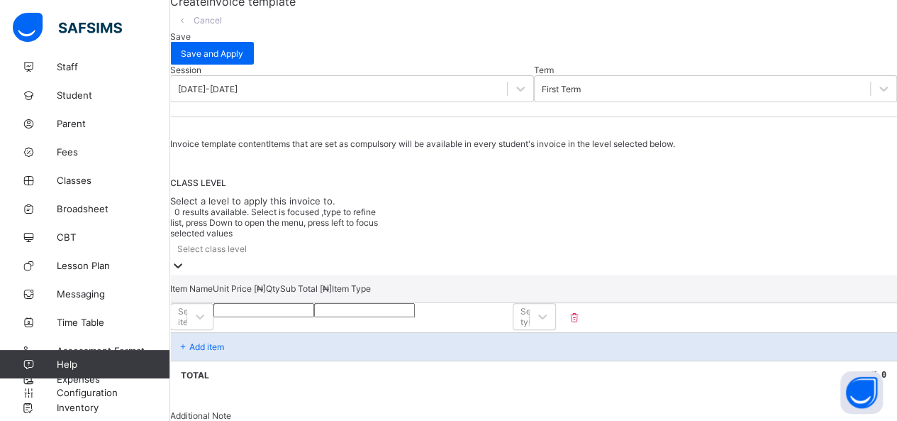
scroll to position [93, 0]
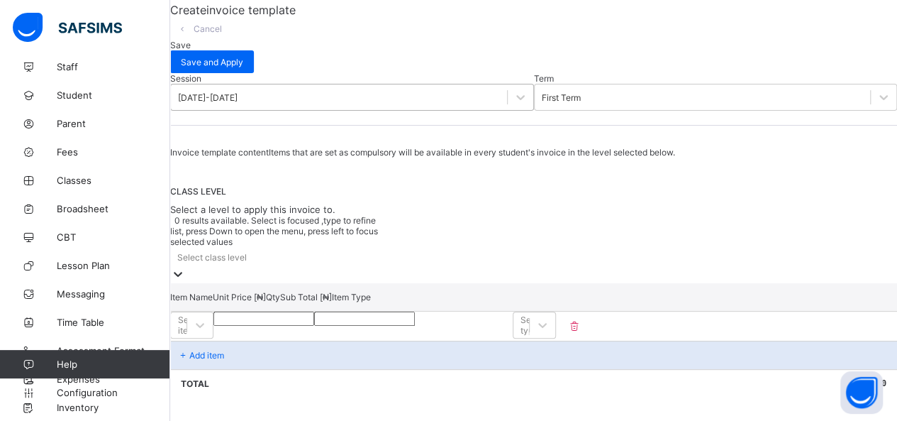
click at [248, 107] on div "[DATE]-[DATE]" at bounding box center [339, 97] width 336 height 20
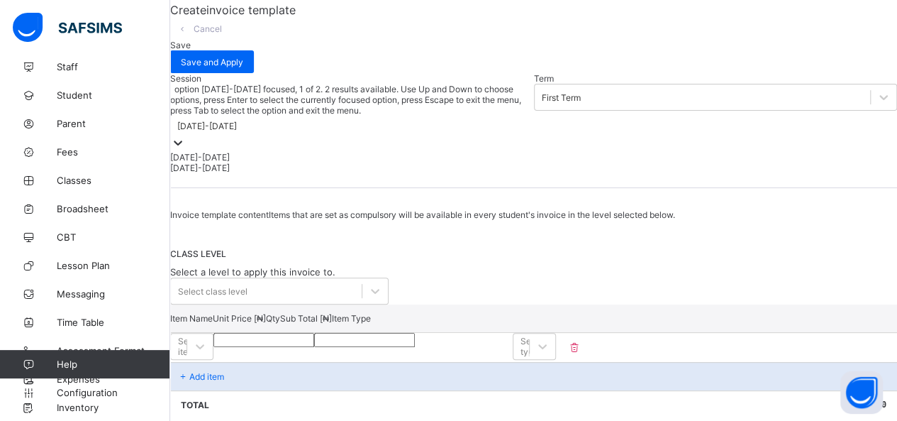
click at [233, 152] on div "[DATE]-[DATE]" at bounding box center [352, 157] width 364 height 11
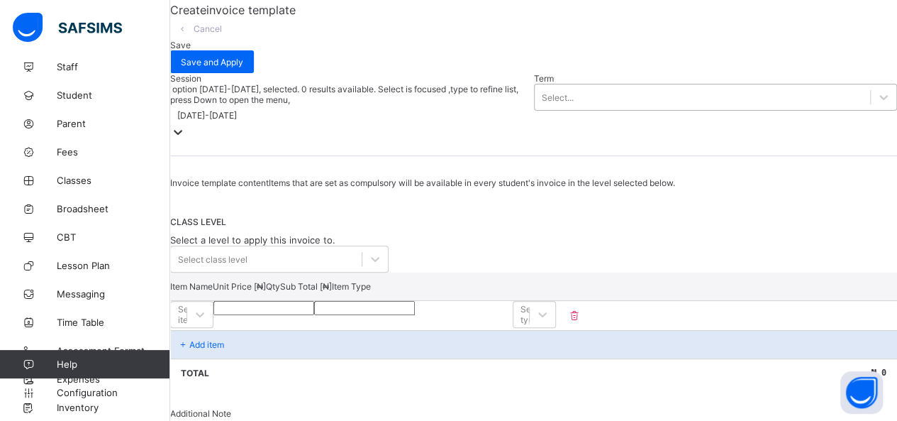
click at [542, 103] on div "Select..." at bounding box center [558, 97] width 32 height 11
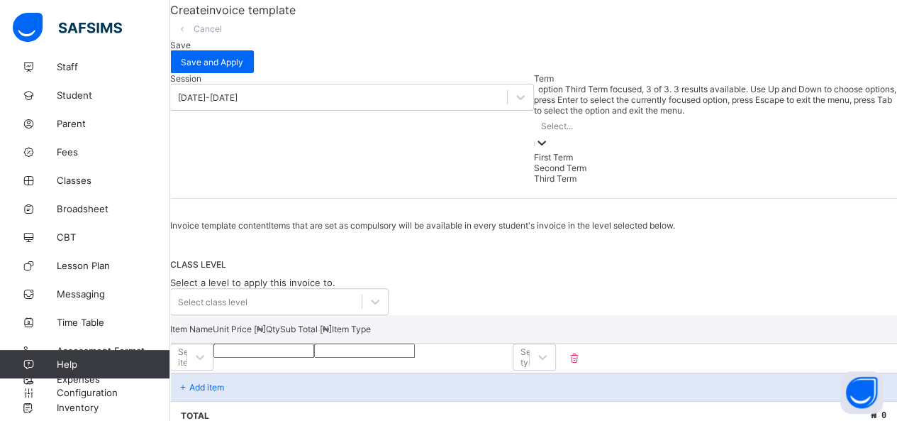
click at [534, 173] on div "Third Term" at bounding box center [716, 178] width 364 height 11
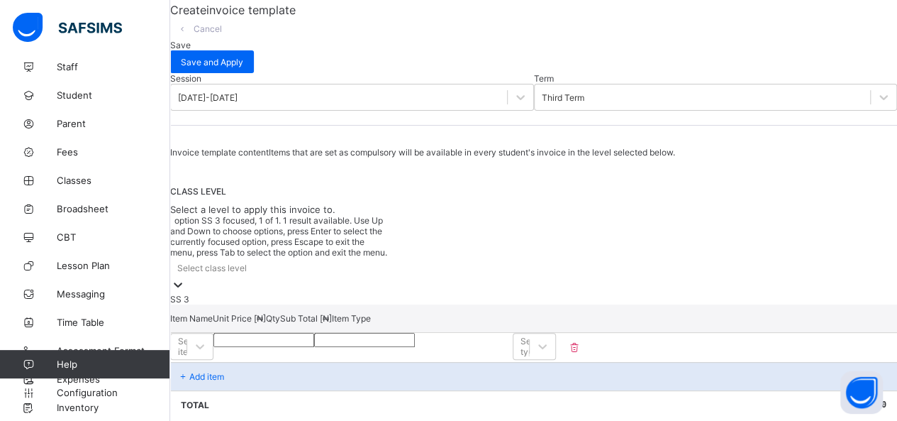
click at [294, 260] on div "Select class level" at bounding box center [279, 267] width 218 height 20
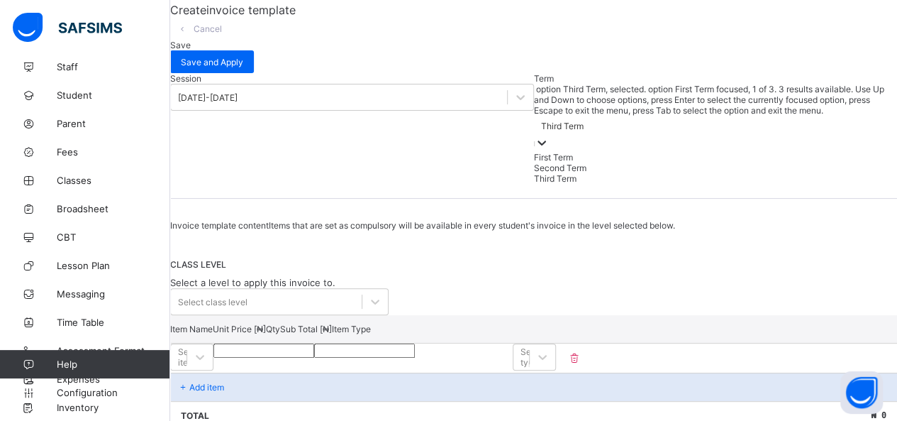
click at [541, 121] on div "Third Term" at bounding box center [562, 126] width 43 height 11
click at [534, 162] on div "Second Term" at bounding box center [716, 167] width 364 height 11
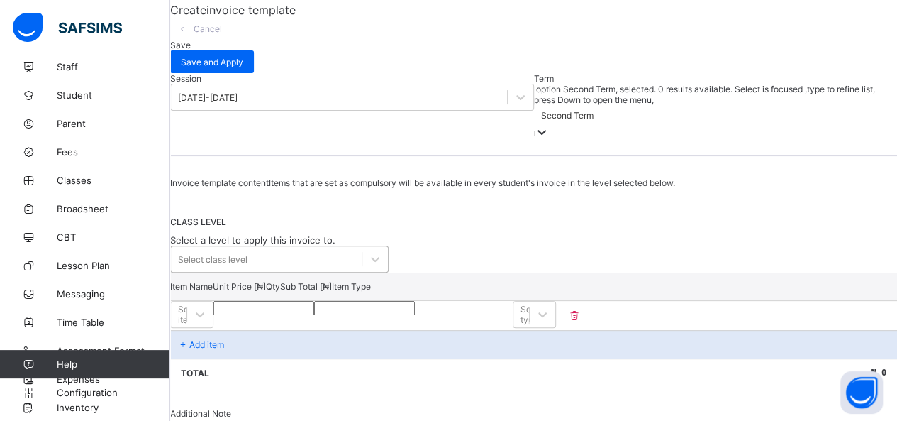
click at [309, 268] on div "Select class level" at bounding box center [266, 259] width 191 height 20
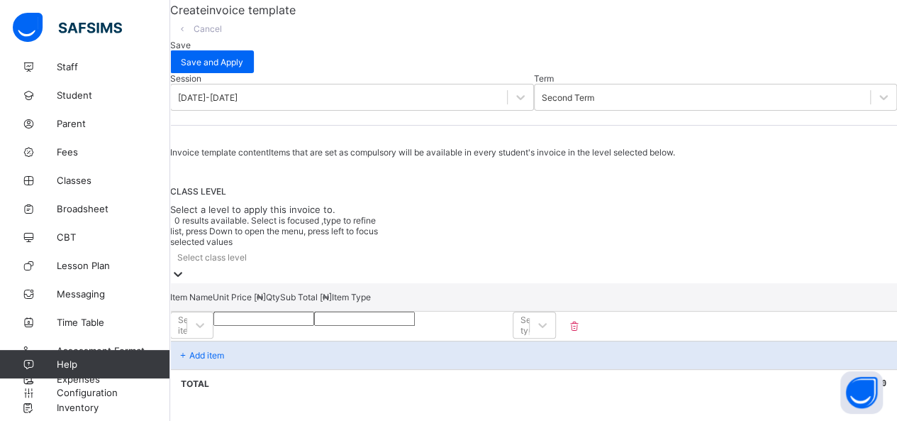
click at [309, 267] on div "Select class level" at bounding box center [279, 257] width 218 height 20
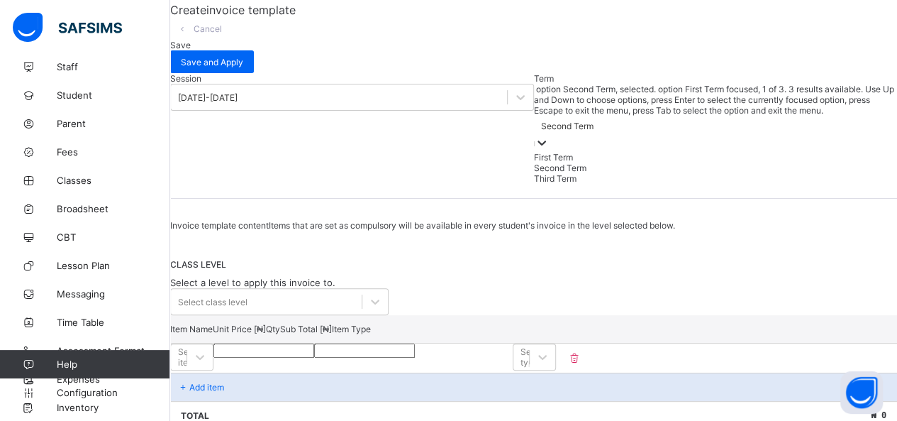
click at [534, 116] on div "Second Term" at bounding box center [716, 126] width 364 height 20
click at [534, 152] on div "First Term" at bounding box center [716, 157] width 364 height 11
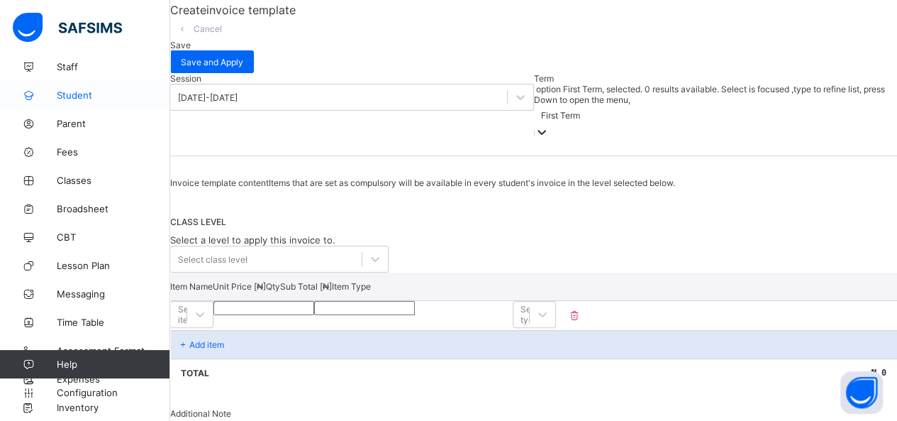
click at [94, 99] on span "Student" at bounding box center [113, 94] width 113 height 11
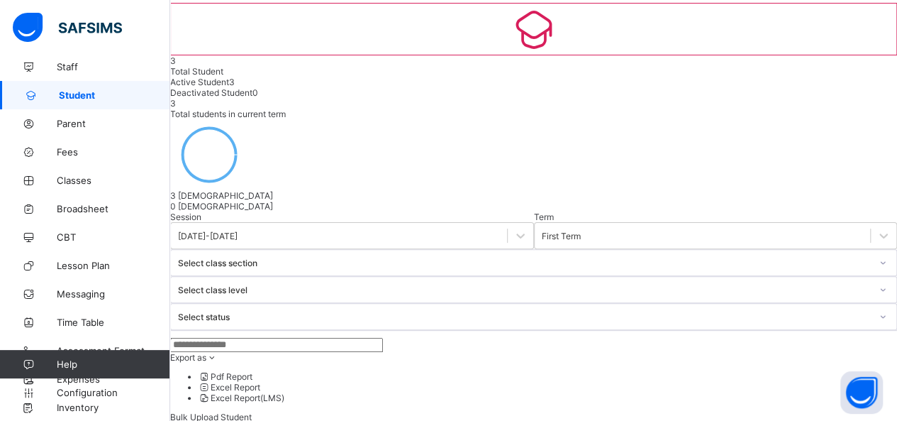
select select "**"
click at [596, 276] on div "Select class level" at bounding box center [533, 289] width 727 height 27
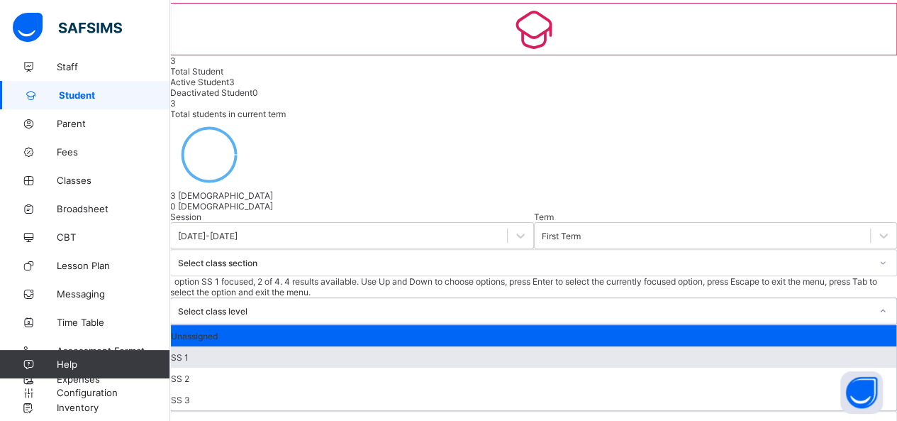
click at [586, 346] on div "SS 1" at bounding box center [534, 356] width 726 height 21
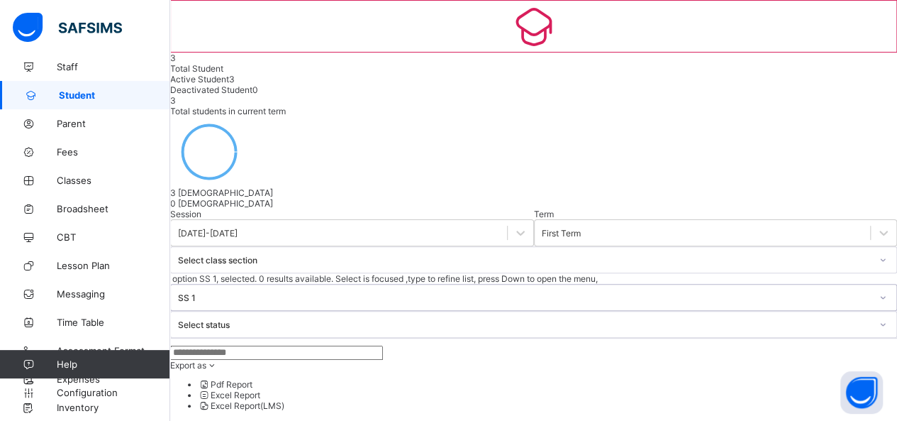
scroll to position [65, 0]
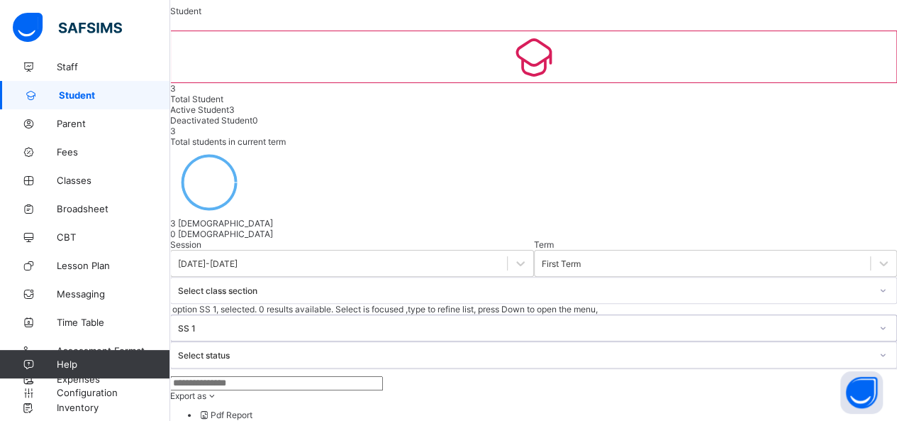
click at [610, 323] on div "SS 1" at bounding box center [524, 328] width 693 height 11
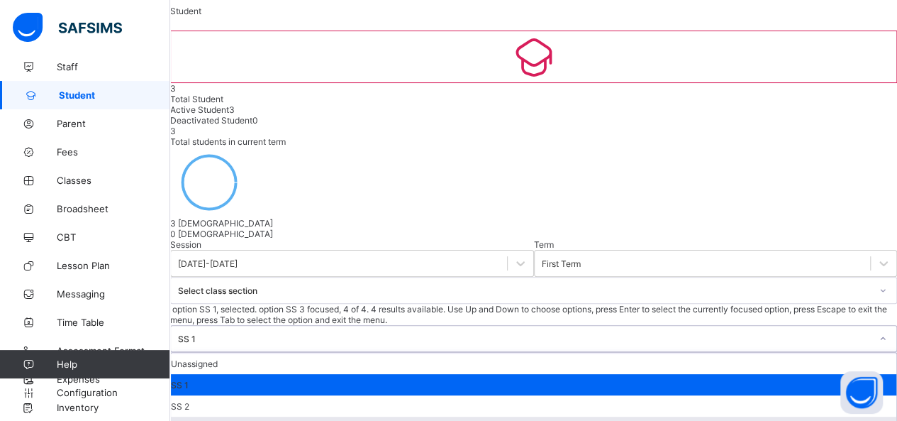
click at [577, 416] on div "SS 3" at bounding box center [534, 426] width 726 height 21
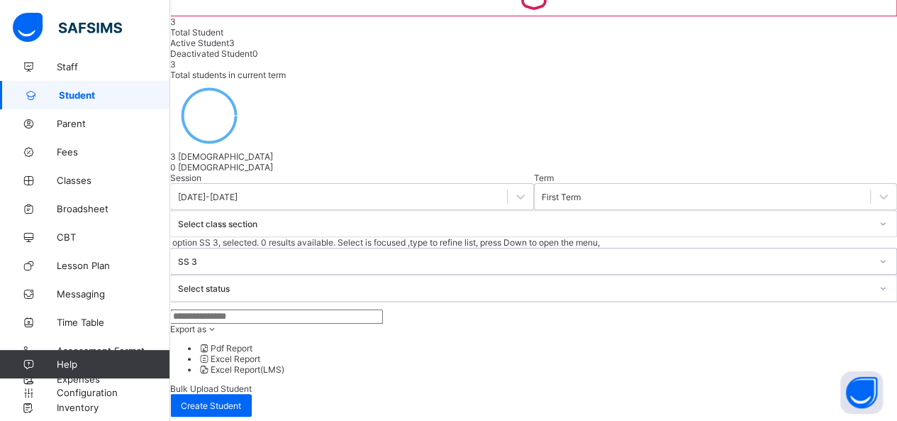
scroll to position [131, 0]
click at [871, 250] on div at bounding box center [883, 261] width 24 height 23
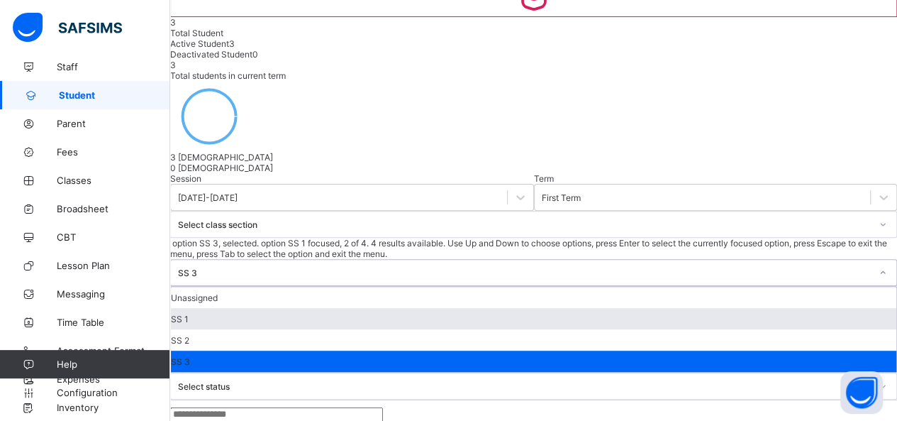
click at [617, 308] on div "SS 1" at bounding box center [534, 318] width 726 height 21
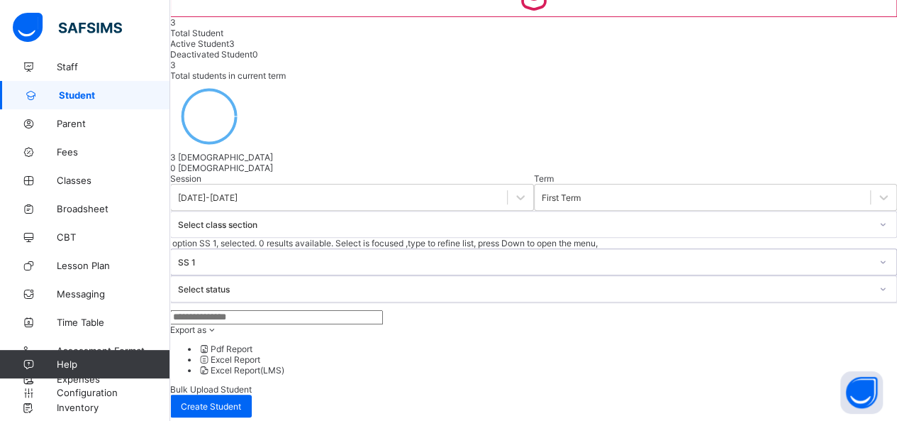
scroll to position [226, 0]
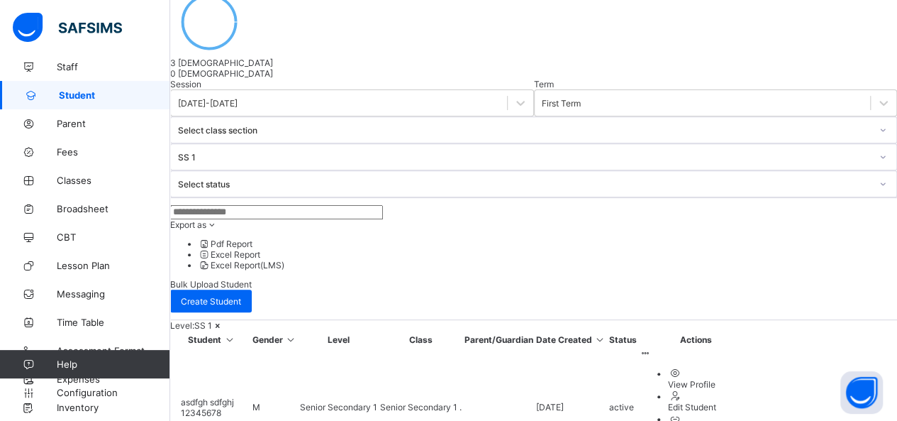
scroll to position [235, 0]
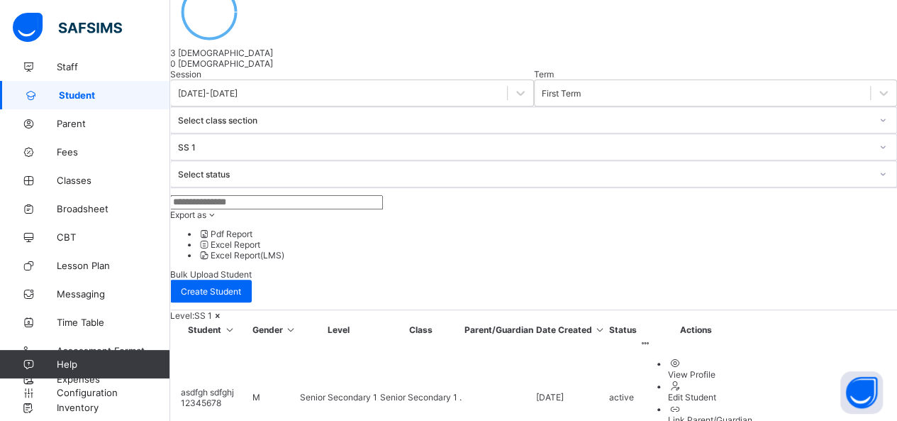
select select "**"
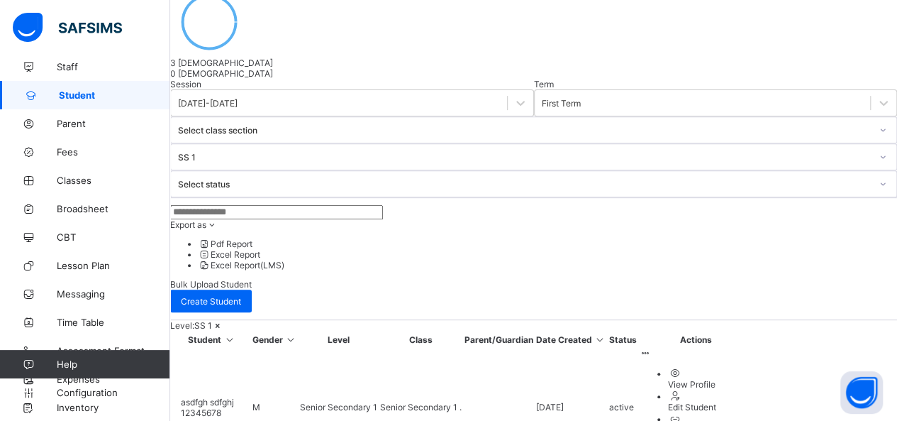
scroll to position [0, 0]
click at [241, 296] on span "Create Student" at bounding box center [211, 301] width 60 height 11
select select "**"
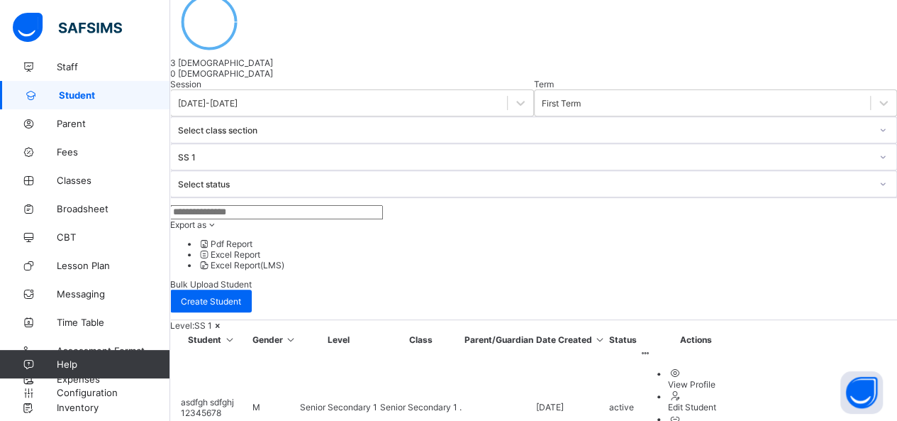
scroll to position [58, 0]
type input "**********"
type input "*******"
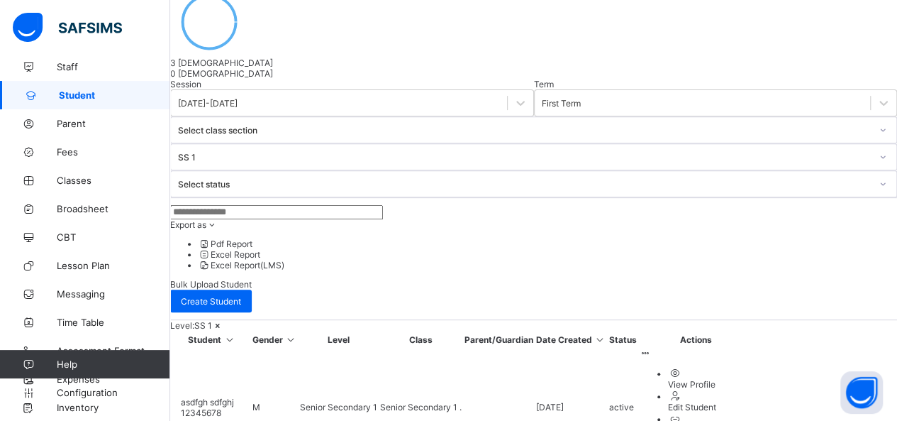
type input "****"
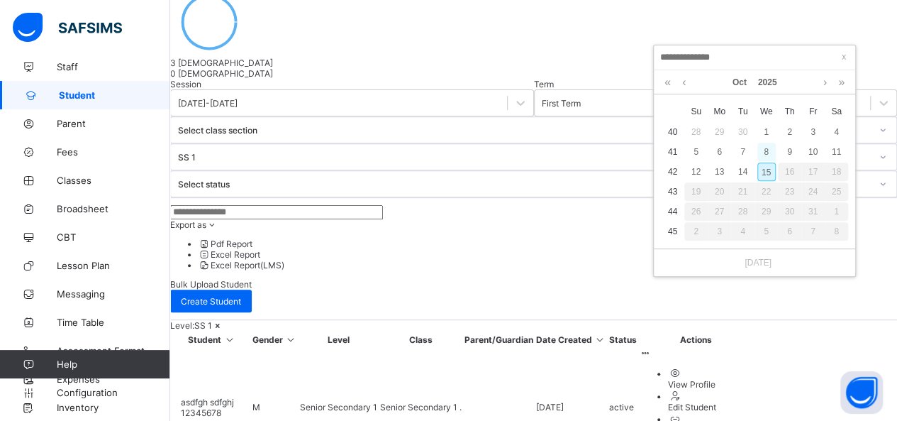
click at [762, 148] on div "8" at bounding box center [766, 152] width 18 height 18
type input "**********"
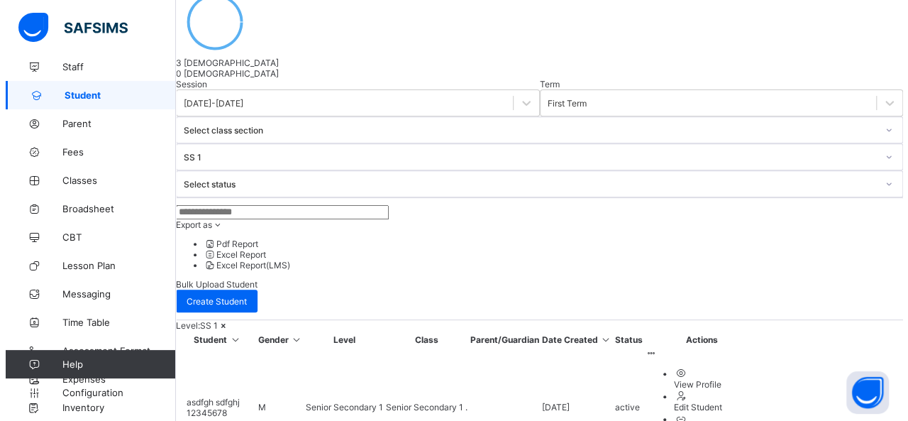
scroll to position [538, 0]
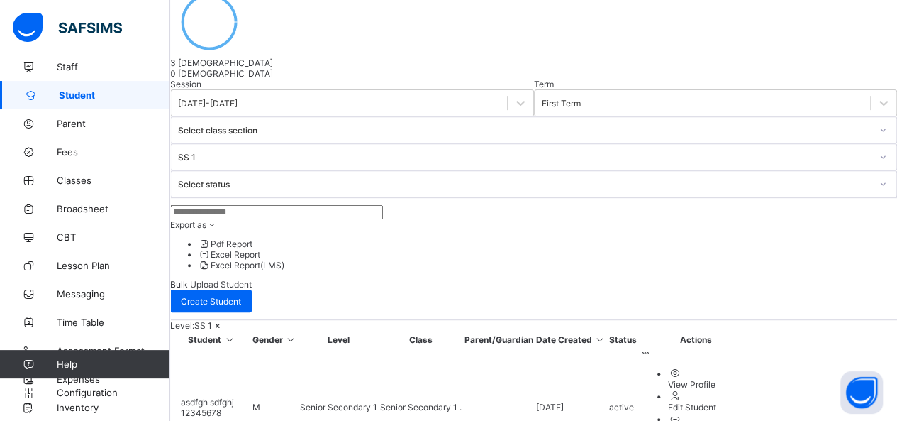
type input "**********"
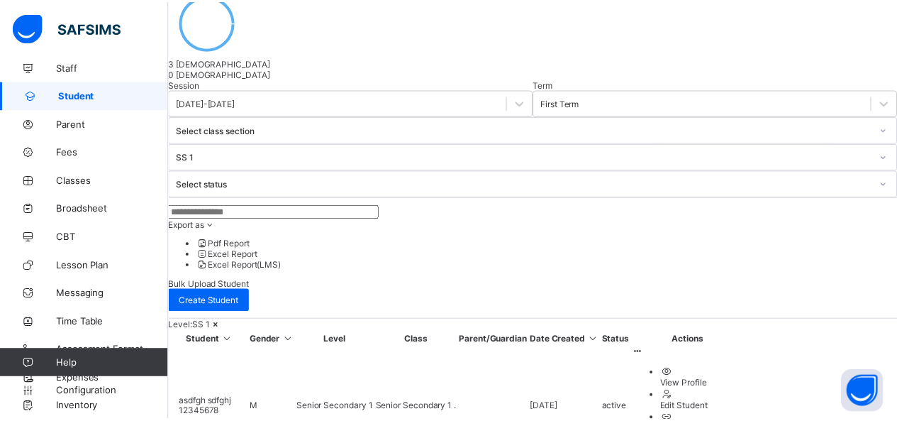
scroll to position [305, 0]
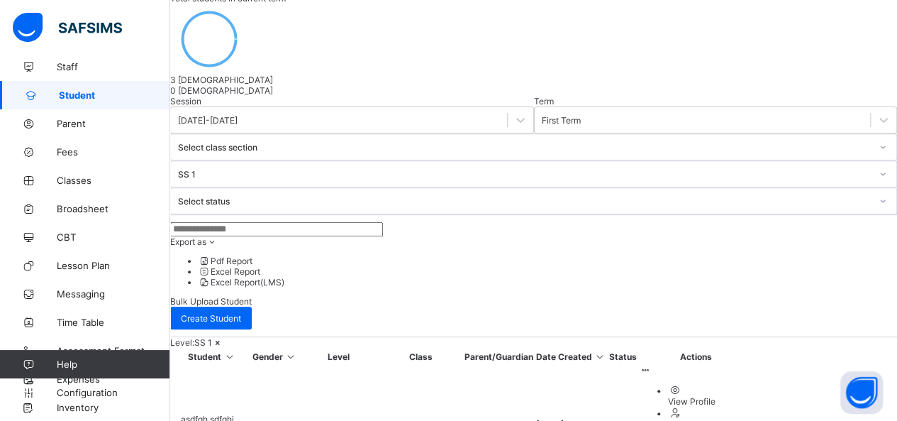
scroll to position [213, 0]
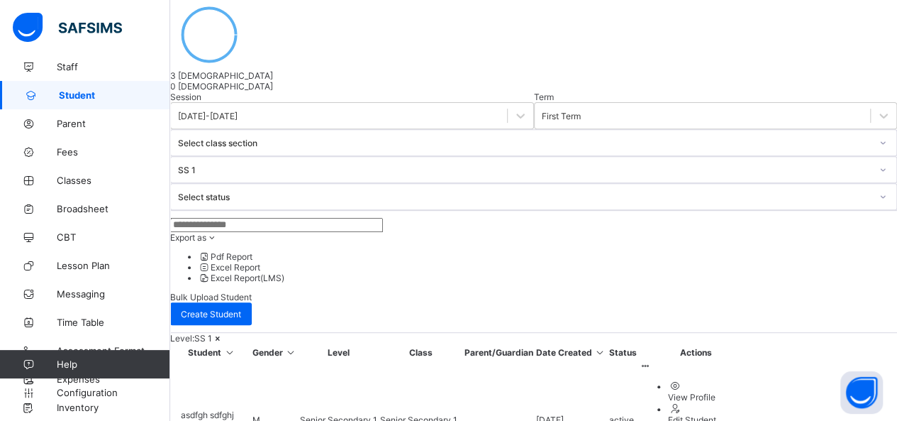
click at [224, 333] on icon at bounding box center [218, 338] width 12 height 11
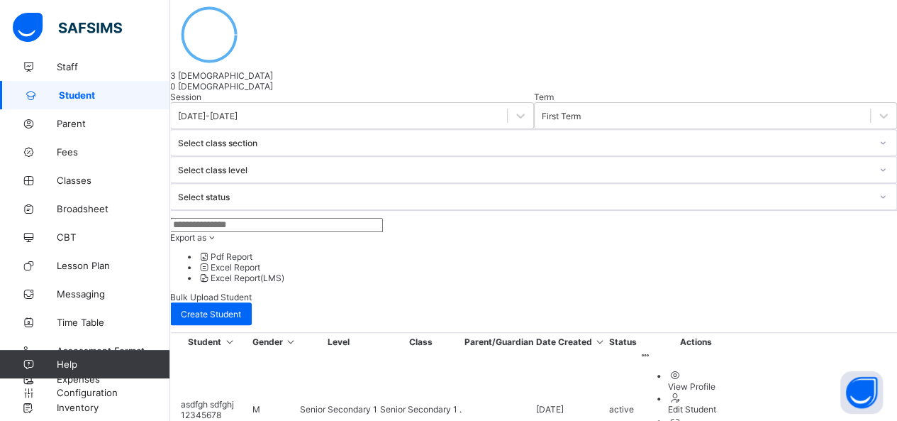
scroll to position [214, 0]
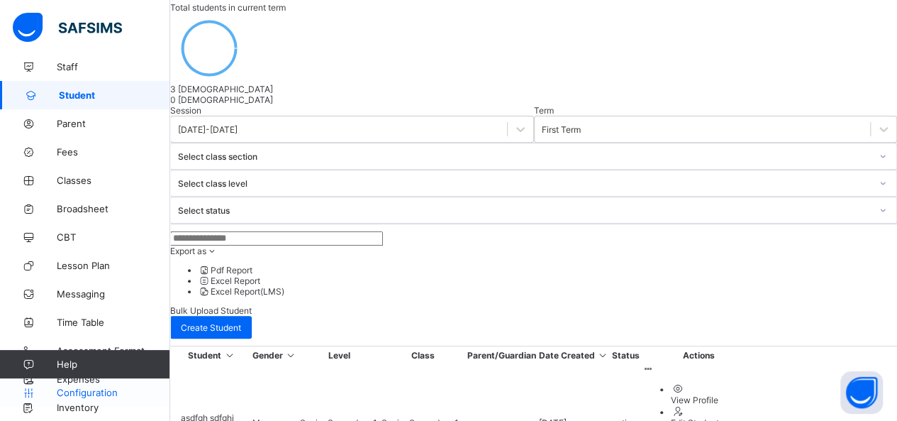
scroll to position [201, 0]
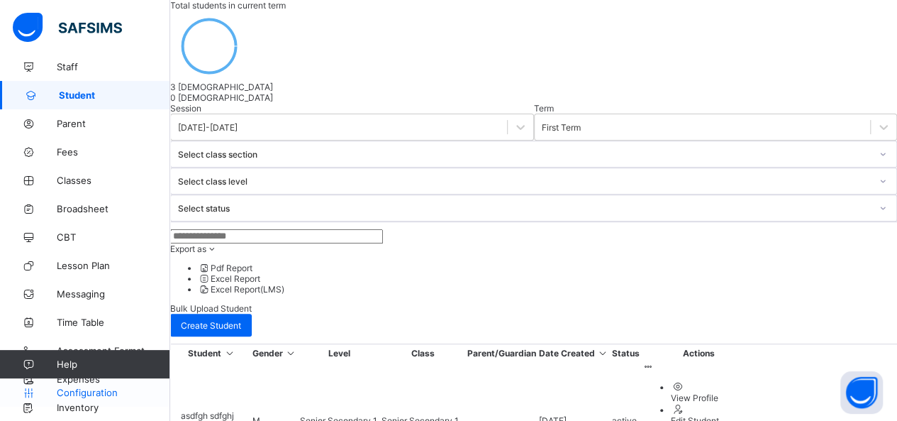
click at [89, 394] on span "Configuration" at bounding box center [113, 392] width 113 height 11
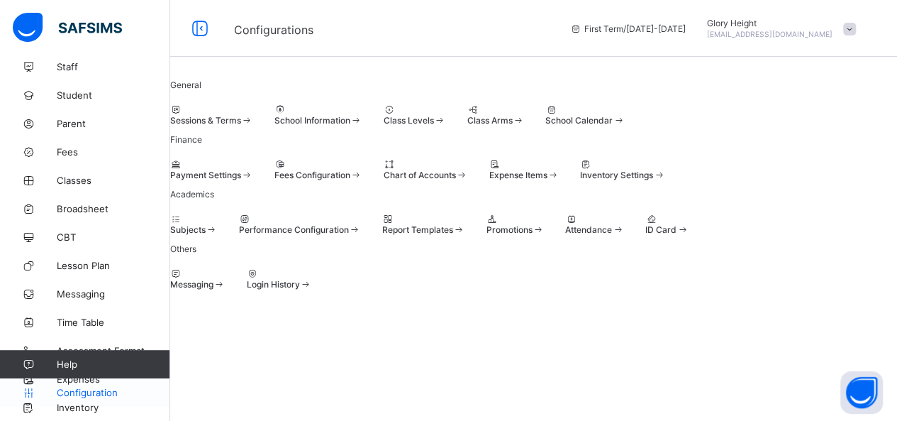
scroll to position [197, 0]
click at [274, 170] on span at bounding box center [274, 170] width 0 height 0
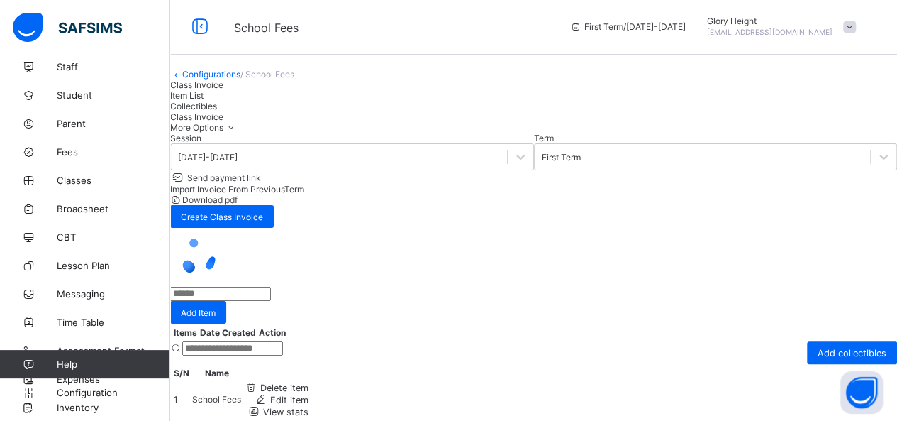
scroll to position [40, 0]
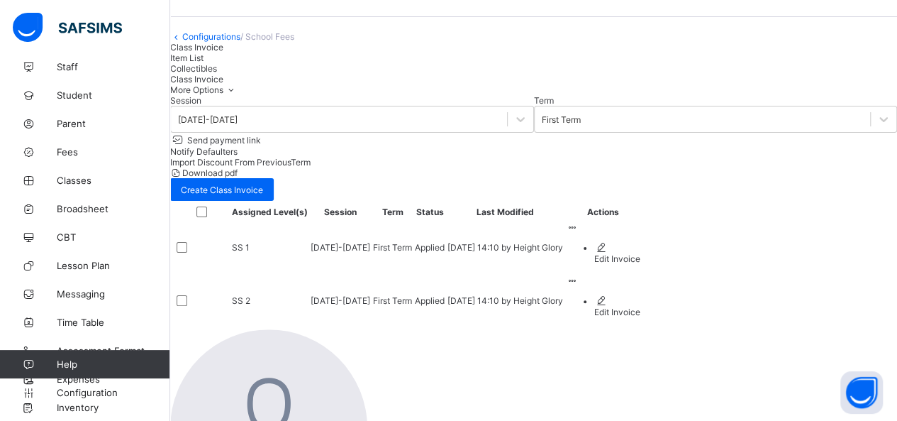
click at [240, 42] on link "Configurations" at bounding box center [211, 36] width 58 height 11
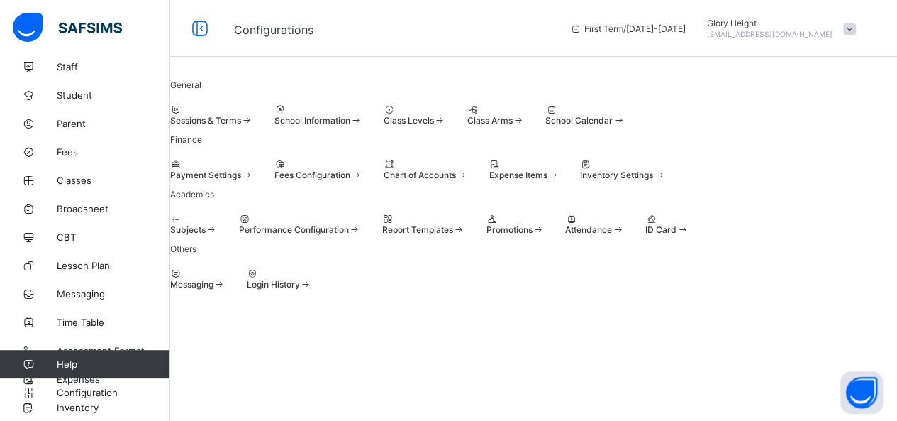
click at [274, 170] on span at bounding box center [274, 170] width 0 height 0
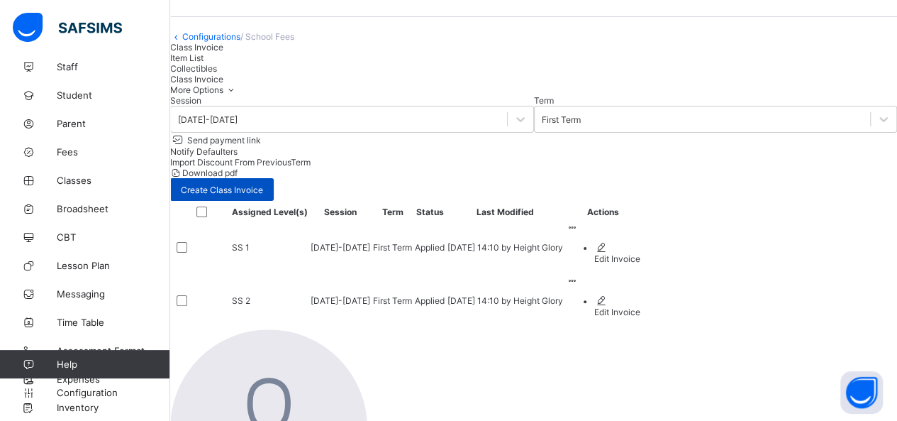
click at [263, 186] on span "Create Class Invoice" at bounding box center [222, 189] width 82 height 11
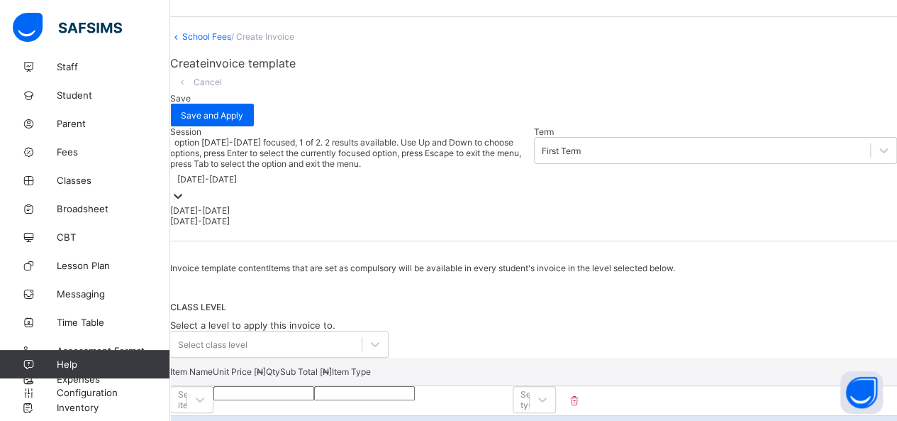
click at [185, 189] on div at bounding box center [178, 197] width 14 height 16
click at [260, 205] on div "[DATE]-[DATE]" at bounding box center [352, 210] width 364 height 11
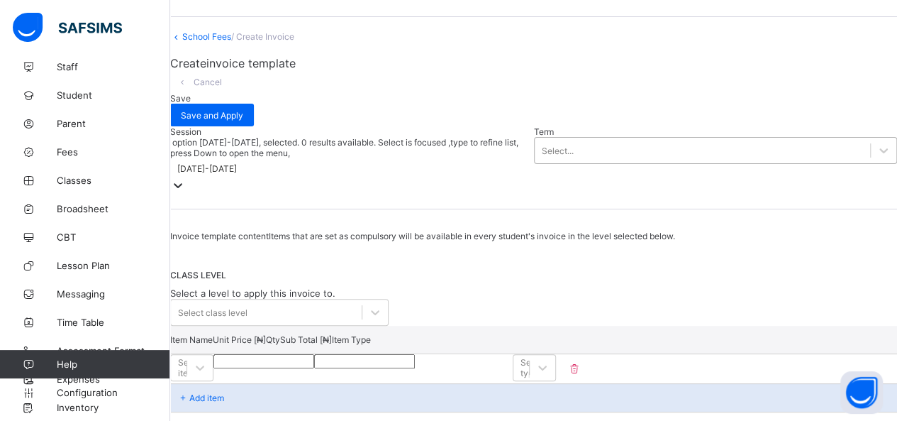
click at [534, 141] on div "Select..." at bounding box center [716, 150] width 364 height 27
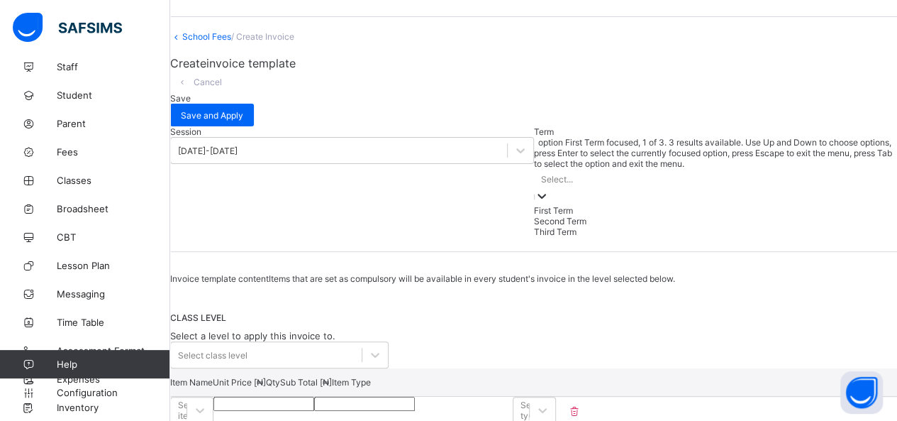
click at [534, 205] on div "First Term" at bounding box center [716, 210] width 364 height 11
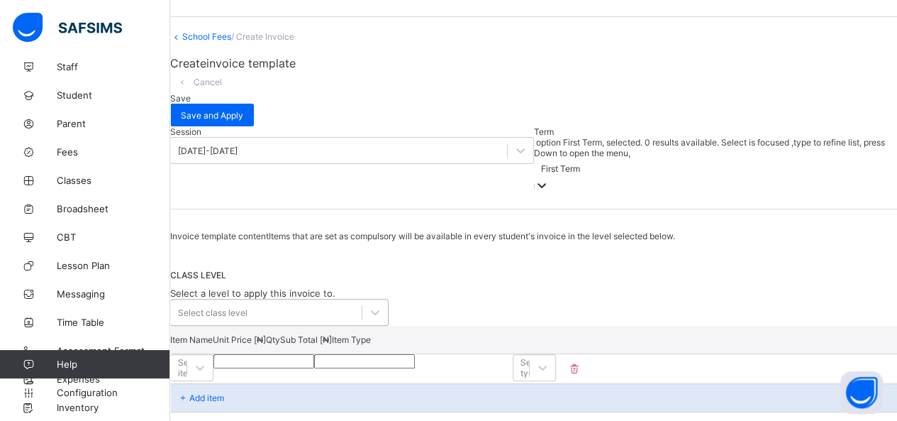
click at [330, 313] on div "Select class level" at bounding box center [266, 312] width 191 height 20
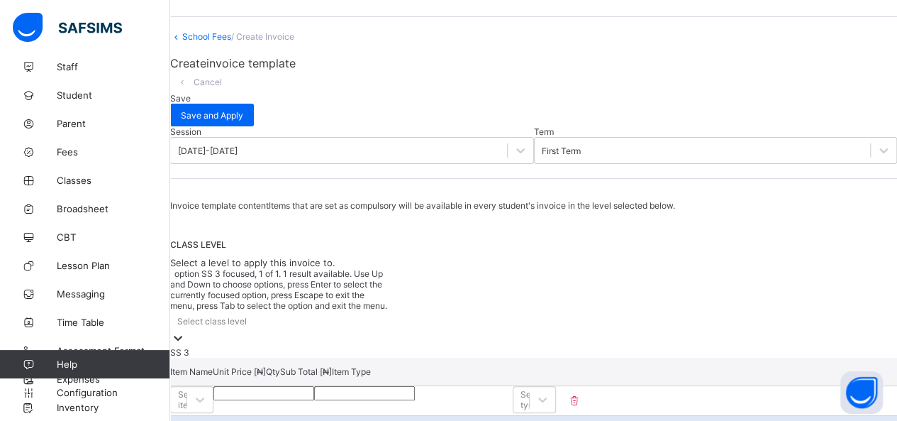
click at [306, 351] on div "SS 3" at bounding box center [279, 352] width 218 height 11
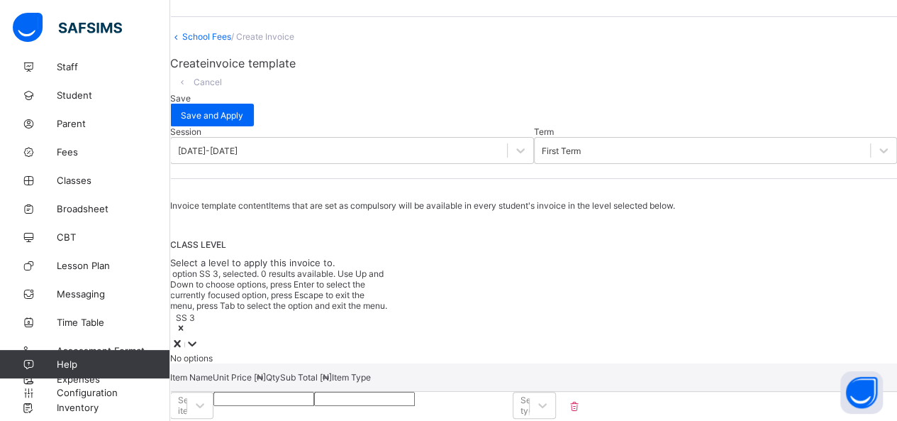
scroll to position [195, 0]
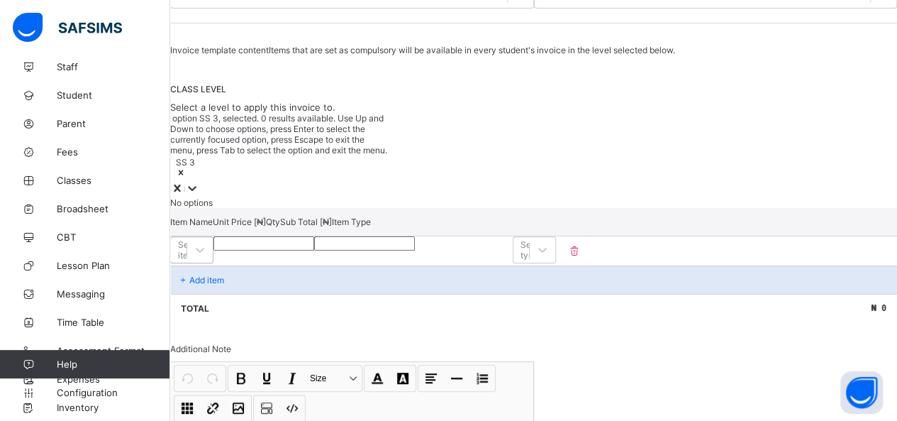
click at [213, 236] on div "Select item" at bounding box center [191, 249] width 43 height 27
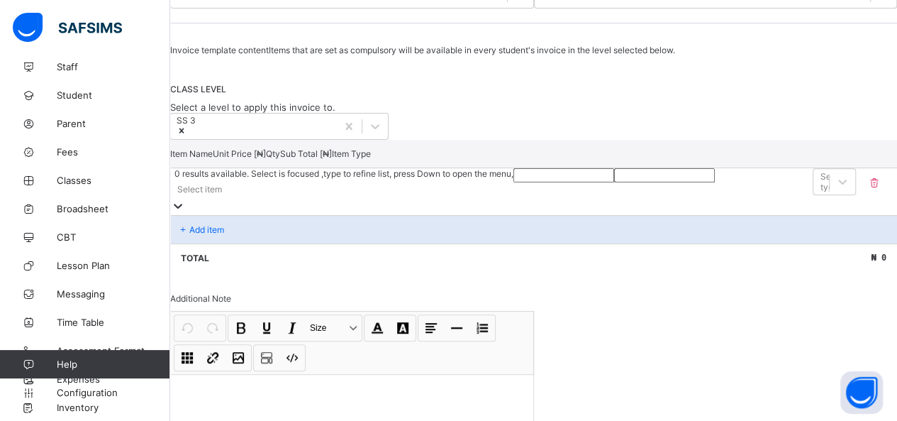
click at [340, 199] on div "Select item" at bounding box center [341, 189] width 343 height 20
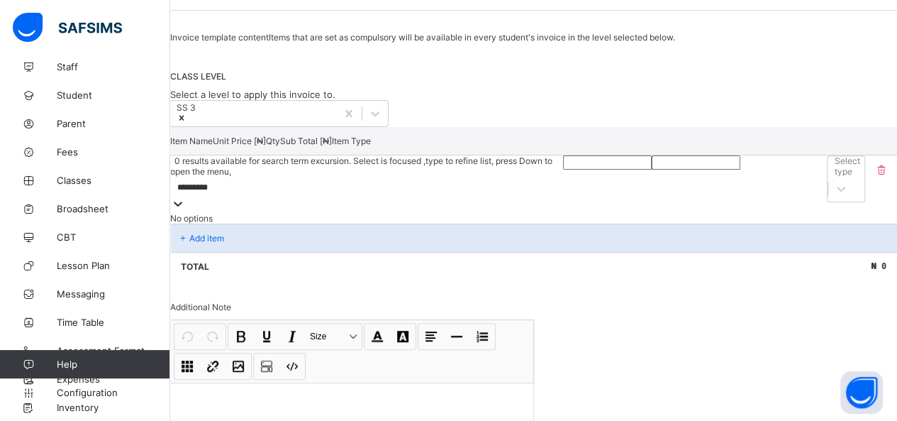
scroll to position [205, 0]
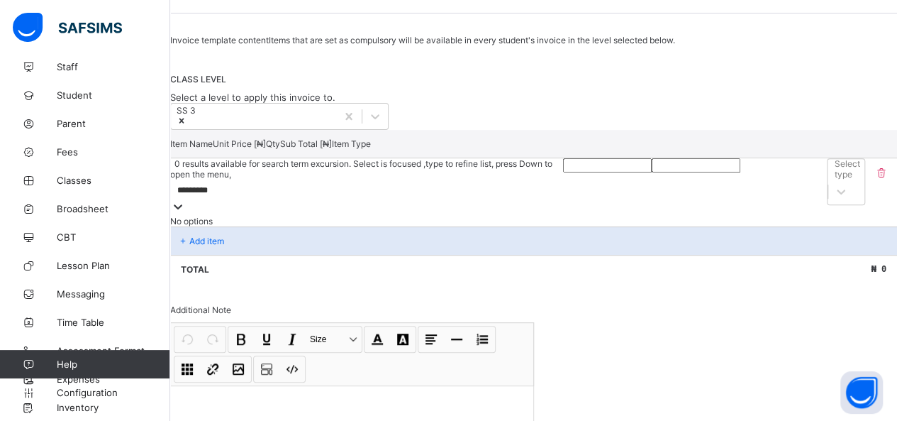
type input "*********"
click at [563, 172] on input "number" at bounding box center [607, 165] width 89 height 14
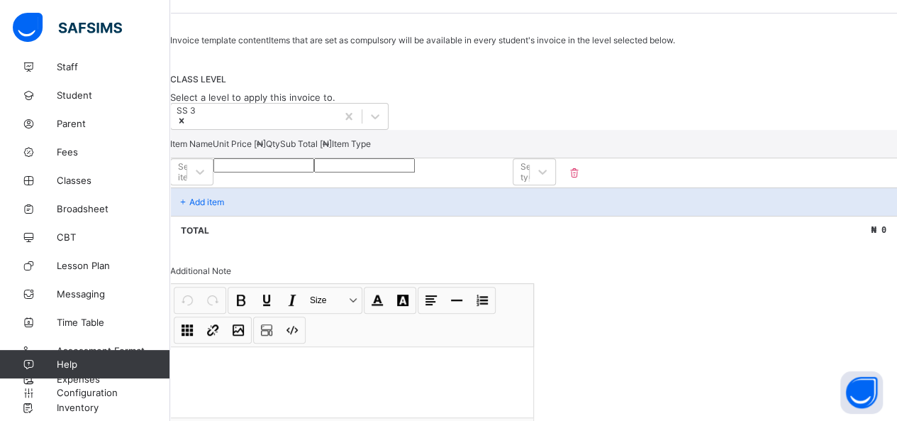
type input "*"
type input "**"
type input "***"
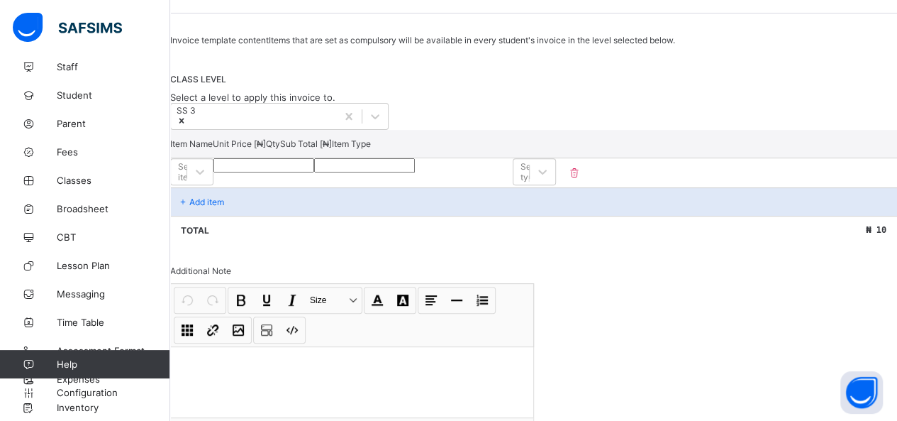
type input "***"
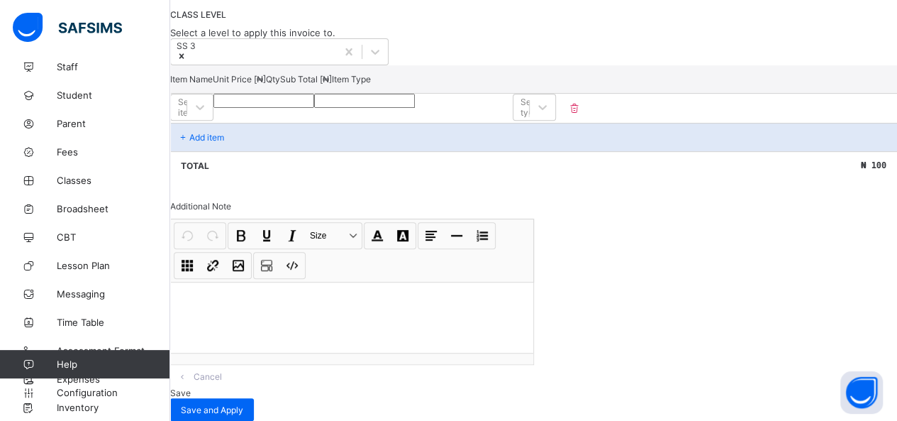
scroll to position [350, 0]
type input "***"
click at [436, 282] on div at bounding box center [352, 317] width 362 height 71
click at [243, 404] on span "Save and Apply" at bounding box center [212, 409] width 62 height 11
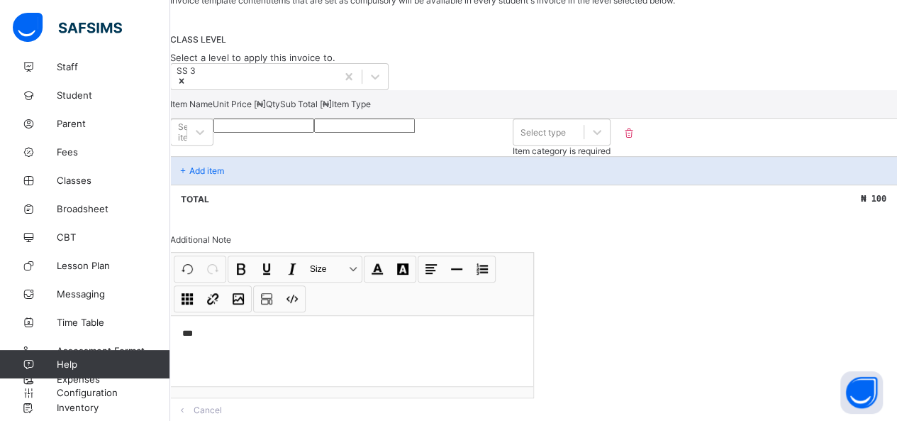
scroll to position [243, 0]
click at [584, 143] on div "Select type" at bounding box center [548, 133] width 70 height 20
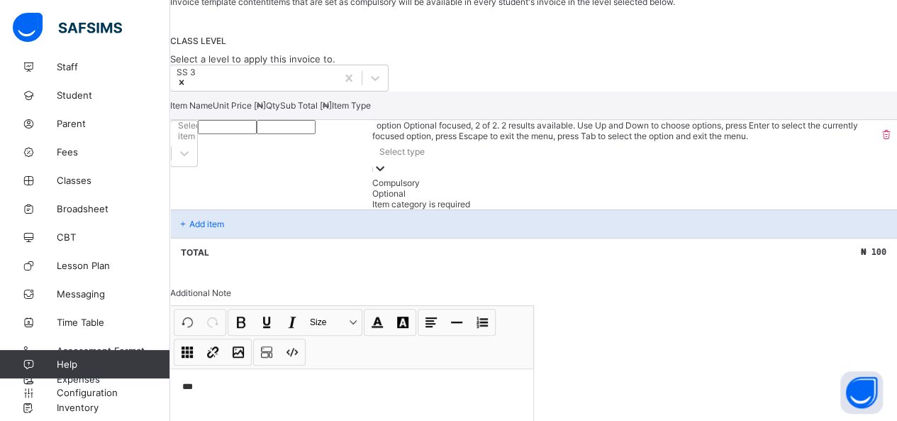
click at [782, 199] on div "Optional" at bounding box center [624, 193] width 504 height 11
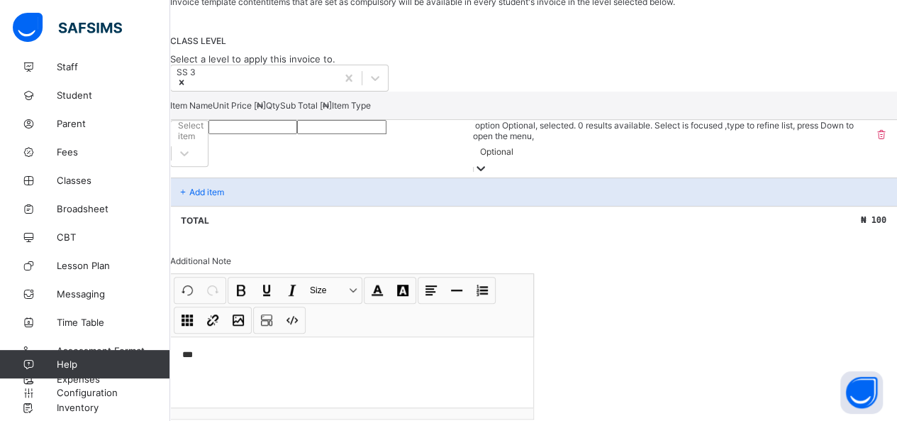
scroll to position [350, 0]
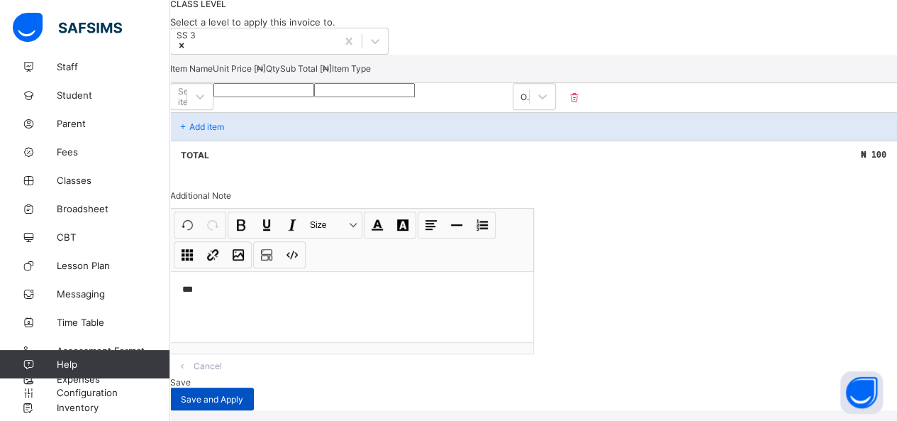
click at [243, 394] on span "Save and Apply" at bounding box center [212, 399] width 62 height 11
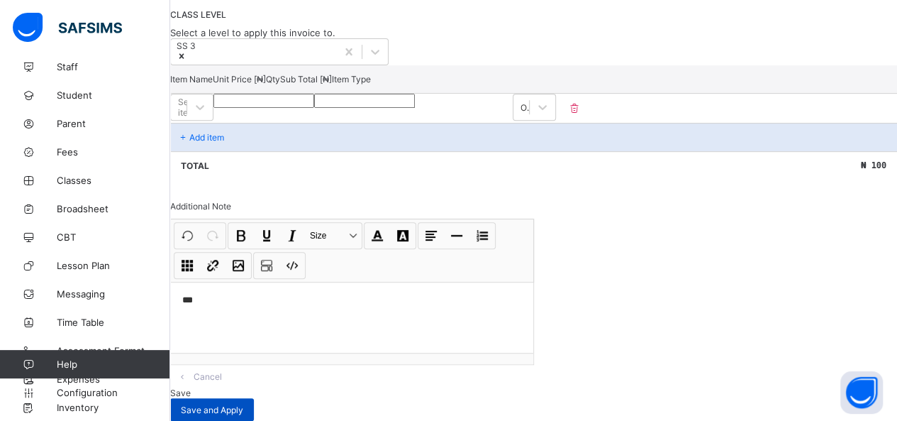
click at [243, 404] on span "Save and Apply" at bounding box center [212, 409] width 62 height 11
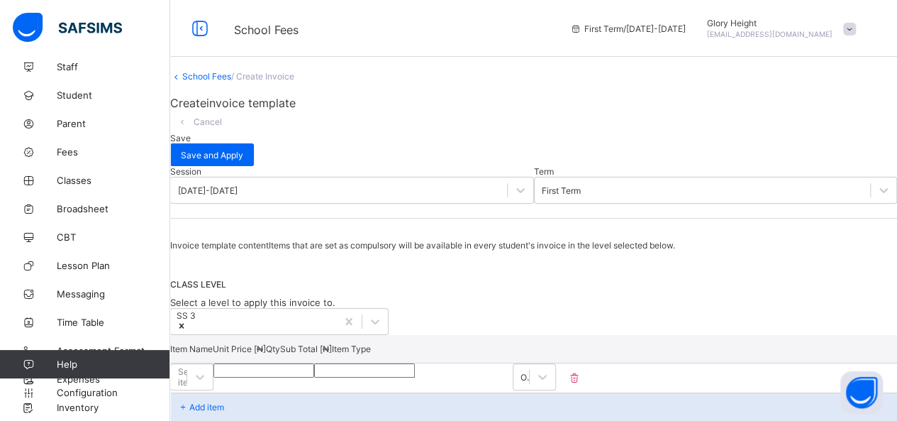
scroll to position [1, 0]
click at [191, 142] on span "Save" at bounding box center [180, 136] width 21 height 11
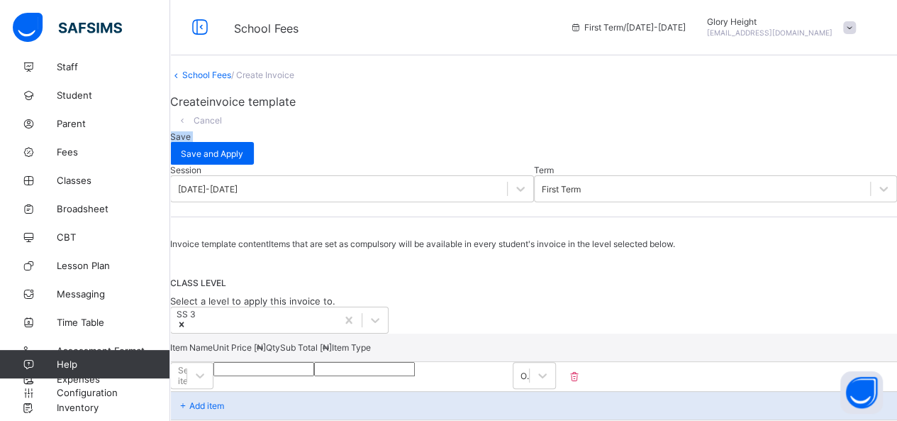
click at [191, 142] on span "Save" at bounding box center [180, 136] width 21 height 11
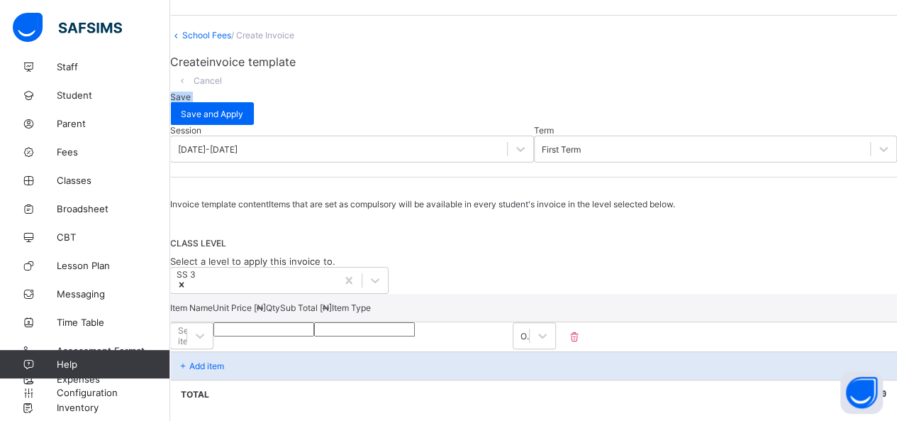
scroll to position [0, 0]
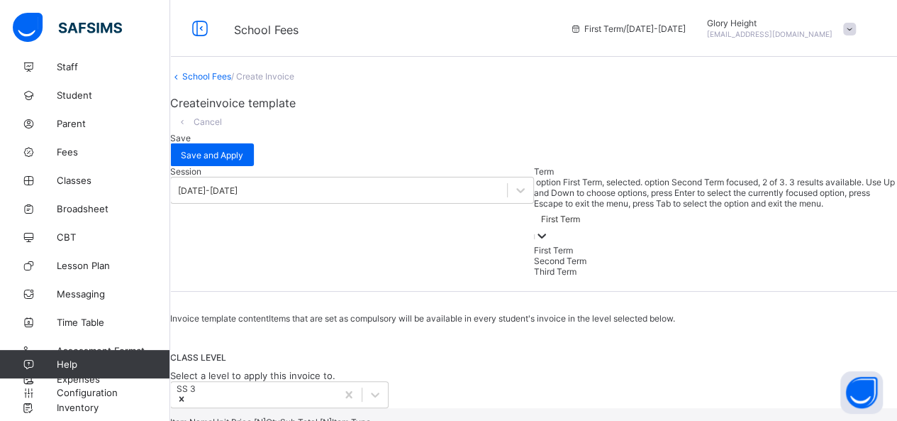
drag, startPoint x: 365, startPoint y: 198, endPoint x: 321, endPoint y: 246, distance: 64.8
click at [534, 255] on div "Second Term" at bounding box center [716, 260] width 364 height 11
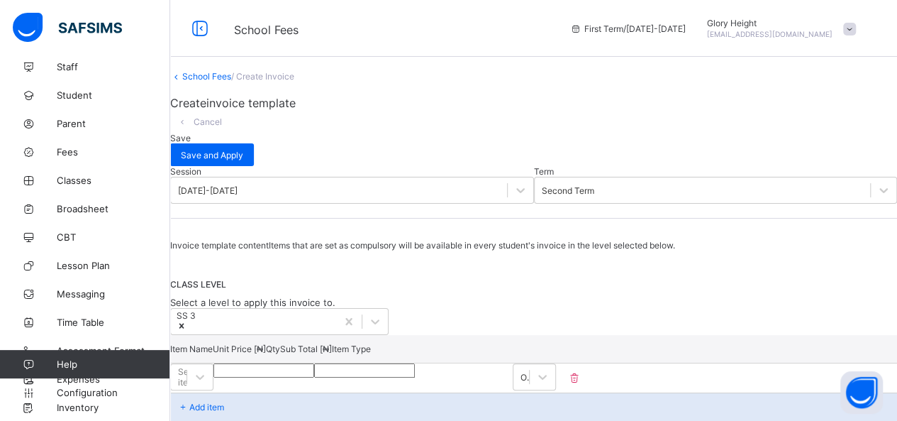
click at [191, 138] on span "Save" at bounding box center [180, 138] width 21 height 11
click at [542, 195] on div "Second Term" at bounding box center [568, 190] width 52 height 11
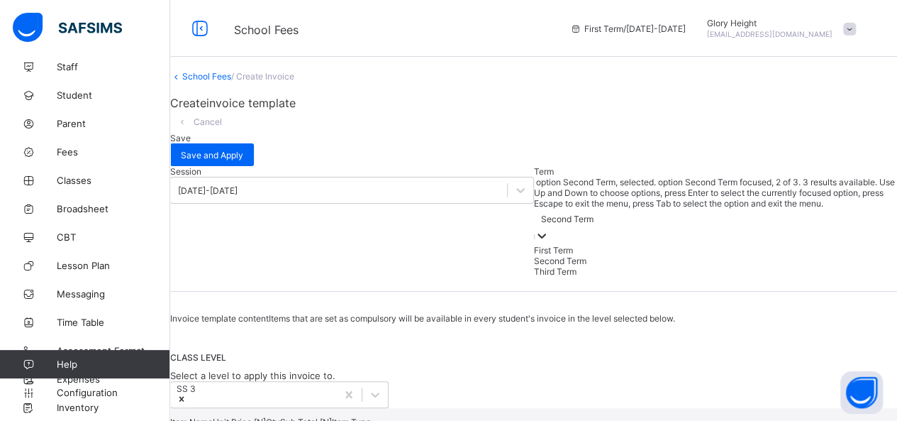
click at [534, 256] on div "Second Term" at bounding box center [716, 260] width 364 height 11
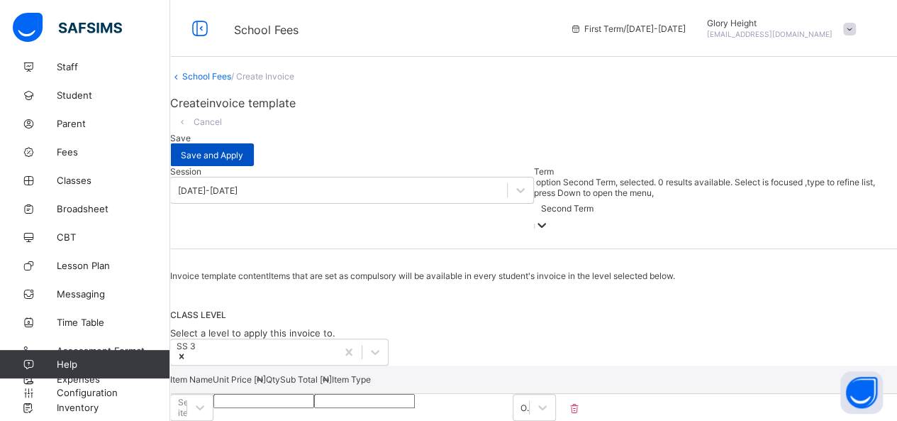
click at [243, 150] on span "Save and Apply" at bounding box center [212, 155] width 62 height 11
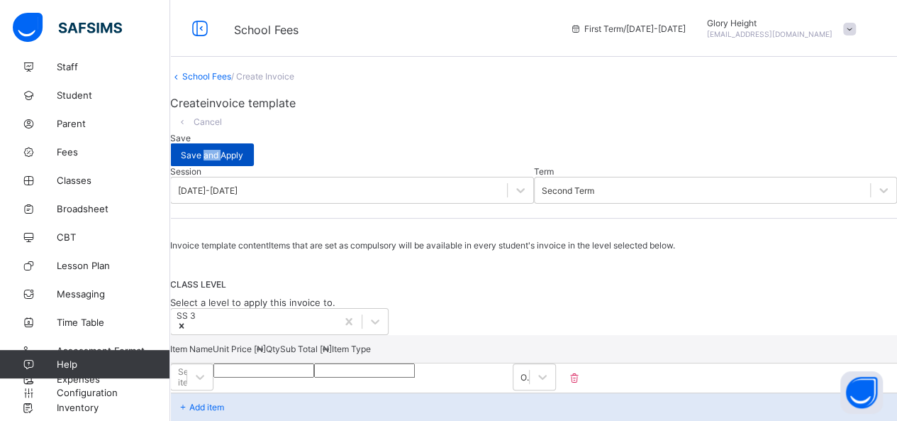
click at [243, 150] on span "Save and Apply" at bounding box center [212, 155] width 62 height 11
click at [267, 184] on div "[DATE]-[DATE]" at bounding box center [352, 190] width 364 height 27
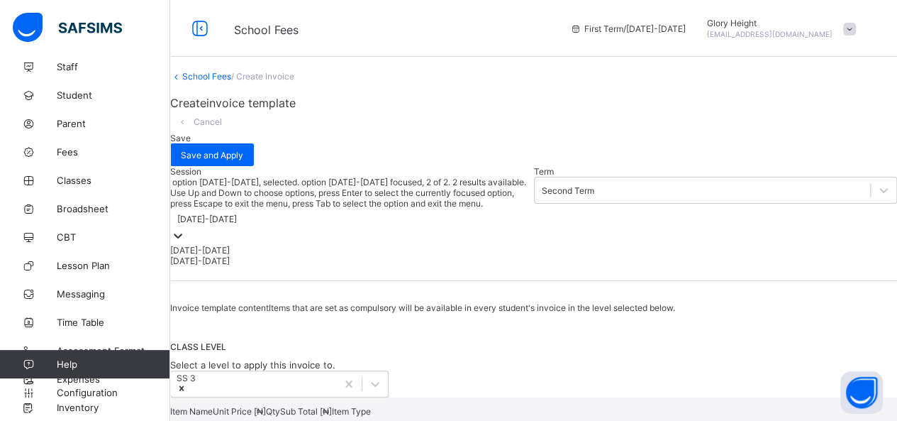
click at [229, 255] on div "[DATE]-[DATE]" at bounding box center [352, 260] width 364 height 11
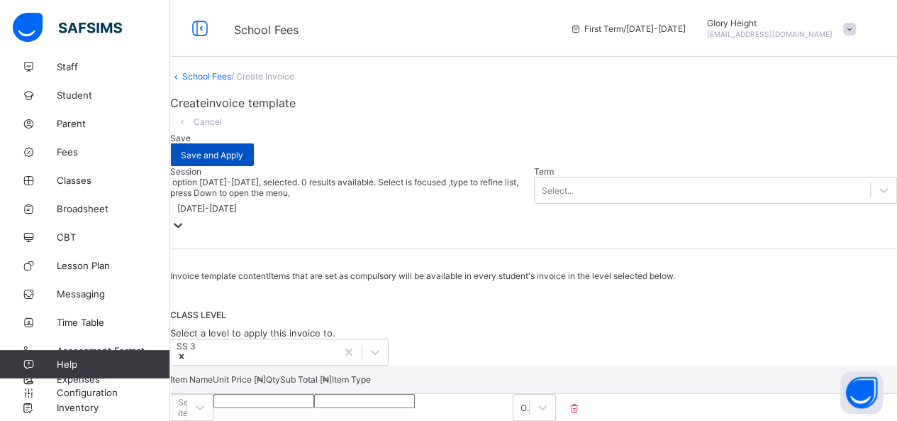
click at [254, 152] on div "Save and Apply" at bounding box center [212, 154] width 84 height 23
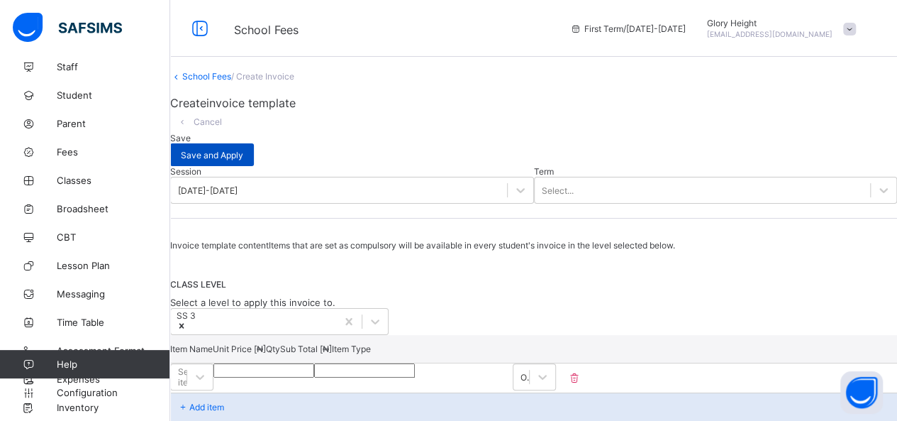
click at [243, 150] on span "Save and Apply" at bounding box center [212, 155] width 62 height 11
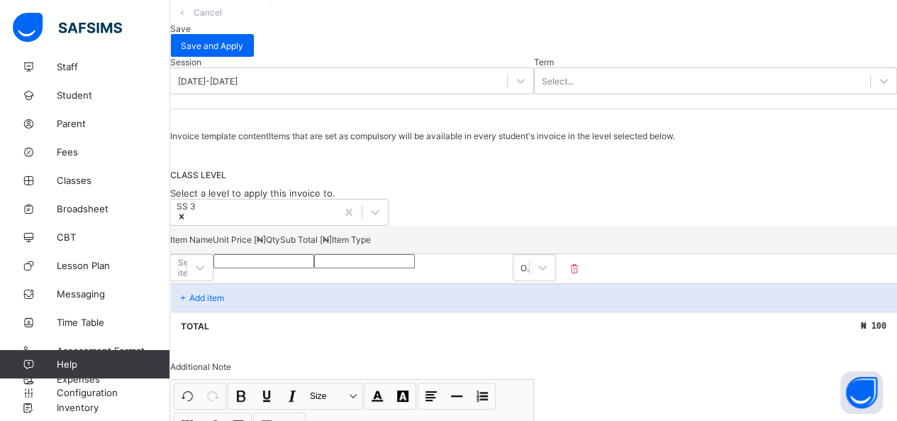
scroll to position [110, 0]
click at [529, 277] on div "Optional" at bounding box center [521, 267] width 16 height 20
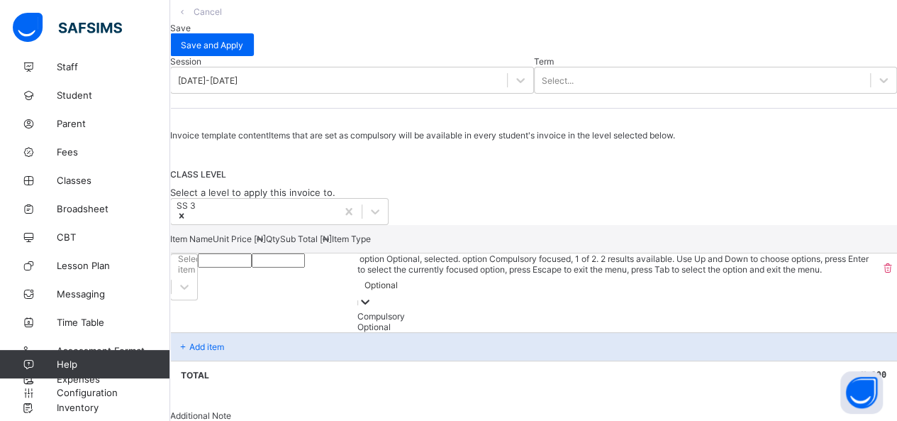
click at [787, 321] on div "Compulsory" at bounding box center [617, 316] width 521 height 11
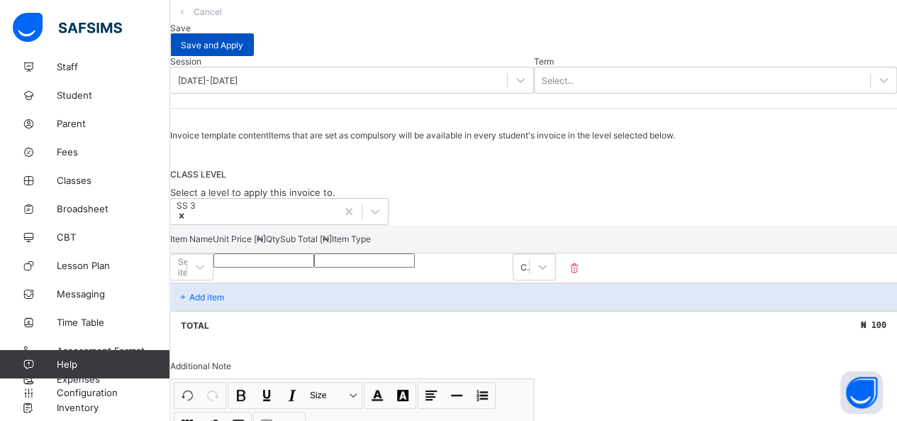
click at [254, 42] on div "Save and Apply" at bounding box center [212, 44] width 84 height 23
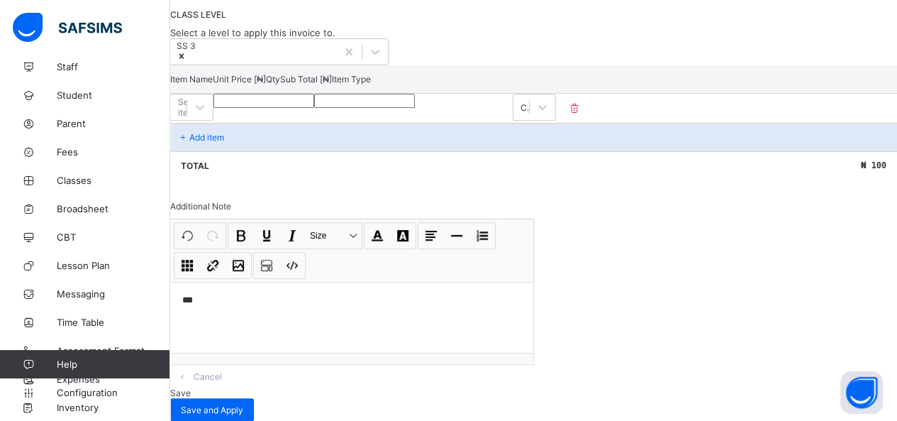
scroll to position [310, 0]
click at [415, 108] on input "*" at bounding box center [364, 101] width 101 height 14
type input "*"
type input "***"
click at [415, 108] on input "*" at bounding box center [364, 101] width 101 height 14
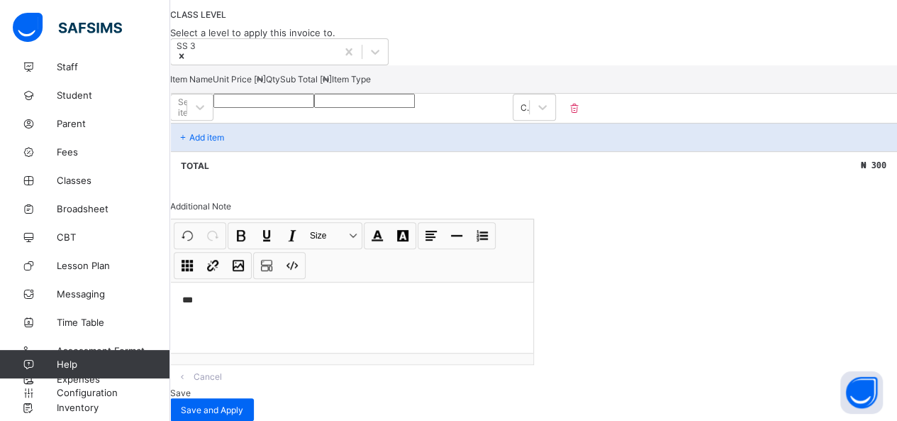
type input "*"
type input "***"
click at [415, 108] on input "*" at bounding box center [364, 101] width 101 height 14
type input "*"
type input "***"
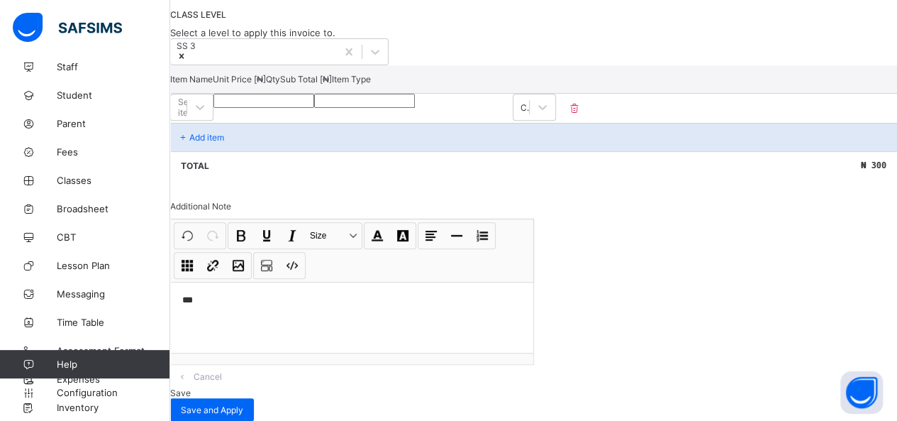
click at [415, 108] on input "*" at bounding box center [364, 101] width 101 height 14
type input "*"
type input "***"
type input "*"
click at [415, 108] on input "*" at bounding box center [364, 101] width 101 height 14
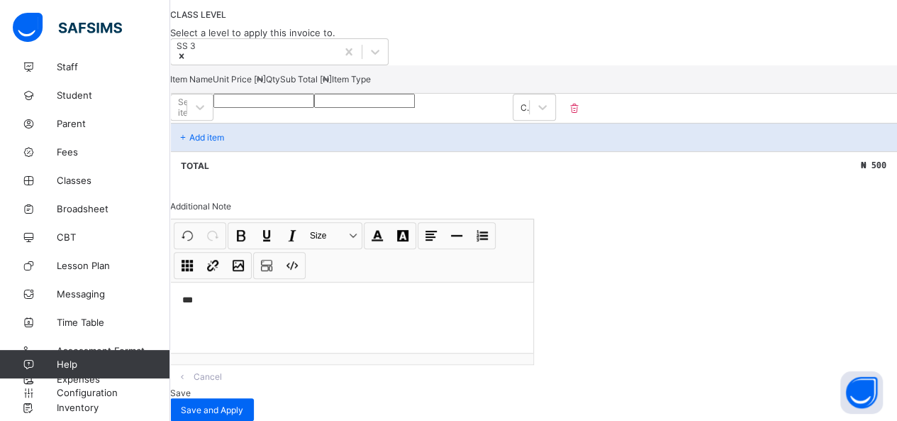
scroll to position [350, 0]
click at [254, 398] on div "Save and Apply" at bounding box center [212, 409] width 84 height 23
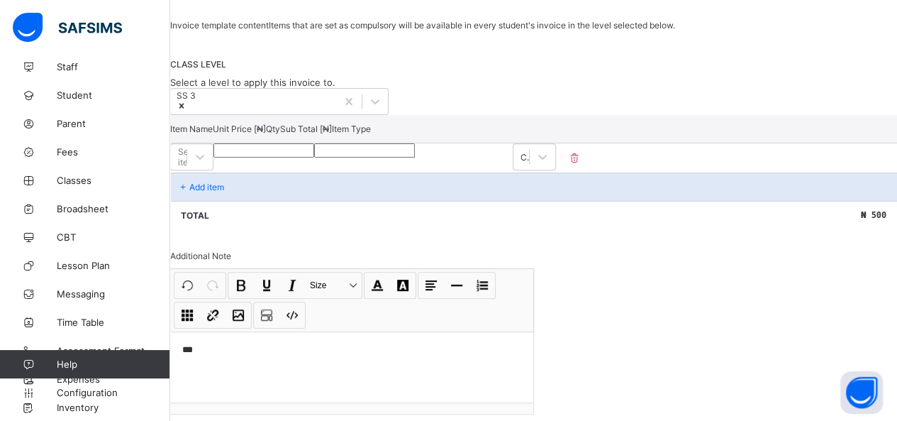
scroll to position [218, 0]
click at [222, 194] on p "Add item" at bounding box center [206, 188] width 35 height 11
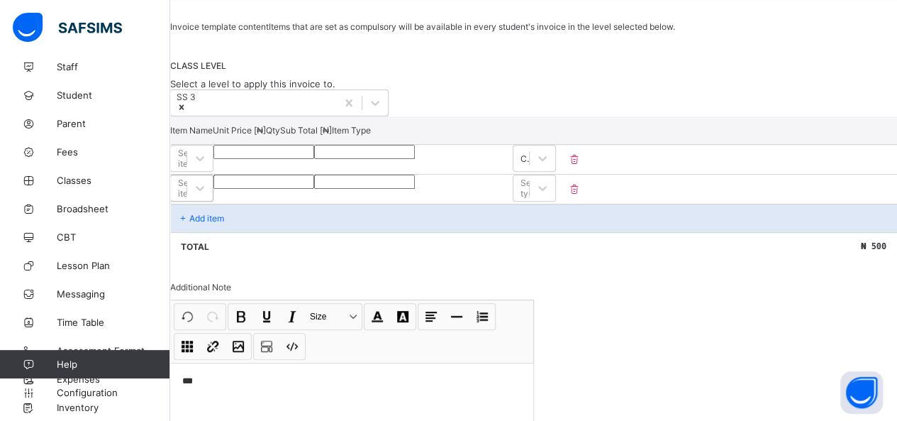
click at [204, 199] on div "Select item" at bounding box center [191, 187] width 26 height 21
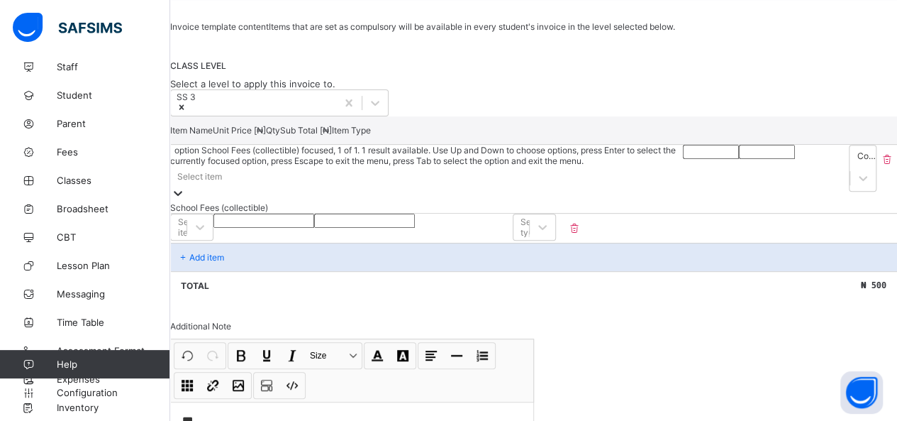
click at [269, 186] on div "Select item" at bounding box center [426, 176] width 513 height 20
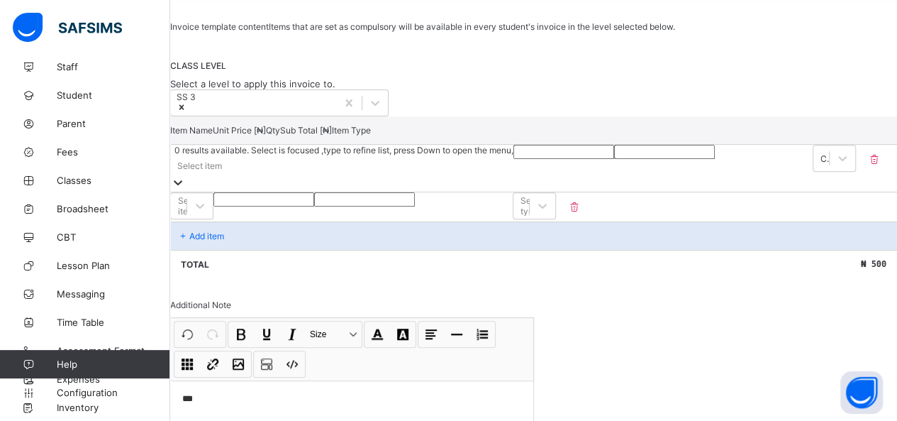
click at [185, 191] on div at bounding box center [178, 183] width 14 height 16
click at [592, 213] on p at bounding box center [574, 207] width 36 height 12
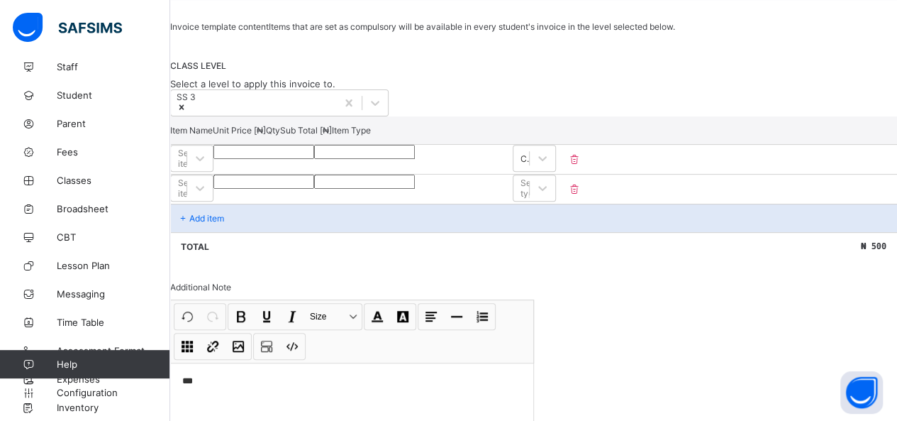
click at [582, 195] on icon at bounding box center [574, 189] width 14 height 12
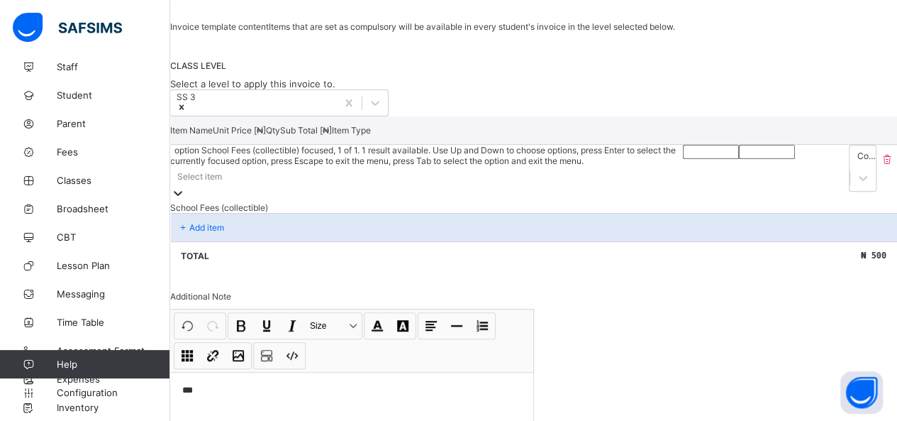
click at [257, 186] on div "Select item" at bounding box center [426, 176] width 513 height 20
click at [219, 213] on div "School Fees (collectible)" at bounding box center [426, 207] width 513 height 11
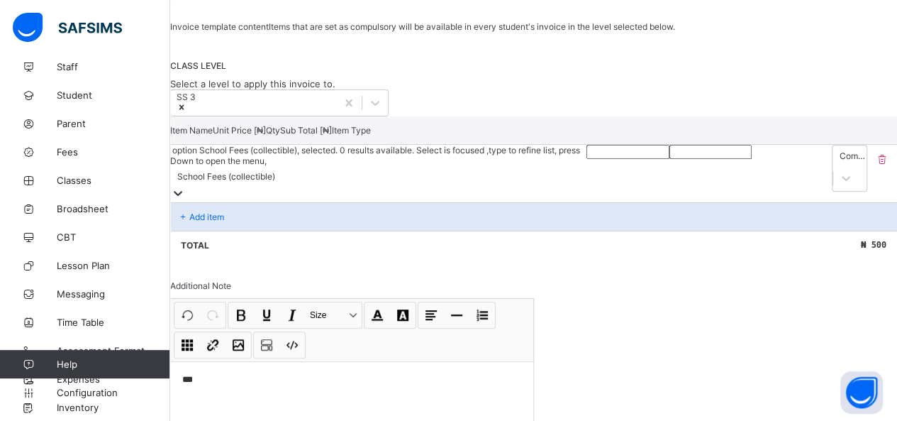
scroll to position [350, 0]
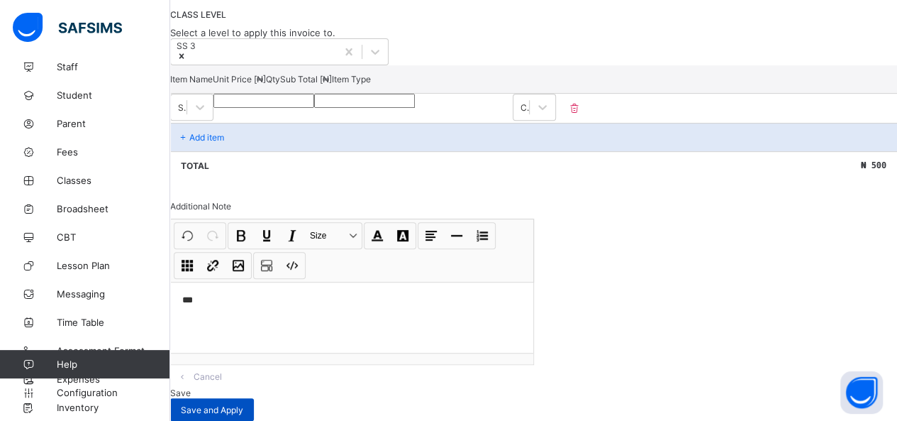
click at [243, 404] on span "Save and Apply" at bounding box center [212, 409] width 62 height 11
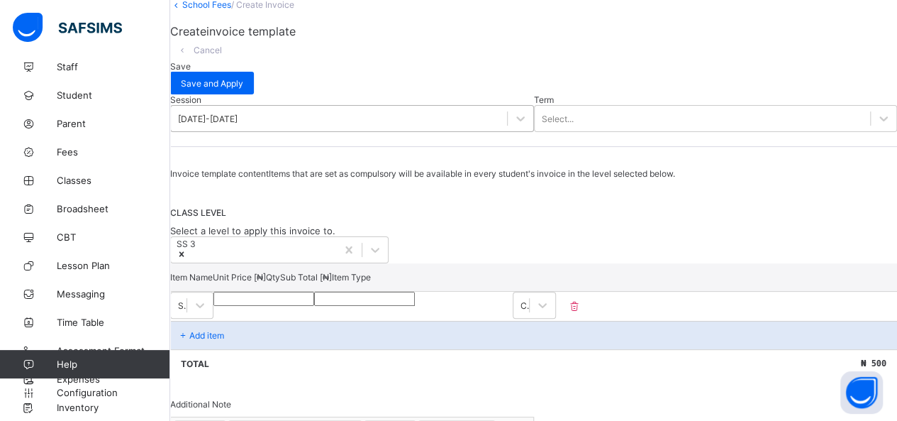
scroll to position [71, 0]
click at [542, 123] on div "Select..." at bounding box center [558, 119] width 32 height 11
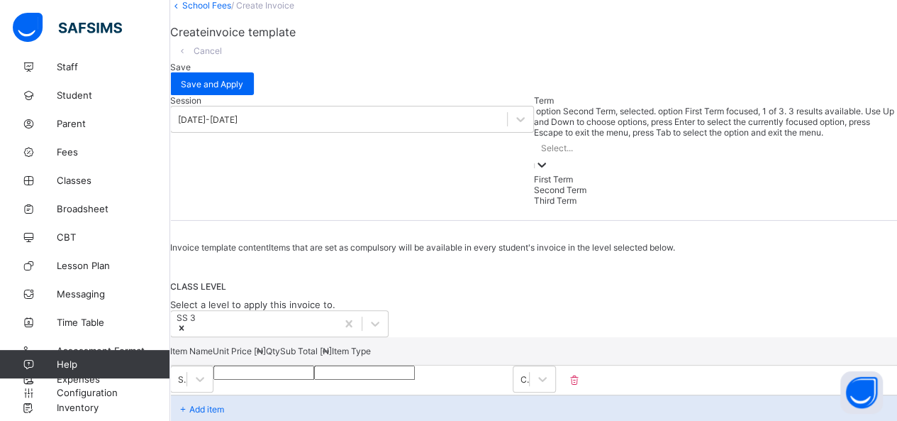
click at [534, 174] on div "First Term" at bounding box center [716, 179] width 364 height 11
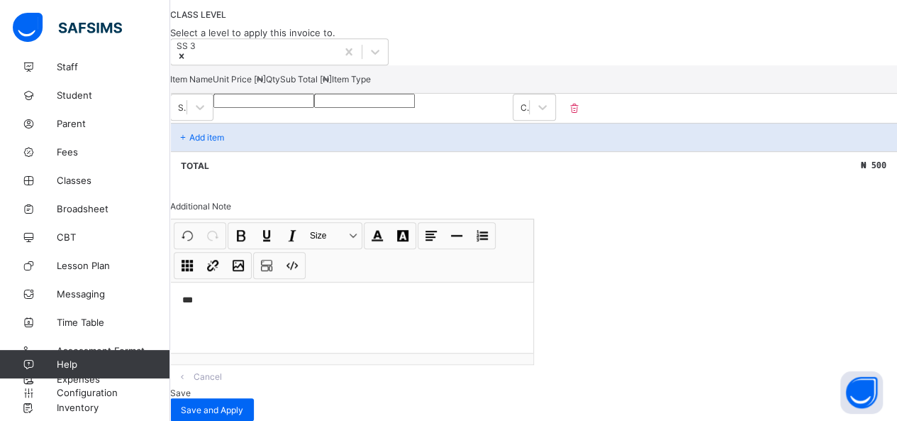
scroll to position [350, 0]
click at [254, 398] on div "Save and Apply" at bounding box center [212, 409] width 84 height 23
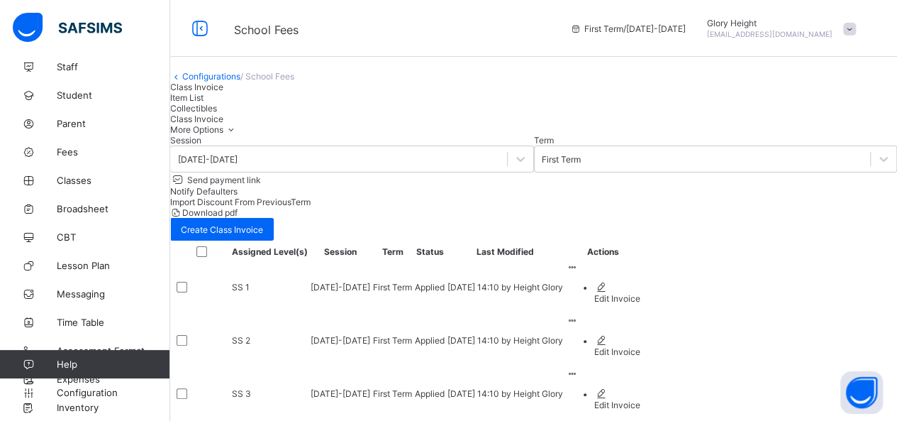
scroll to position [87, 0]
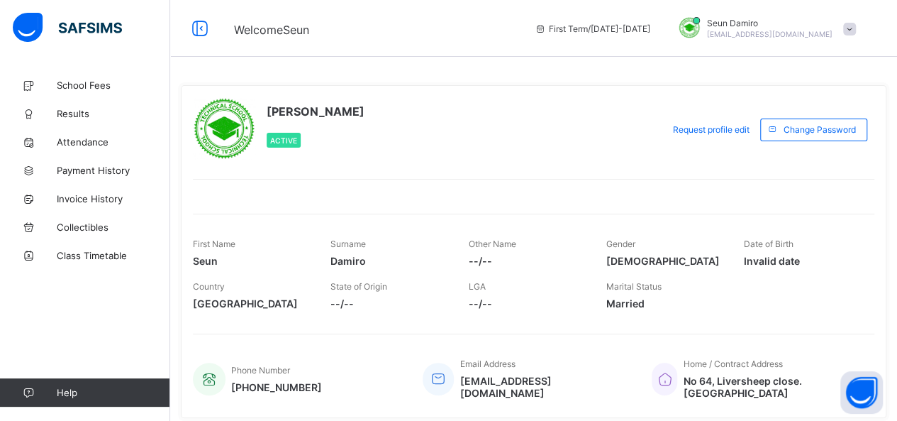
scroll to position [43, 0]
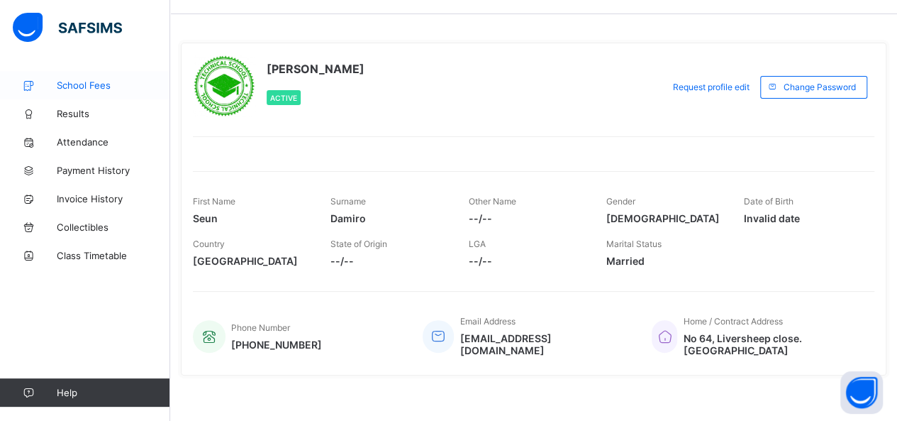
click at [107, 91] on link "School Fees" at bounding box center [85, 85] width 170 height 28
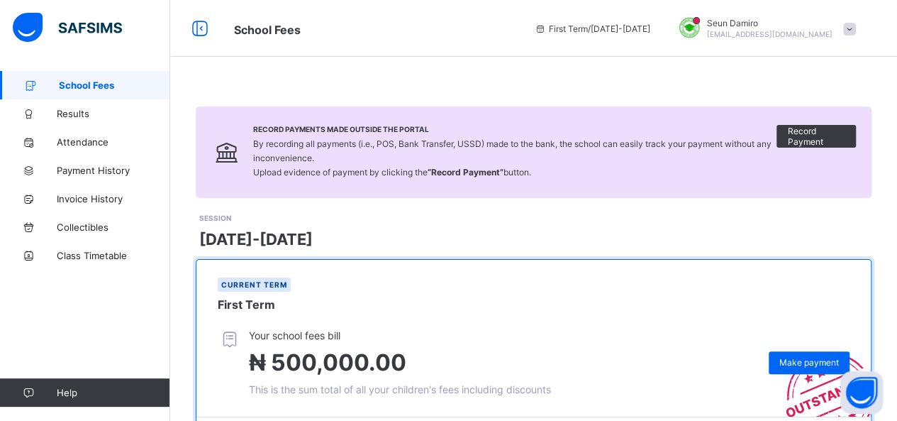
scroll to position [113, 0]
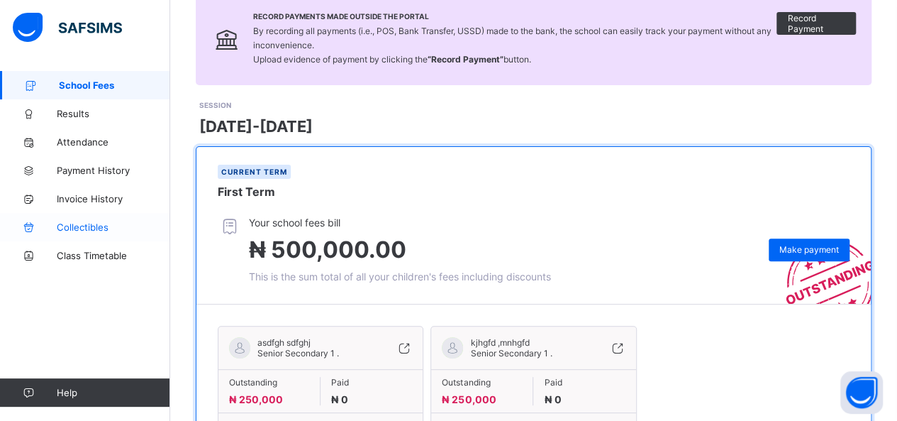
click at [98, 228] on span "Collectibles" at bounding box center [113, 226] width 113 height 11
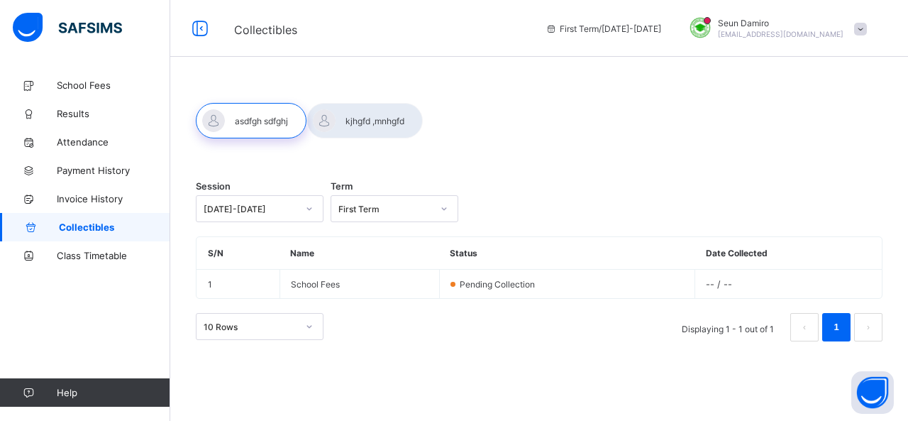
click at [368, 133] on div at bounding box center [364, 120] width 116 height 35
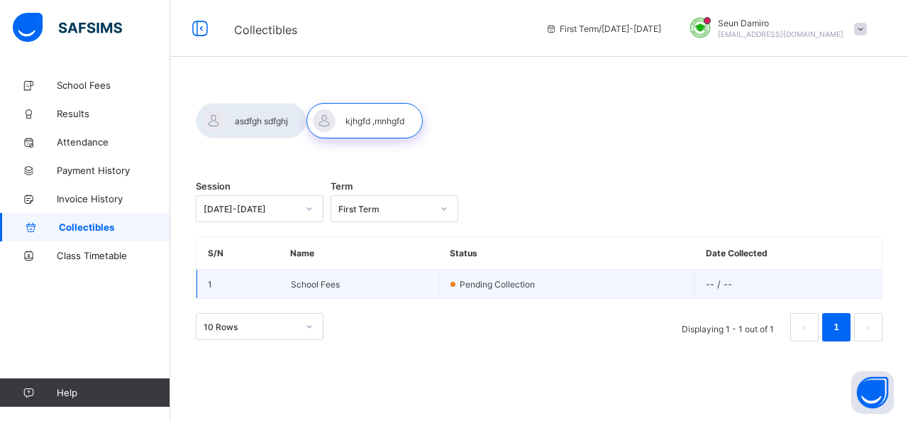
click at [330, 291] on td "School Fees" at bounding box center [359, 283] width 160 height 29
click at [501, 270] on td "Pending collection" at bounding box center [566, 283] width 255 height 29
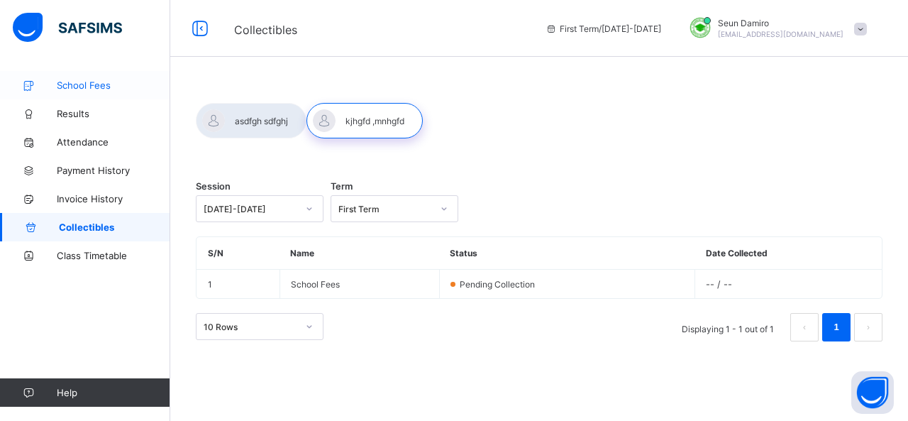
click at [87, 79] on span "School Fees" at bounding box center [113, 84] width 113 height 11
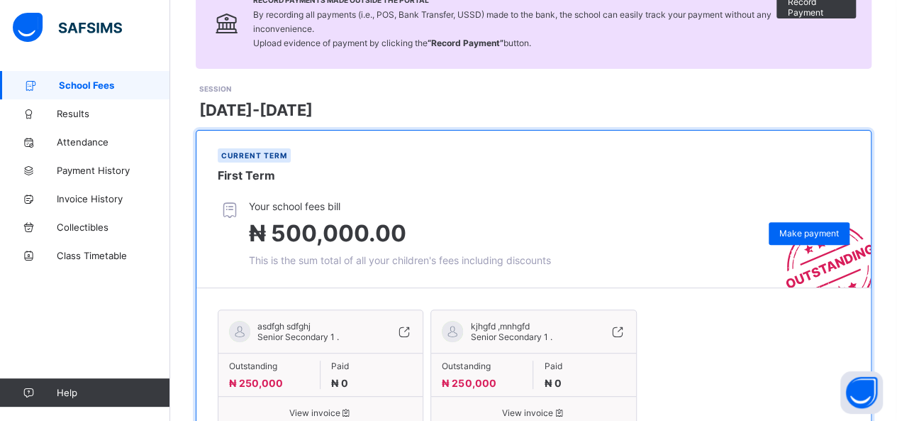
scroll to position [193, 0]
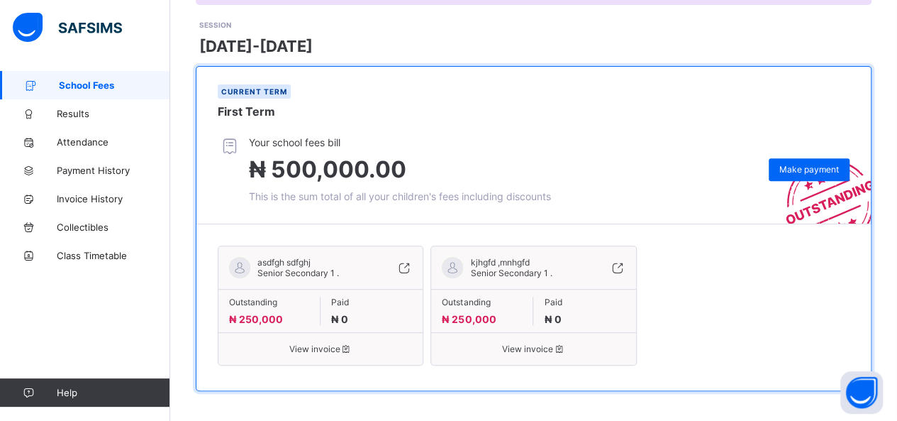
click at [348, 347] on icon at bounding box center [346, 348] width 12 height 11
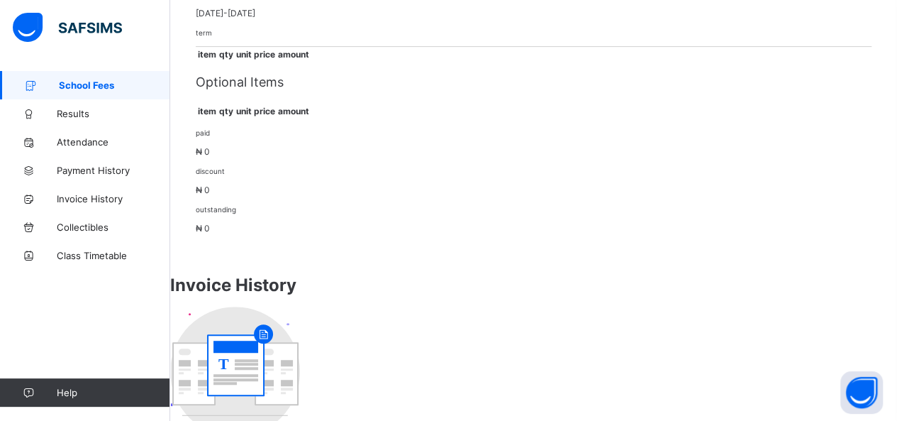
scroll to position [274, 0]
click at [105, 172] on span "Payment History" at bounding box center [113, 170] width 113 height 11
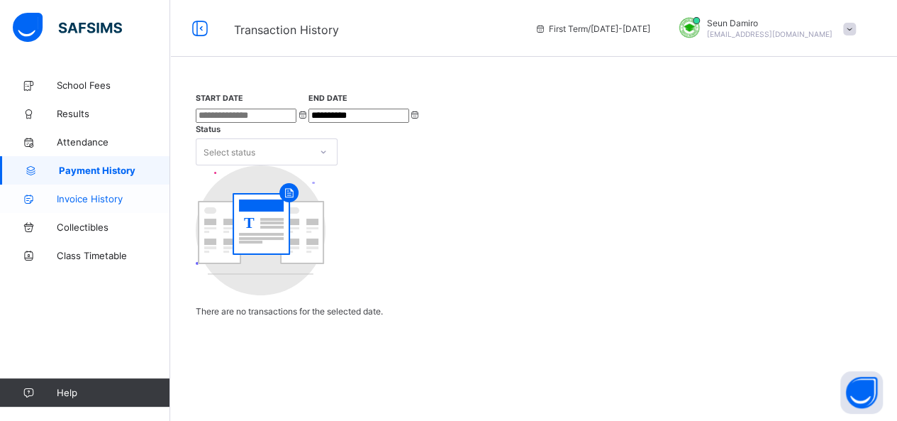
click at [98, 199] on span "Invoice History" at bounding box center [113, 198] width 113 height 11
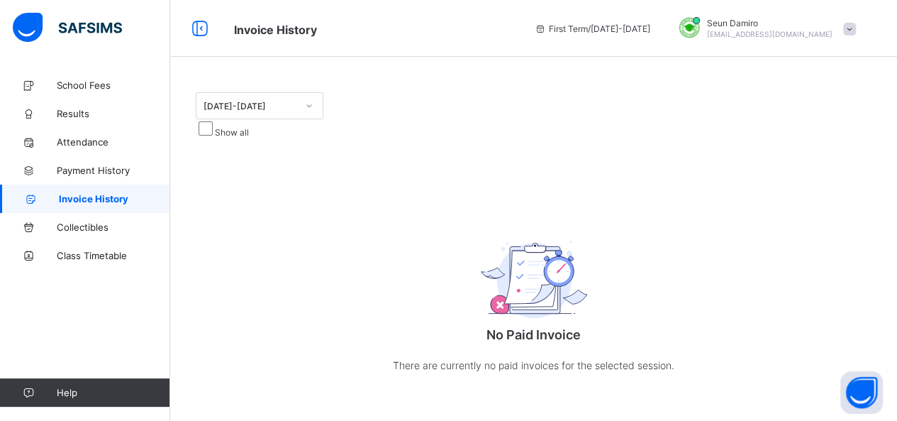
click at [772, 30] on span "[EMAIL_ADDRESS][DOMAIN_NAME]" at bounding box center [770, 34] width 126 height 9
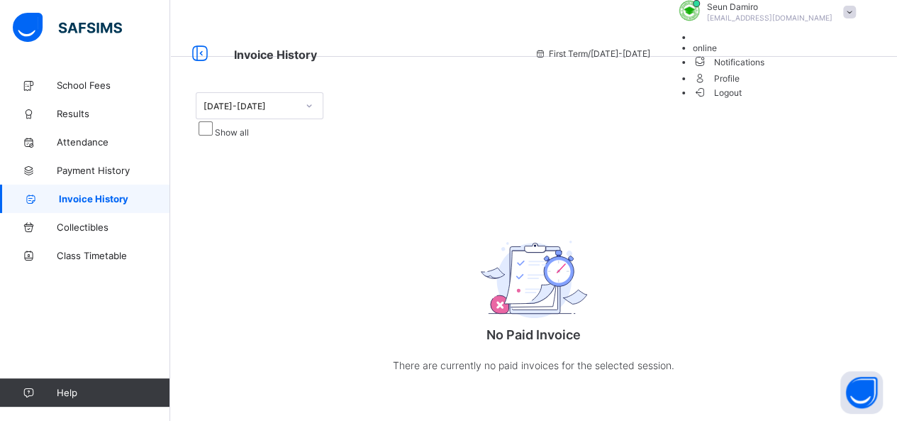
click at [807, 86] on span "Profile" at bounding box center [778, 78] width 170 height 16
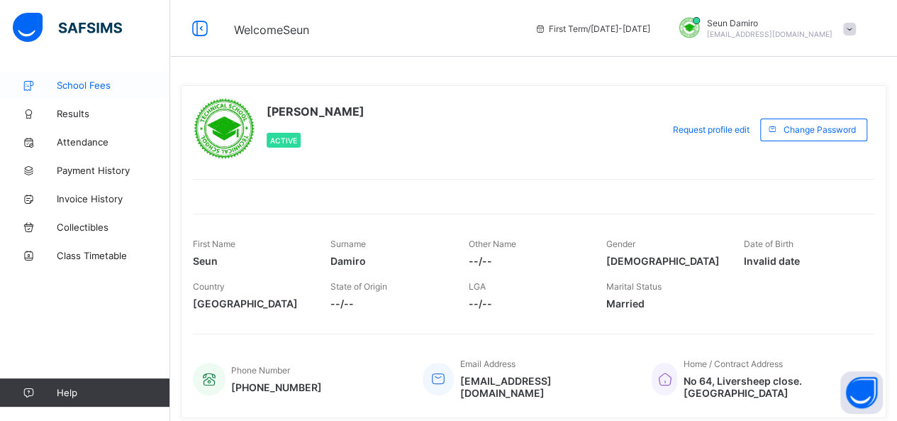
click at [85, 84] on span "School Fees" at bounding box center [113, 84] width 113 height 11
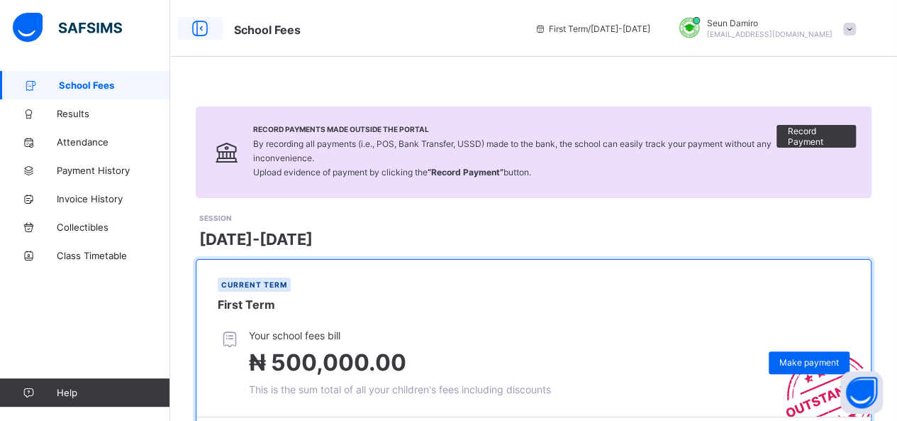
click at [205, 33] on icon at bounding box center [200, 28] width 24 height 21
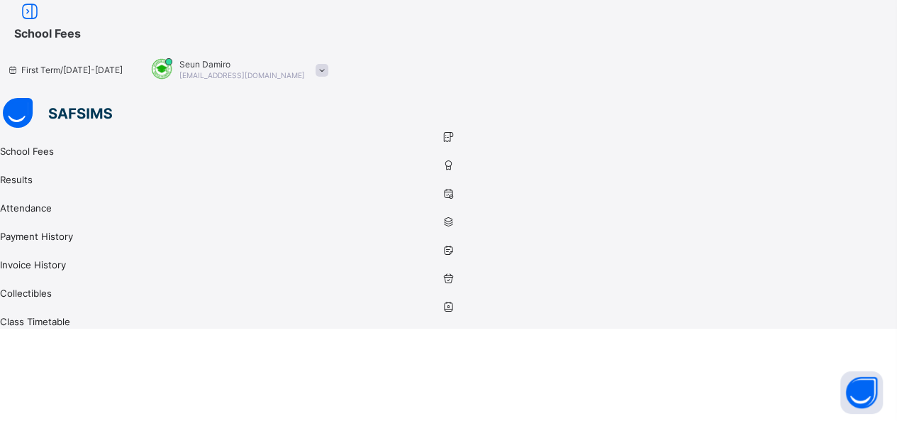
click at [205, 33] on span "School Fees" at bounding box center [455, 32] width 883 height 18
click at [42, 22] on icon at bounding box center [30, 11] width 24 height 21
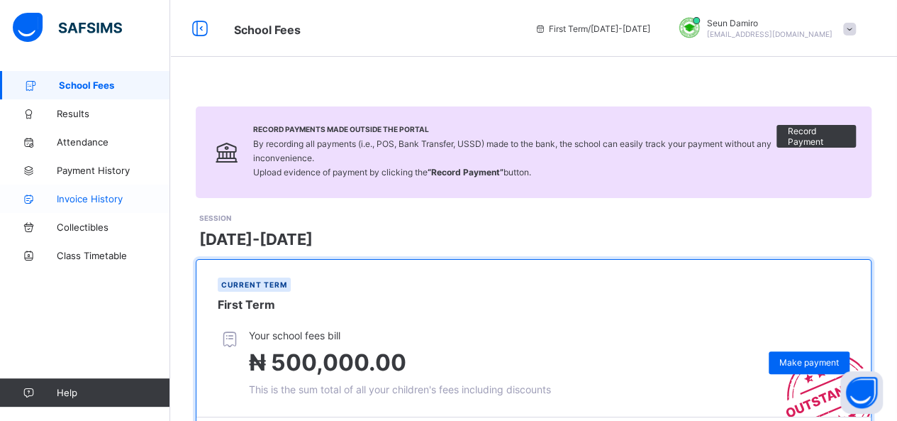
click at [87, 199] on span "Invoice History" at bounding box center [113, 198] width 113 height 11
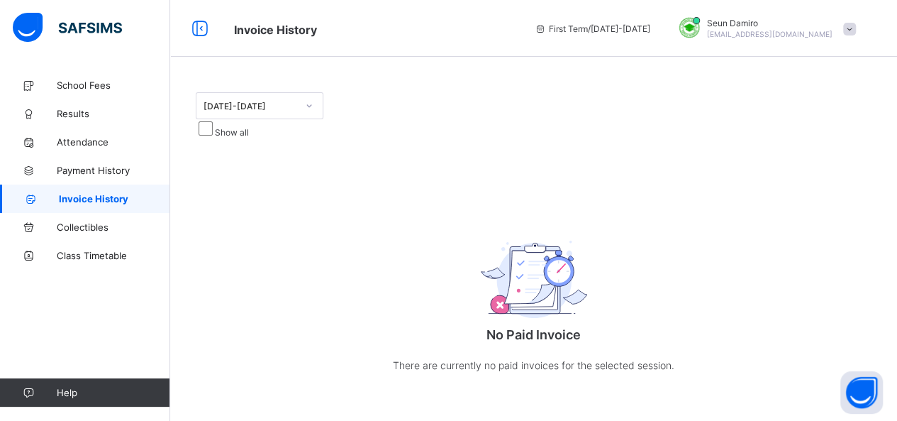
scroll to position [6, 0]
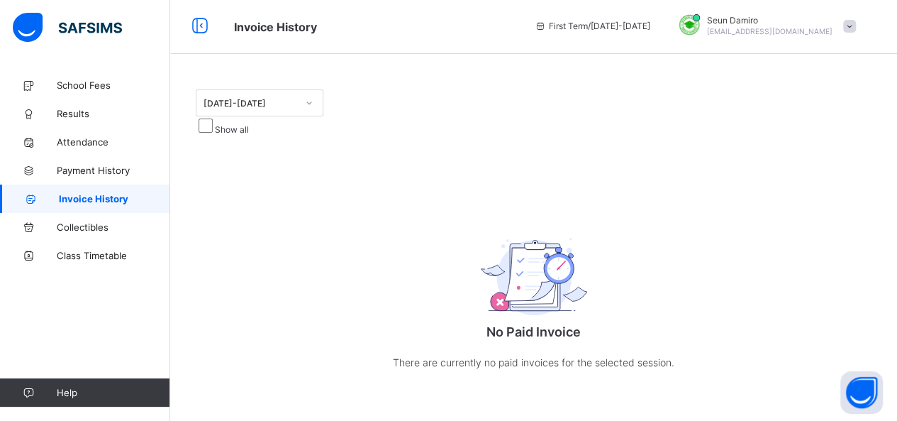
click at [305, 97] on div at bounding box center [309, 102] width 24 height 23
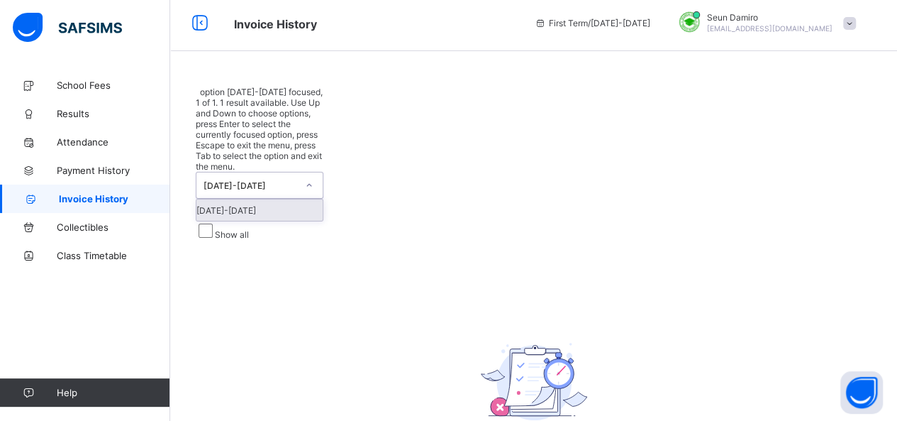
click at [335, 221] on div "Show all" at bounding box center [534, 230] width 676 height 18
click at [299, 174] on div at bounding box center [309, 185] width 24 height 23
click at [275, 199] on div "[DATE]-[DATE]" at bounding box center [259, 209] width 126 height 21
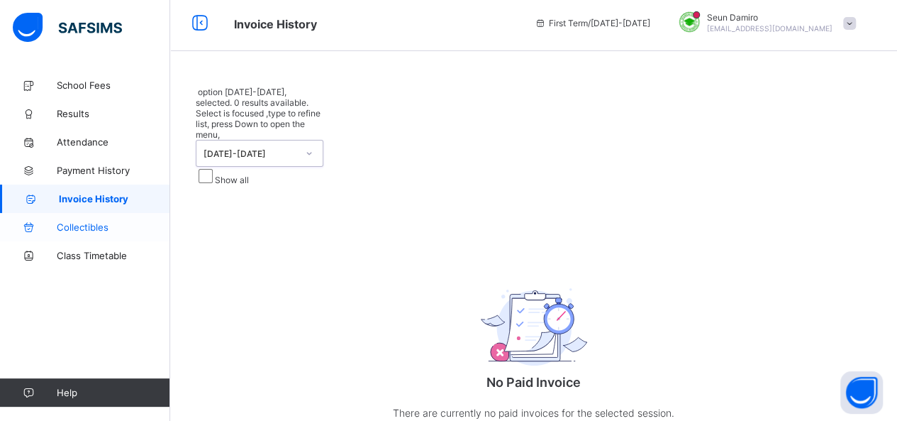
click at [130, 232] on span "Collectibles" at bounding box center [113, 226] width 113 height 11
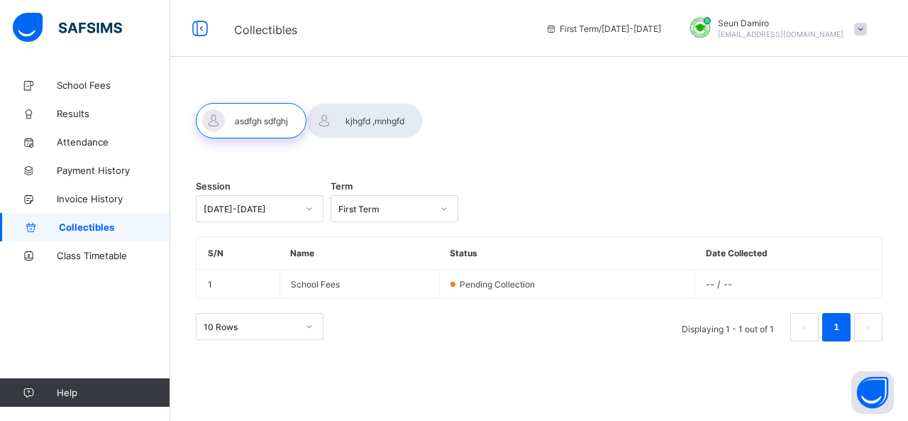
click at [406, 211] on div "First Term" at bounding box center [385, 209] width 94 height 11
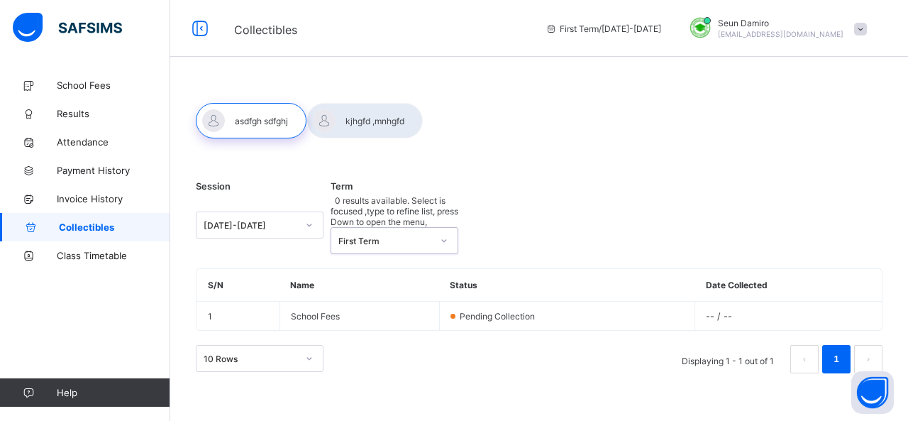
click at [406, 235] on div "First Term" at bounding box center [385, 240] width 94 height 11
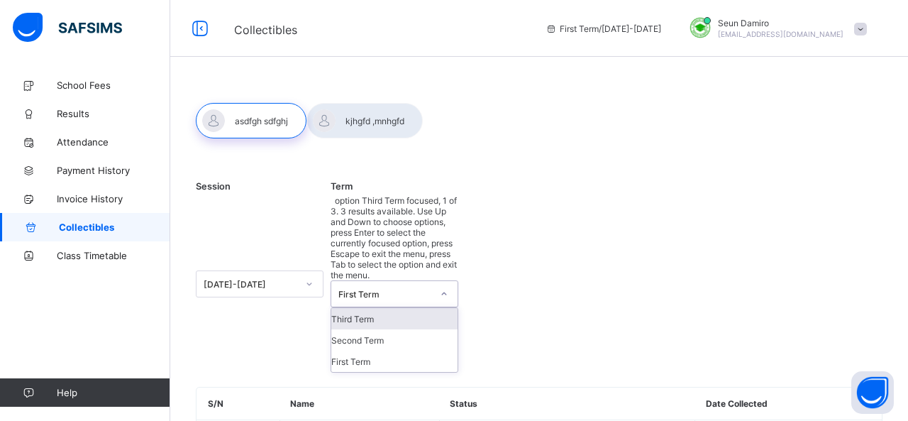
click at [404, 289] on div "First Term" at bounding box center [385, 294] width 94 height 11
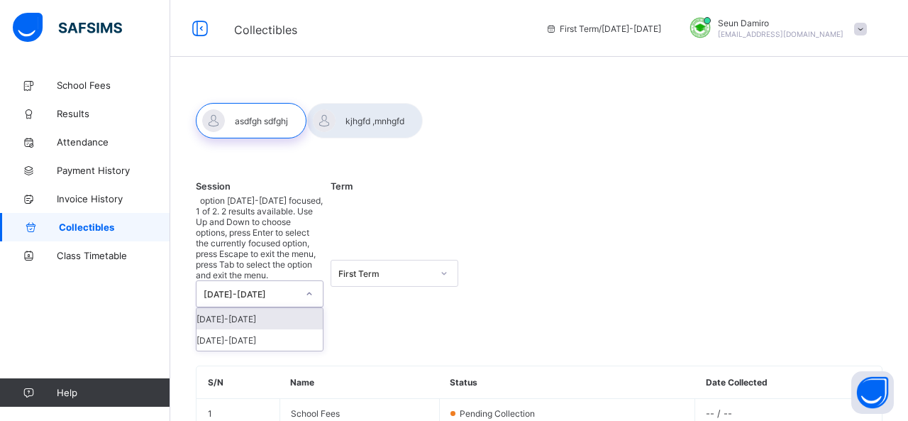
click at [274, 281] on div "[DATE]-[DATE]" at bounding box center [245, 294] width 99 height 26
click at [262, 308] on div "[DATE]-[DATE]" at bounding box center [259, 318] width 126 height 21
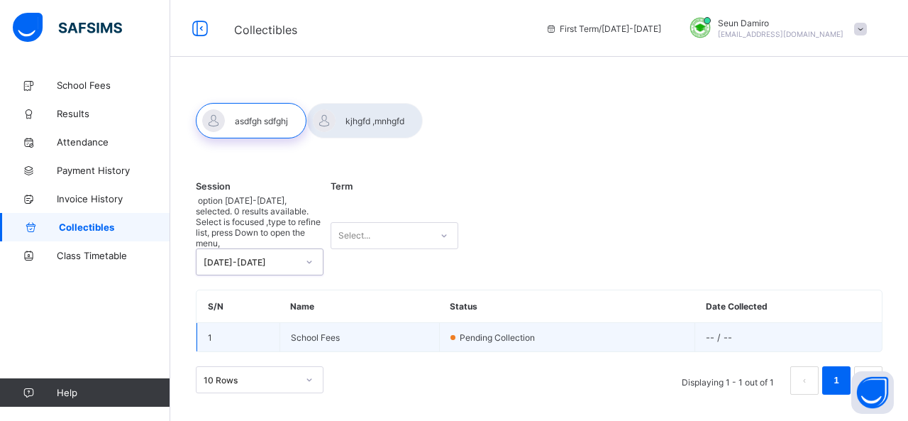
click at [434, 323] on td "School Fees" at bounding box center [359, 337] width 160 height 29
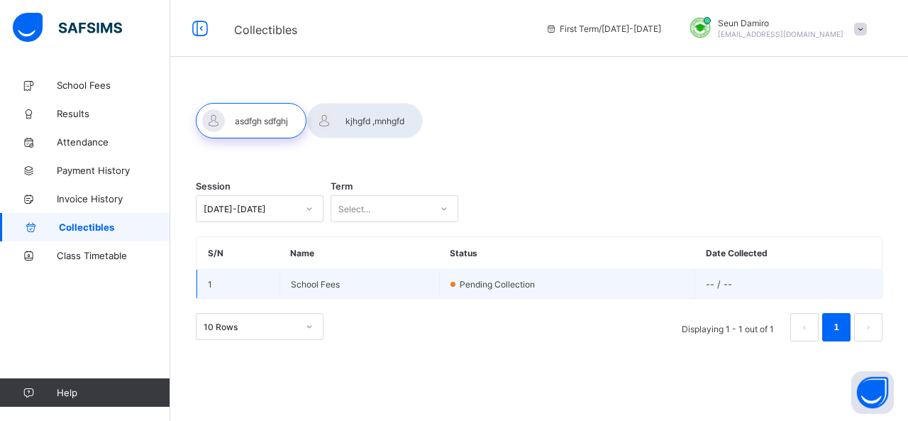
click at [434, 280] on td "School Fees" at bounding box center [359, 283] width 160 height 29
click at [831, 279] on td "-- / --" at bounding box center [788, 283] width 187 height 29
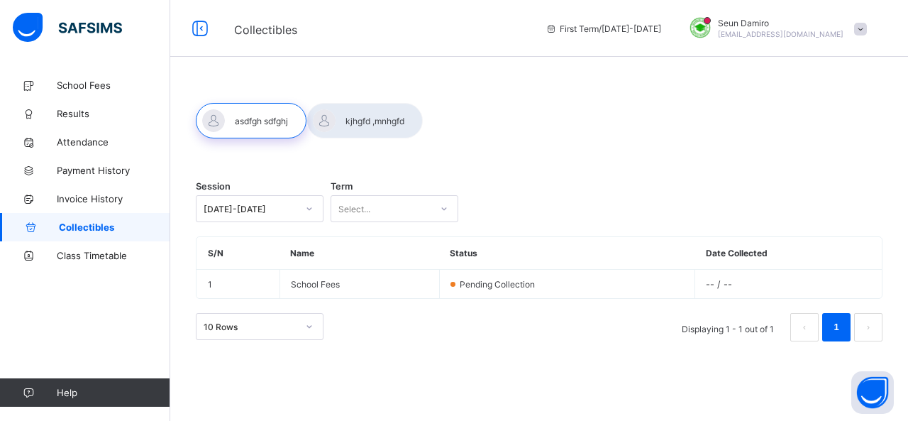
click at [346, 121] on div at bounding box center [364, 120] width 116 height 35
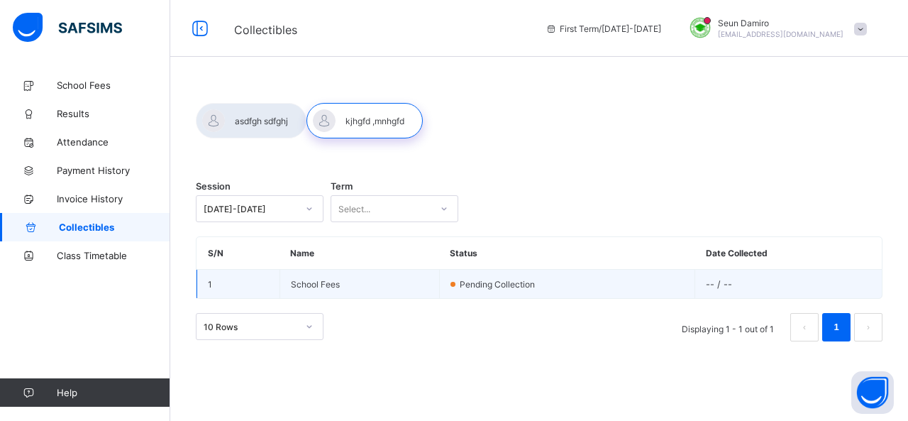
click at [444, 286] on td "Pending collection" at bounding box center [566, 283] width 255 height 29
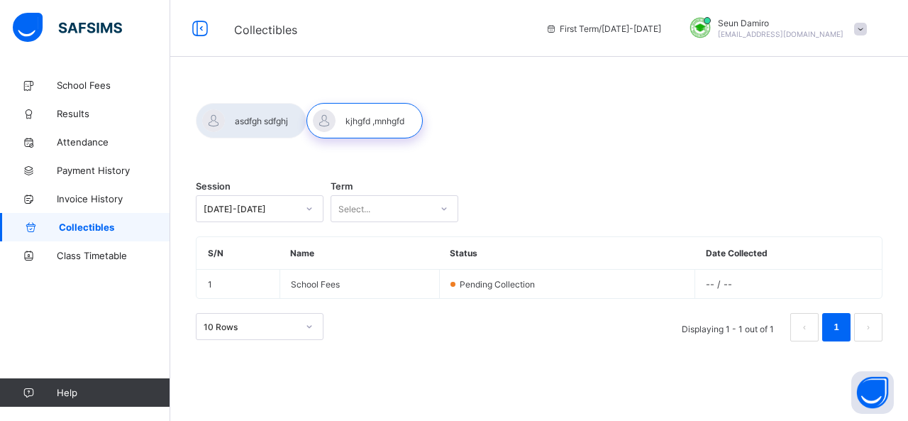
click at [265, 134] on div at bounding box center [251, 120] width 111 height 35
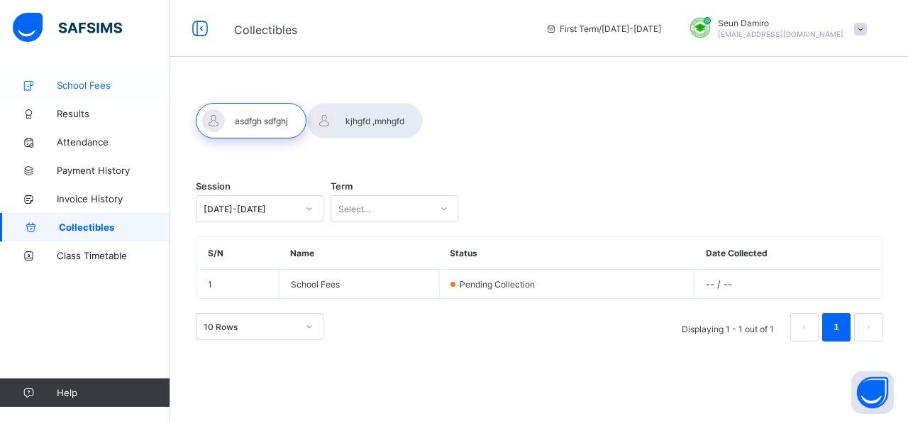
click at [94, 84] on span "School Fees" at bounding box center [113, 84] width 113 height 11
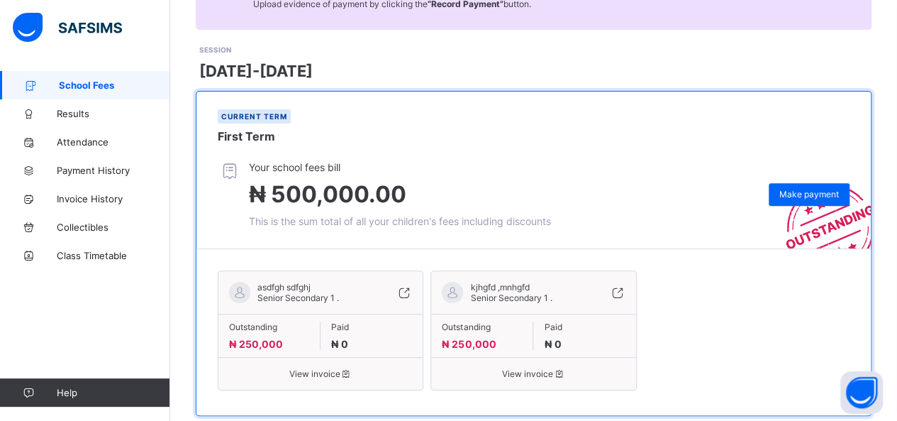
scroll to position [193, 0]
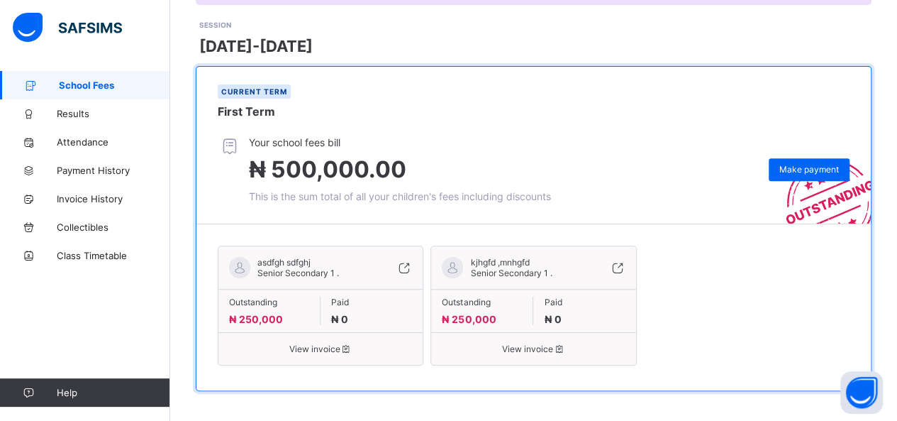
click at [333, 345] on span "View invoice" at bounding box center [320, 348] width 183 height 11
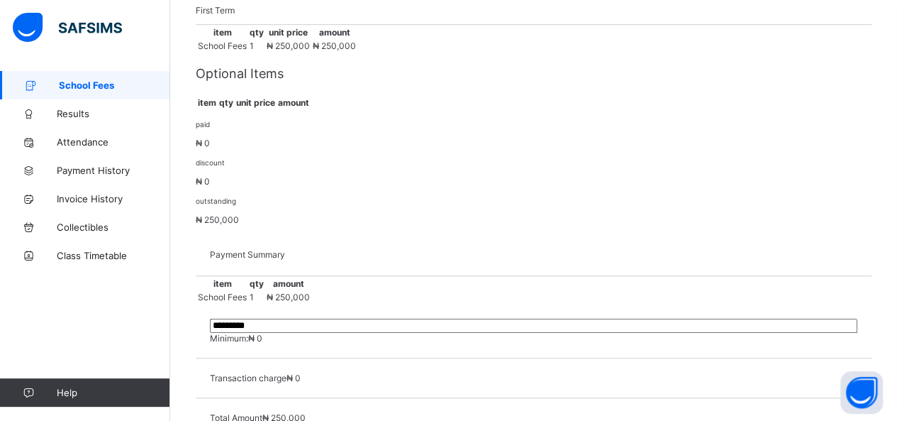
scroll to position [315, 0]
